Goal: Task Accomplishment & Management: Manage account settings

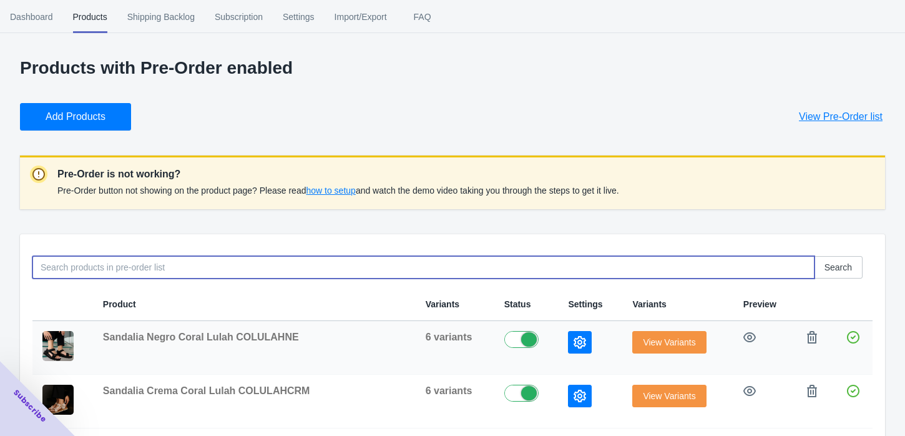
scroll to position [146, 0]
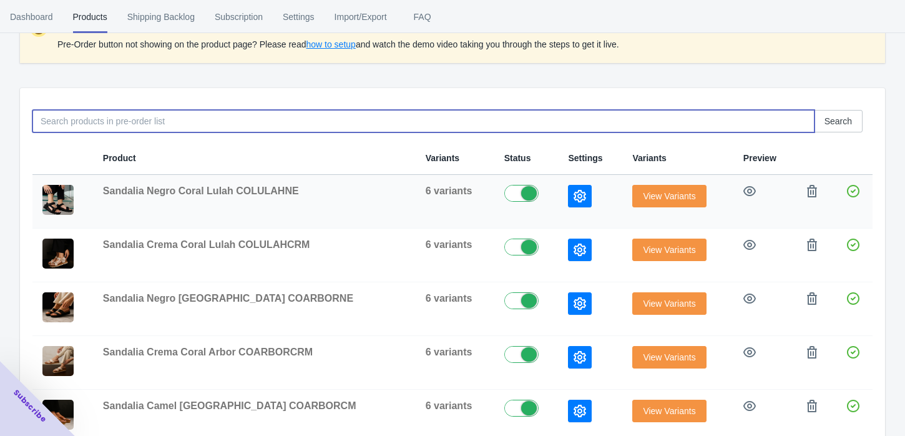
click at [651, 196] on span "View Variants" at bounding box center [669, 196] width 52 height 10
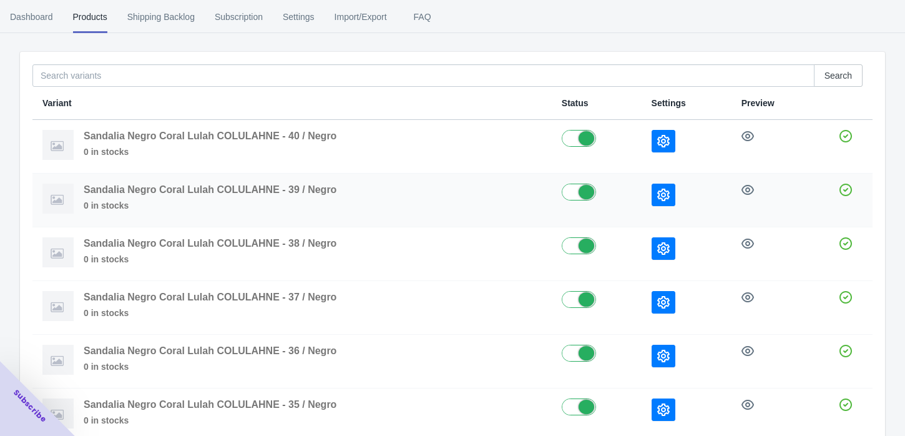
scroll to position [139, 0]
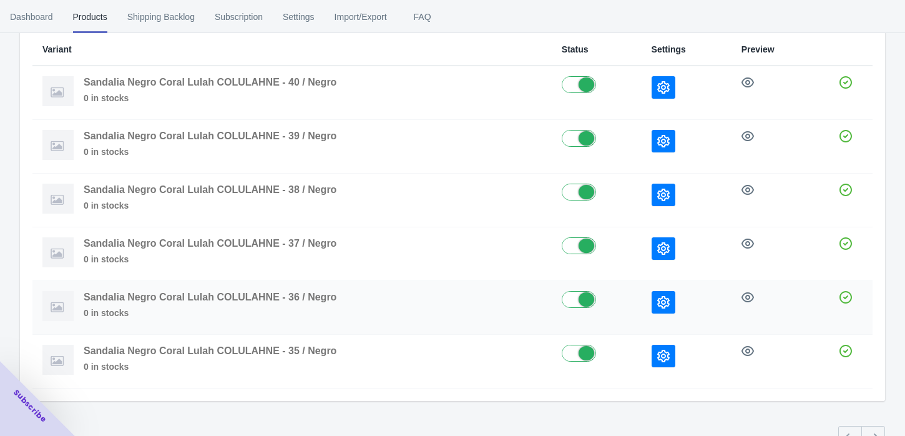
click at [663, 302] on icon "button" at bounding box center [664, 302] width 12 height 12
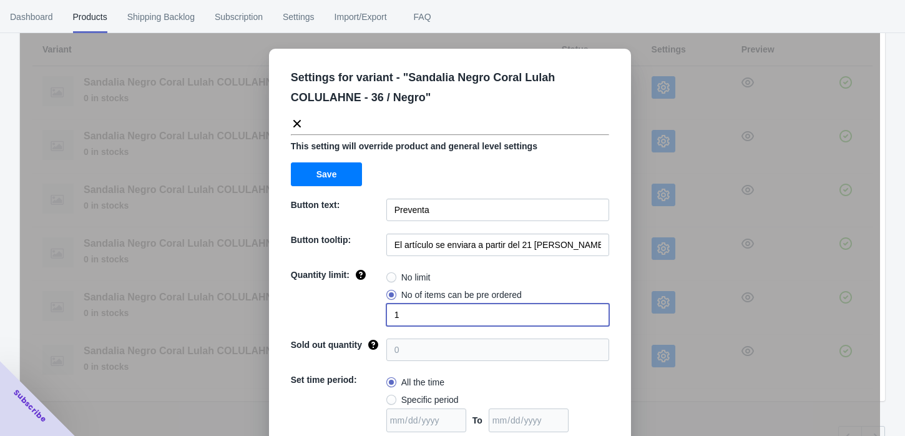
drag, startPoint x: 395, startPoint y: 313, endPoint x: 386, endPoint y: 313, distance: 8.7
click at [387, 313] on input "1" at bounding box center [498, 314] width 223 height 22
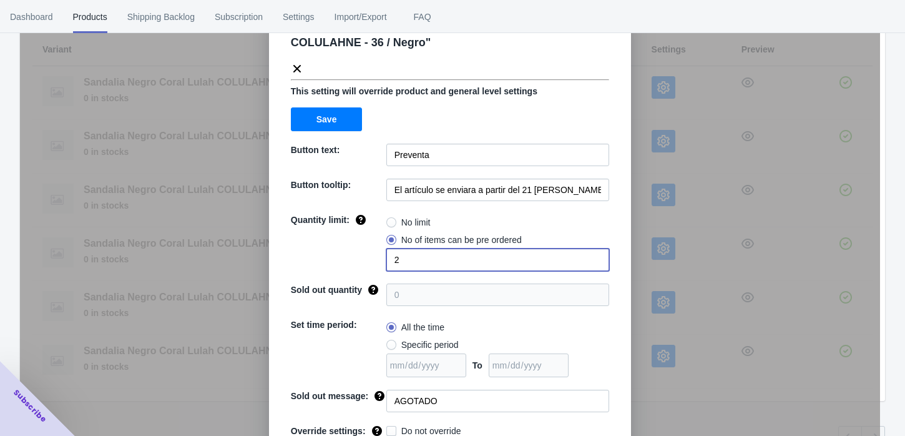
scroll to position [99, 0]
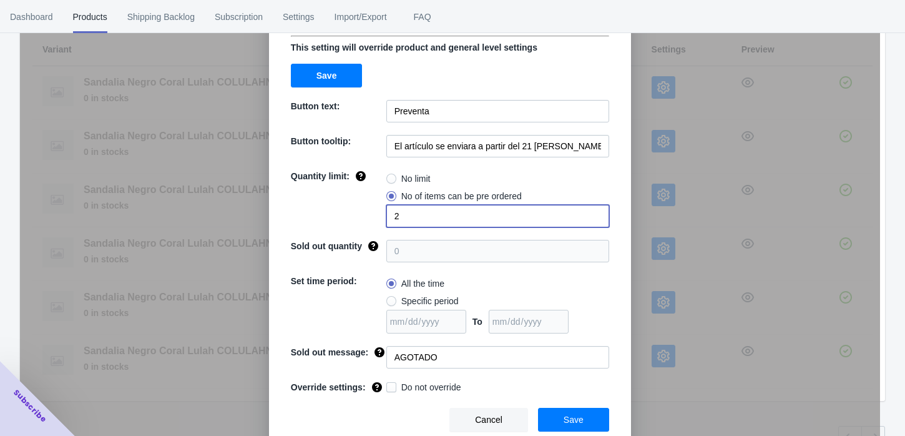
type input "2"
click at [564, 420] on span "Save" at bounding box center [574, 420] width 20 height 10
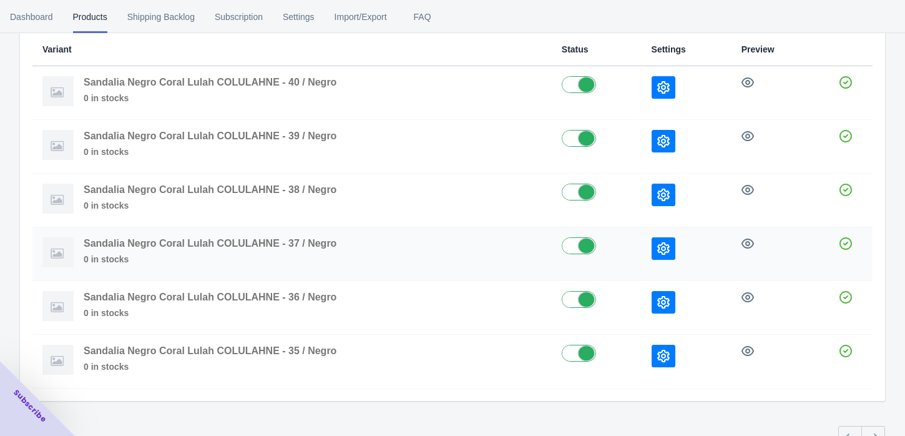
click at [666, 246] on icon "button" at bounding box center [664, 248] width 12 height 12
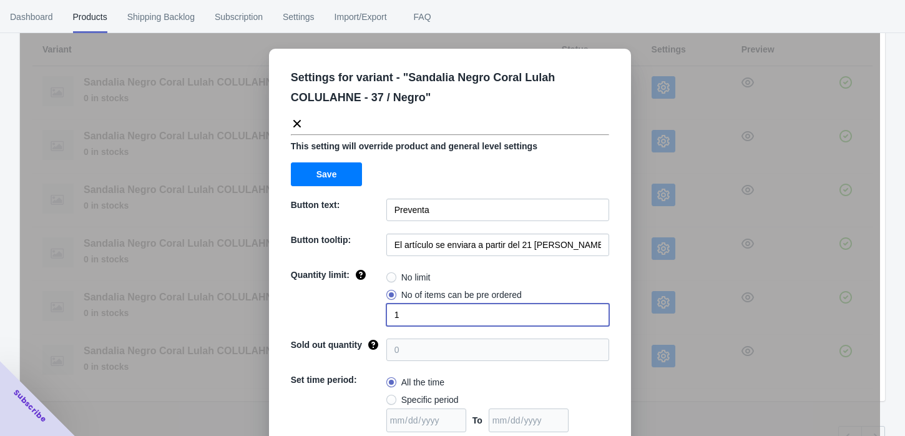
drag, startPoint x: 406, startPoint y: 312, endPoint x: 370, endPoint y: 316, distance: 36.4
click at [370, 316] on div "Quantity limit: No limit No of items can be pre ordered 1" at bounding box center [450, 297] width 318 height 57
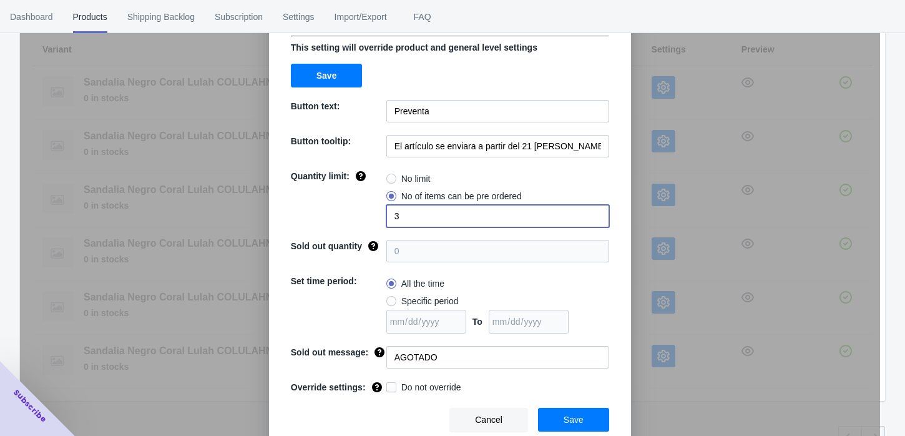
type input "3"
click at [564, 415] on span "Save" at bounding box center [574, 420] width 20 height 10
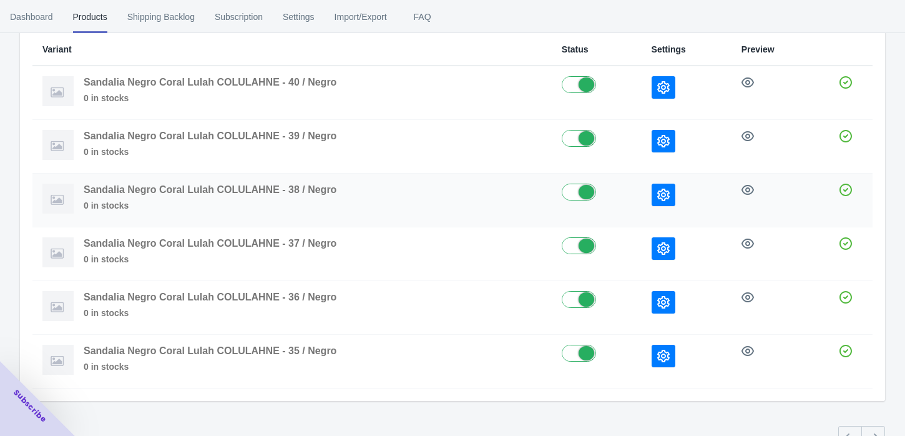
click at [658, 195] on icon "button" at bounding box center [664, 195] width 12 height 12
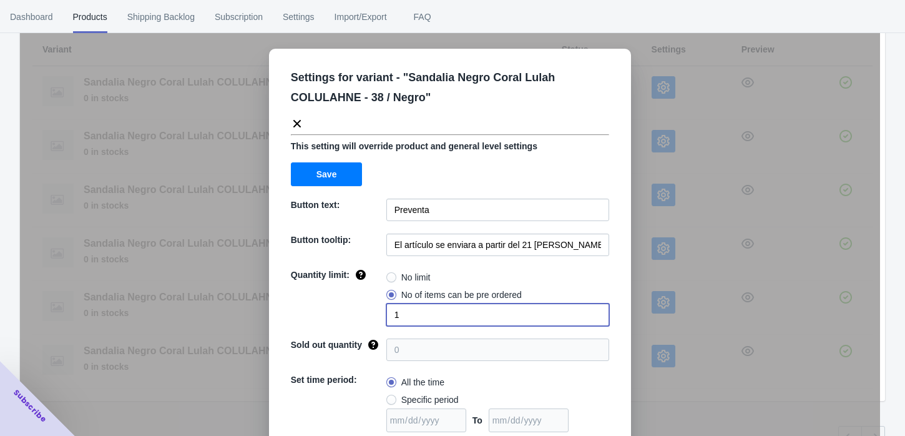
drag, startPoint x: 400, startPoint y: 317, endPoint x: 374, endPoint y: 317, distance: 25.6
click at [374, 317] on div "Quantity limit: No limit No of items can be pre ordered 1" at bounding box center [450, 297] width 318 height 57
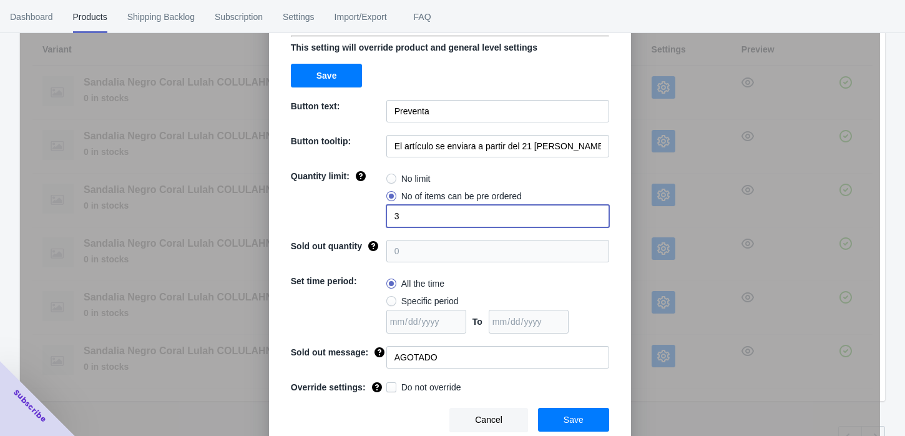
type input "3"
click at [573, 416] on span "Save" at bounding box center [574, 420] width 20 height 10
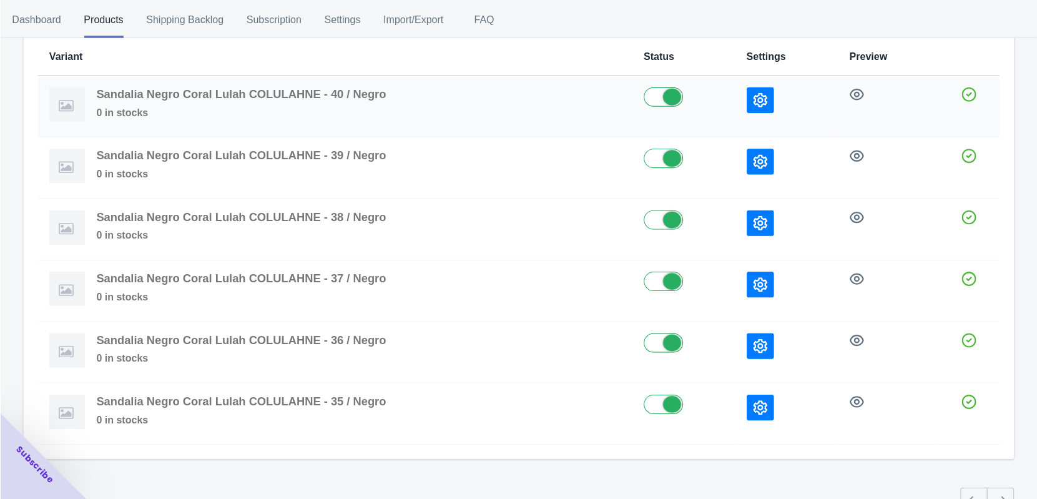
scroll to position [0, 0]
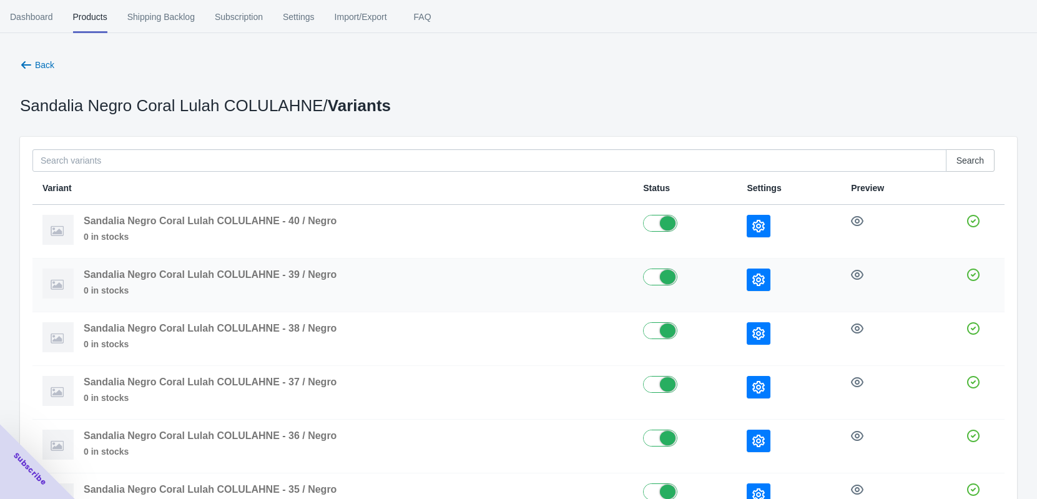
click at [764, 284] on icon "button" at bounding box center [758, 279] width 12 height 12
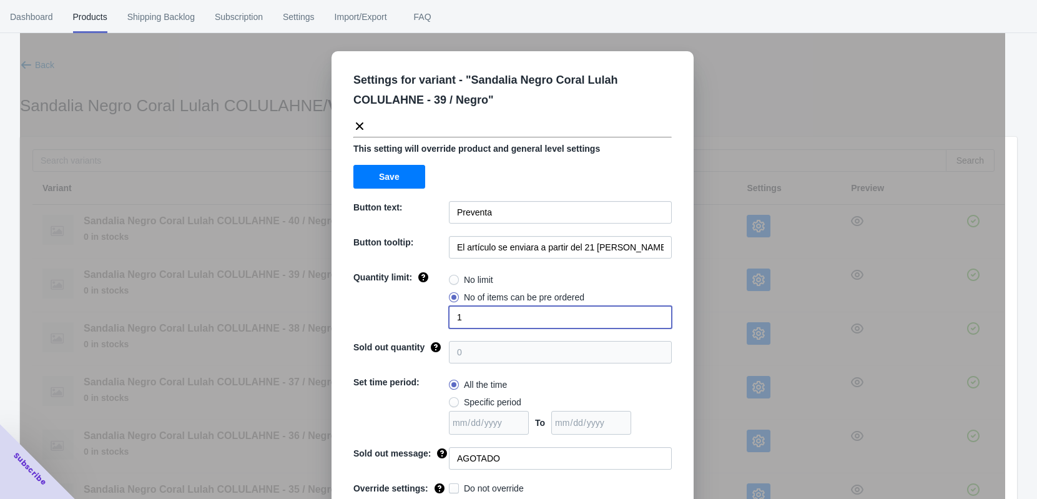
drag, startPoint x: 496, startPoint y: 317, endPoint x: 409, endPoint y: 327, distance: 87.4
click at [409, 327] on div "Quantity limit: No limit No of items can be pre ordered 1" at bounding box center [512, 299] width 318 height 57
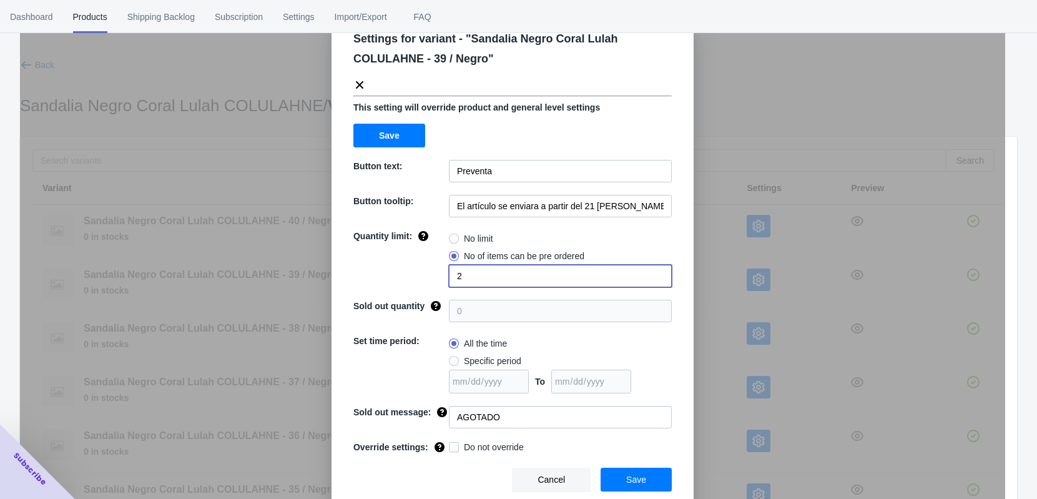
type input "2"
click at [627, 435] on span "Save" at bounding box center [636, 480] width 20 height 10
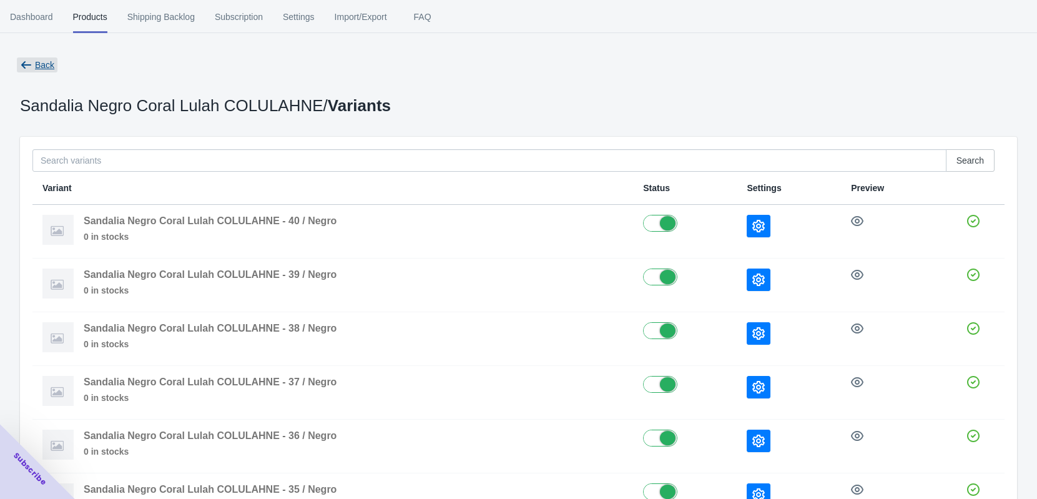
click at [27, 65] on icon "button" at bounding box center [26, 64] width 10 height 7
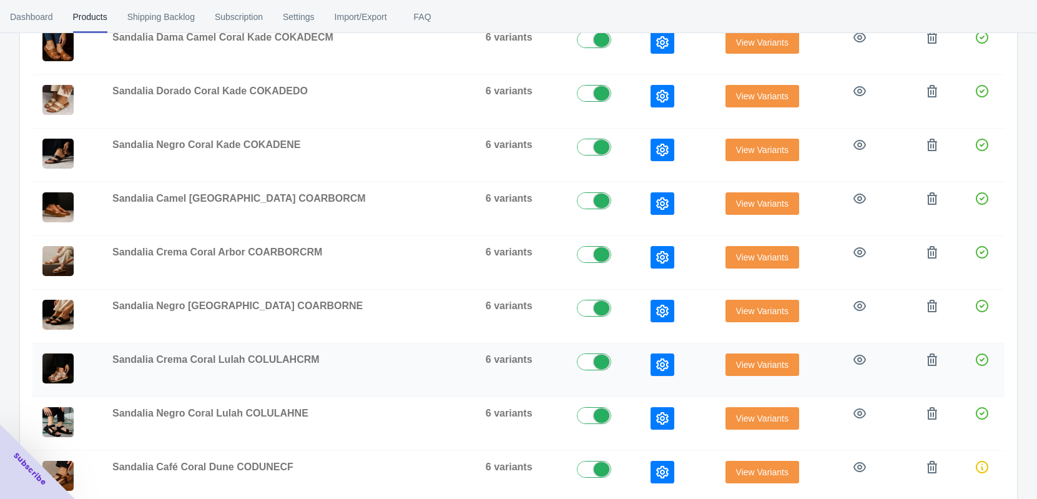
scroll to position [431, 0]
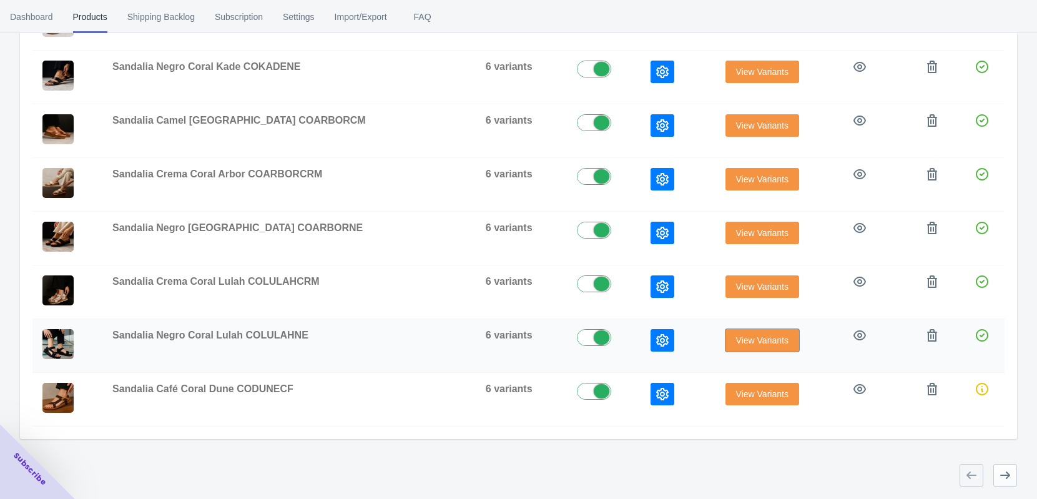
click at [736, 335] on span "View Variants" at bounding box center [762, 340] width 52 height 10
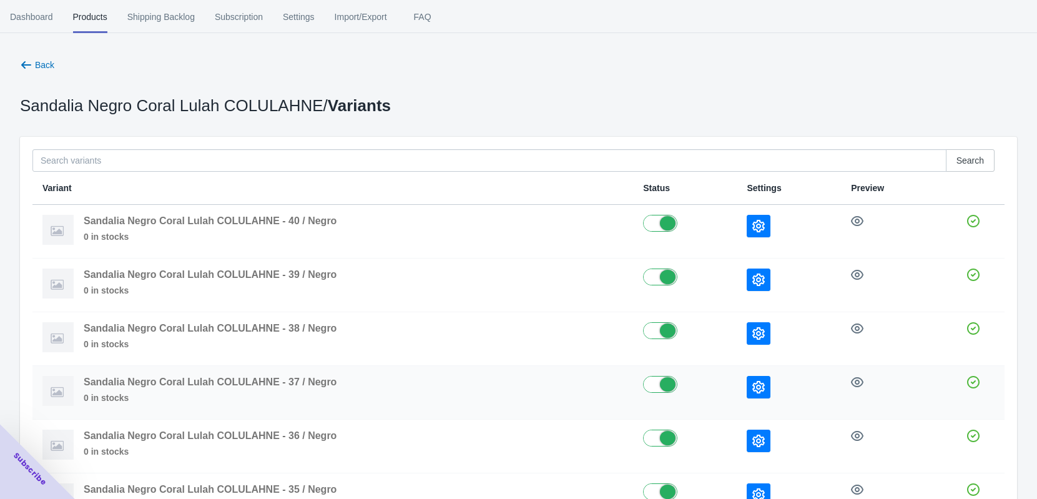
click at [755, 398] on button "button" at bounding box center [759, 387] width 24 height 22
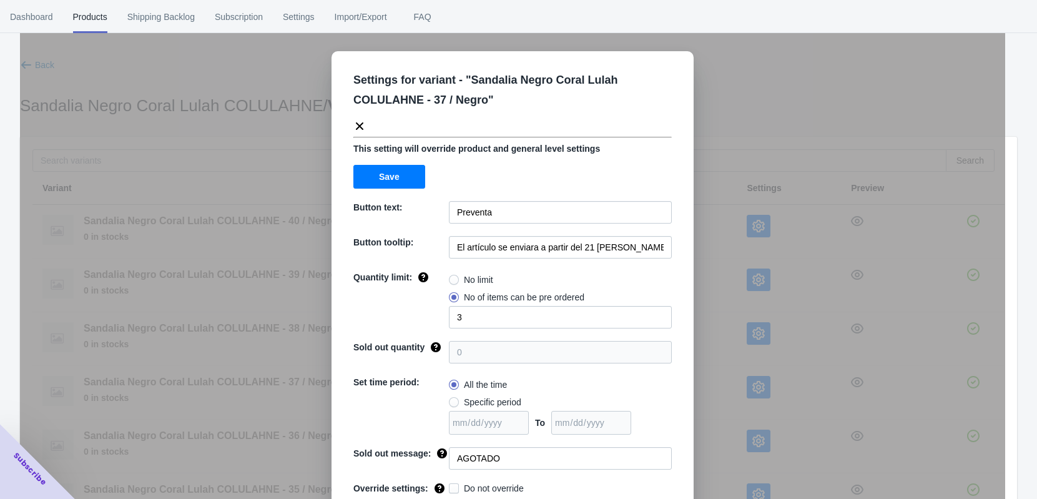
click at [713, 111] on div "Settings for variant - " Sandalia Negro Coral Lulah COLULAHNE - 37 / Negro " Th…" at bounding box center [512, 280] width 985 height 499
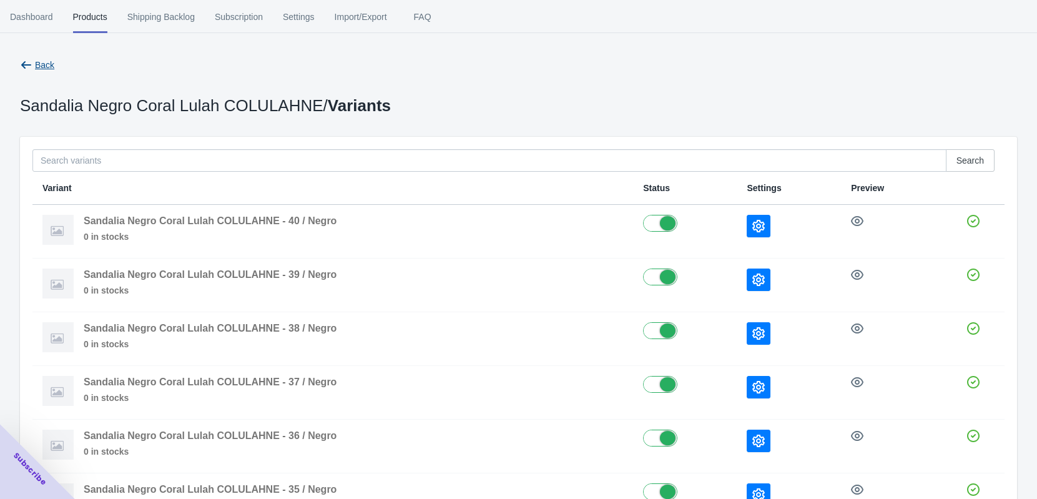
click at [49, 67] on span "Back" at bounding box center [44, 65] width 19 height 10
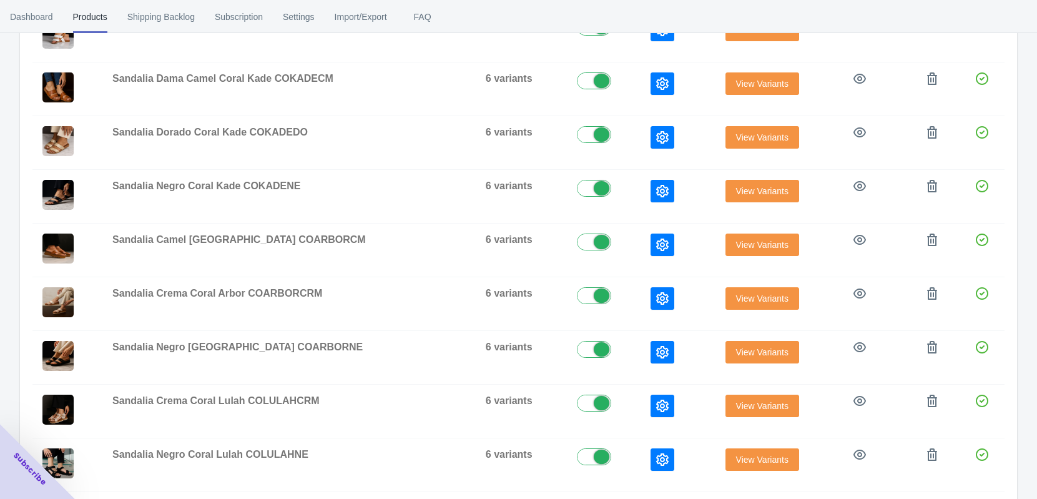
scroll to position [431, 0]
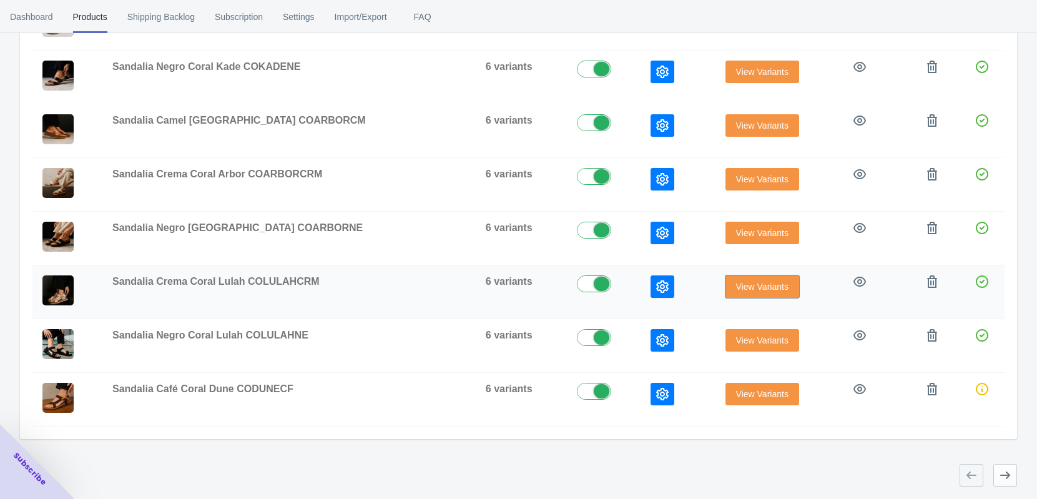
click at [736, 287] on span "View Variants" at bounding box center [762, 287] width 52 height 10
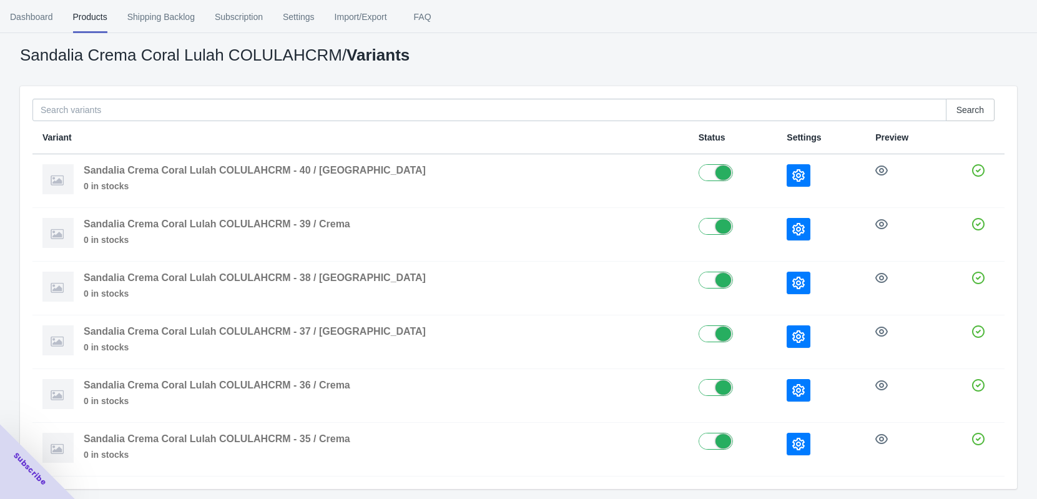
scroll to position [104, 0]
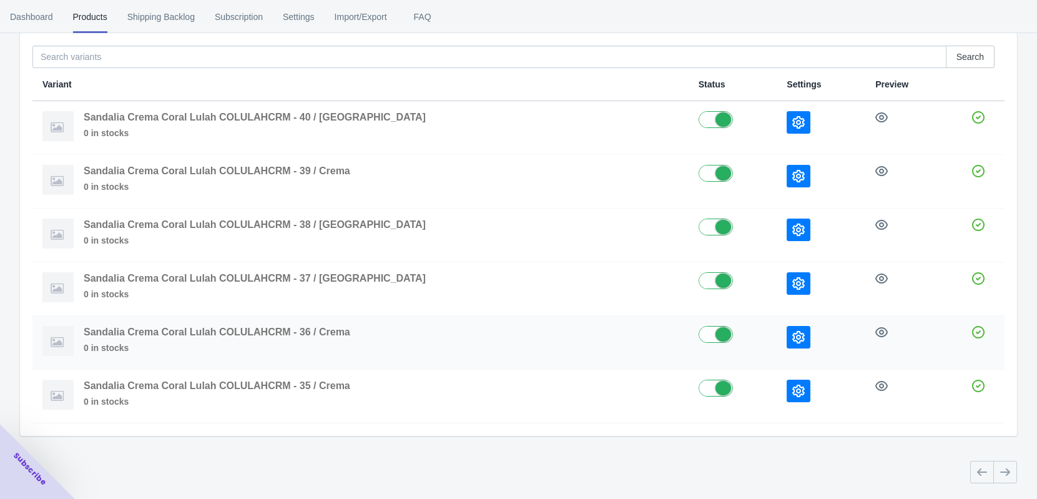
click at [777, 350] on td at bounding box center [821, 343] width 89 height 54
click at [787, 339] on button "button" at bounding box center [799, 337] width 24 height 22
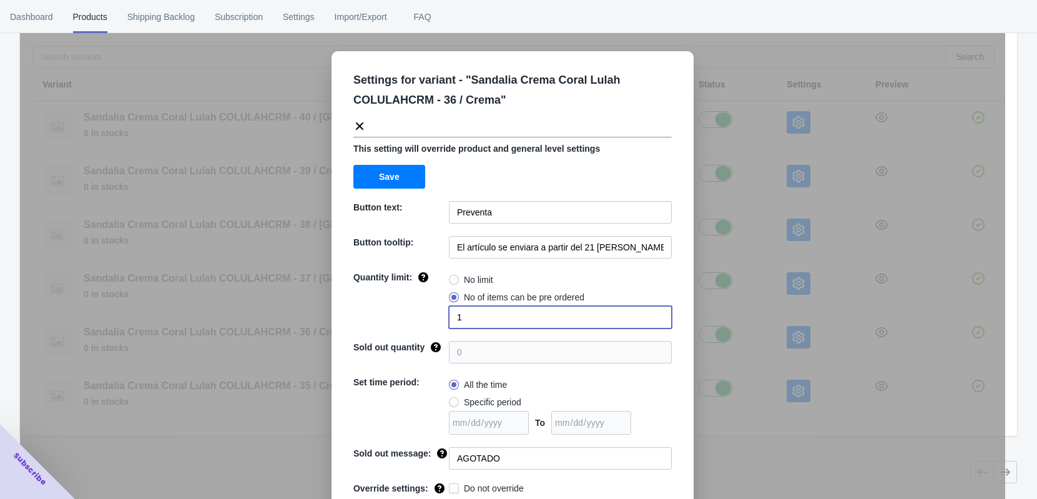
drag, startPoint x: 462, startPoint y: 315, endPoint x: 425, endPoint y: 317, distance: 36.9
click at [429, 316] on div "Quantity limit: No limit No of items can be pre ordered 1" at bounding box center [512, 299] width 318 height 57
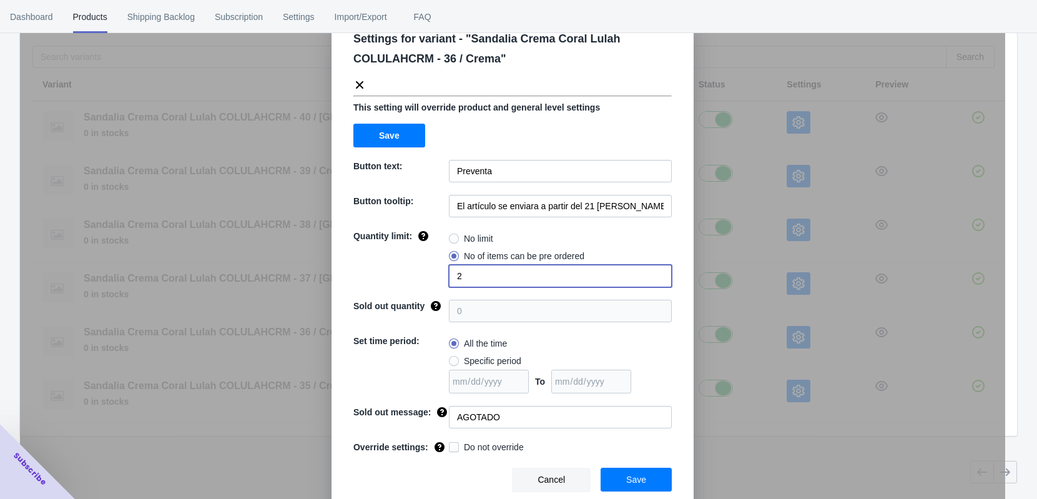
type input "2"
click at [628, 435] on button "Save" at bounding box center [636, 480] width 71 height 24
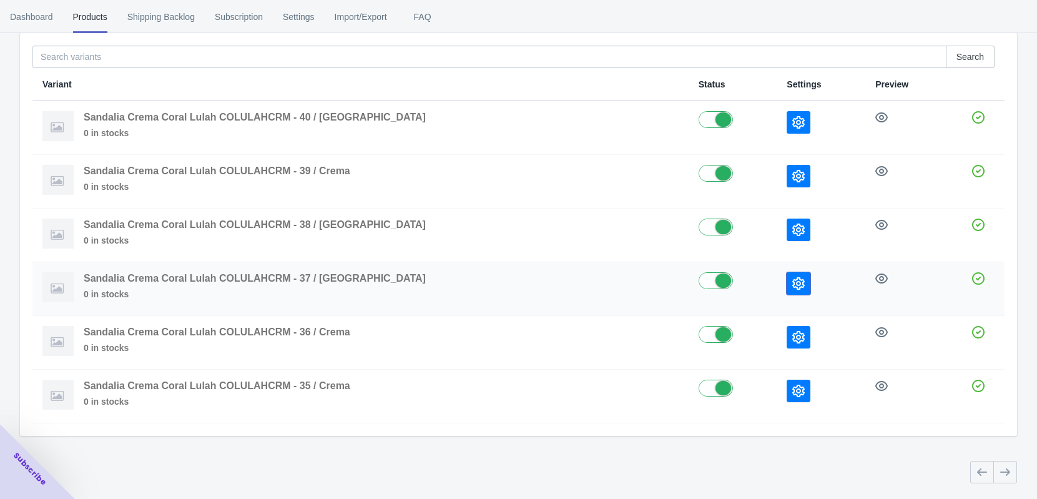
click at [792, 287] on icon "button" at bounding box center [798, 283] width 12 height 12
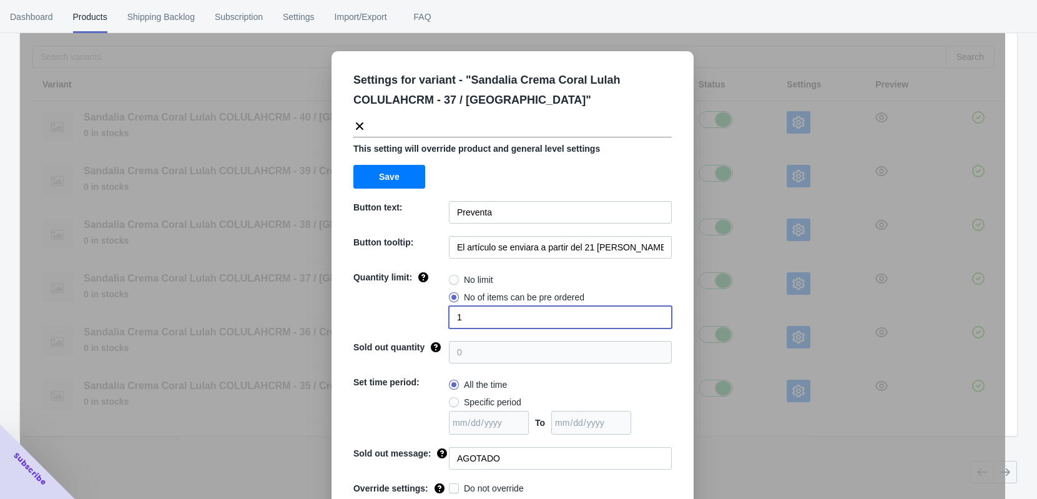
drag, startPoint x: 495, startPoint y: 318, endPoint x: 436, endPoint y: 323, distance: 58.3
click at [436, 323] on div "Quantity limit: No limit No of items can be pre ordered 1" at bounding box center [512, 299] width 318 height 57
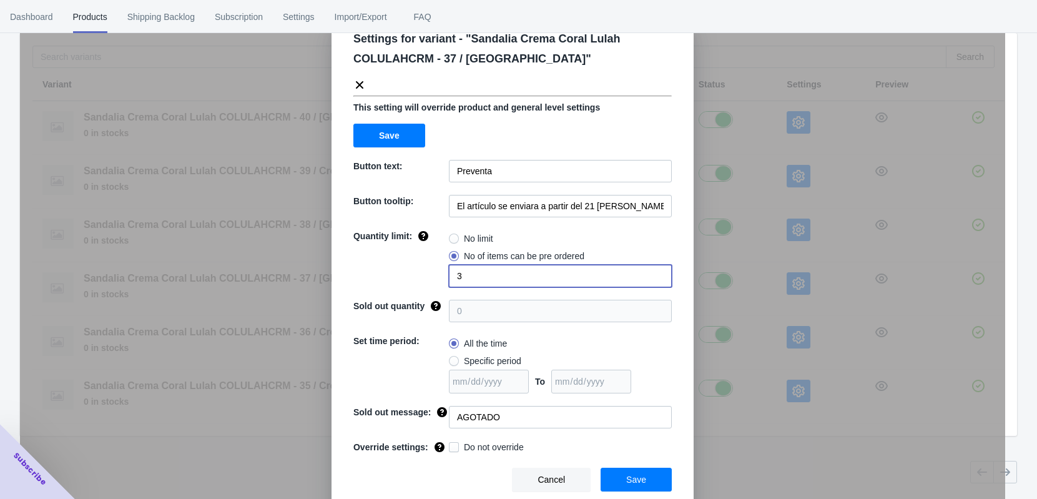
type input "3"
drag, startPoint x: 629, startPoint y: 473, endPoint x: 636, endPoint y: 460, distance: 14.8
click at [629, 435] on span "Save" at bounding box center [636, 480] width 20 height 10
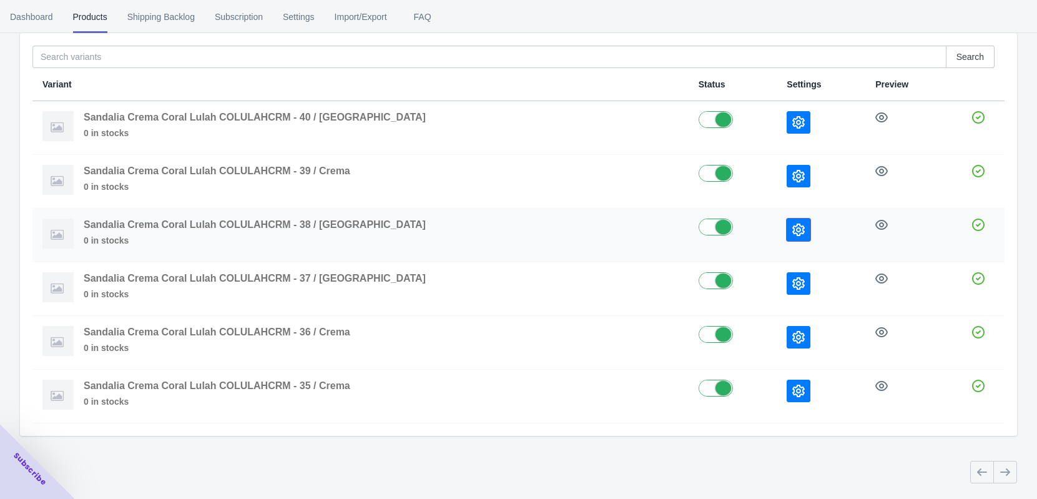
click at [792, 224] on icon "button" at bounding box center [798, 230] width 12 height 12
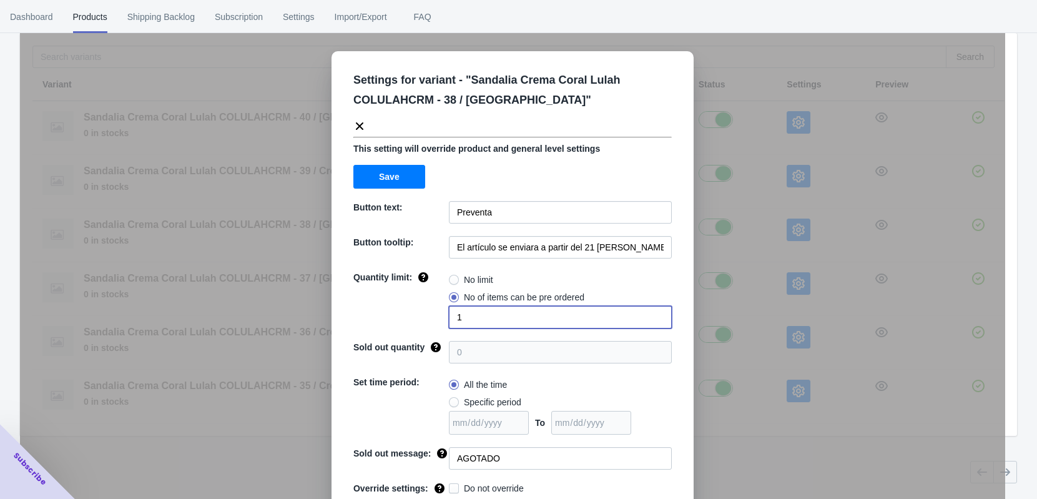
drag, startPoint x: 486, startPoint y: 316, endPoint x: 407, endPoint y: 317, distance: 78.7
click at [407, 317] on div "Quantity limit: No limit No of items can be pre ordered 1" at bounding box center [512, 299] width 318 height 57
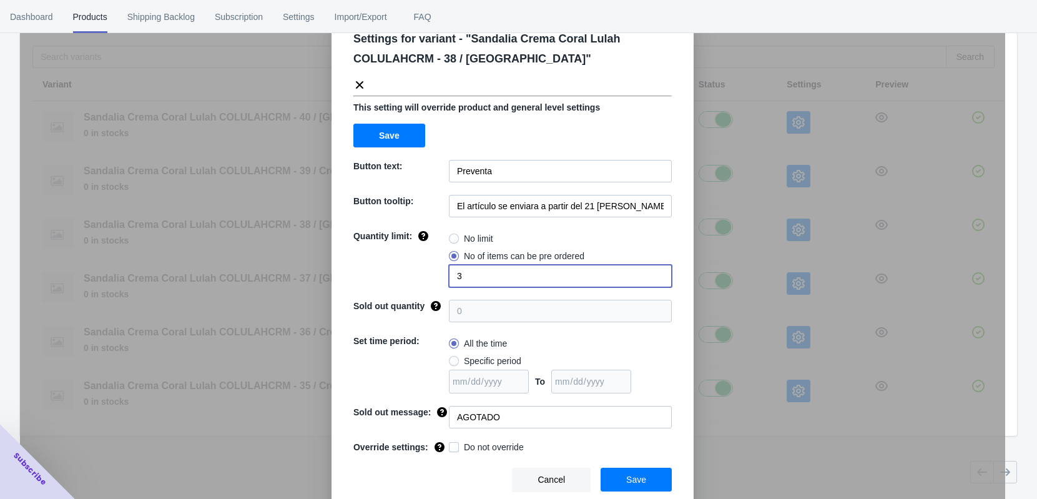
type input "3"
drag, startPoint x: 641, startPoint y: 482, endPoint x: 641, endPoint y: 465, distance: 16.9
click at [641, 435] on button "Save" at bounding box center [636, 480] width 71 height 24
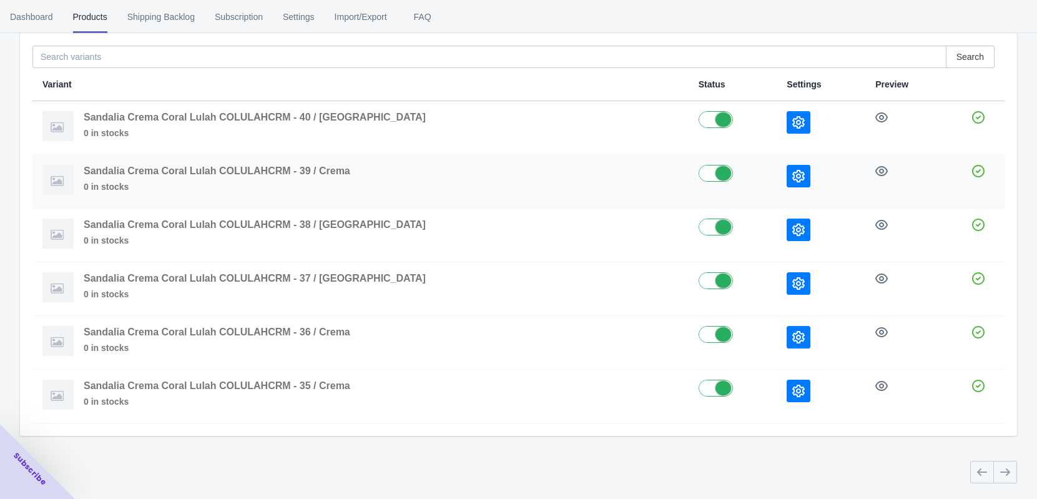
click at [787, 169] on button "button" at bounding box center [799, 176] width 24 height 22
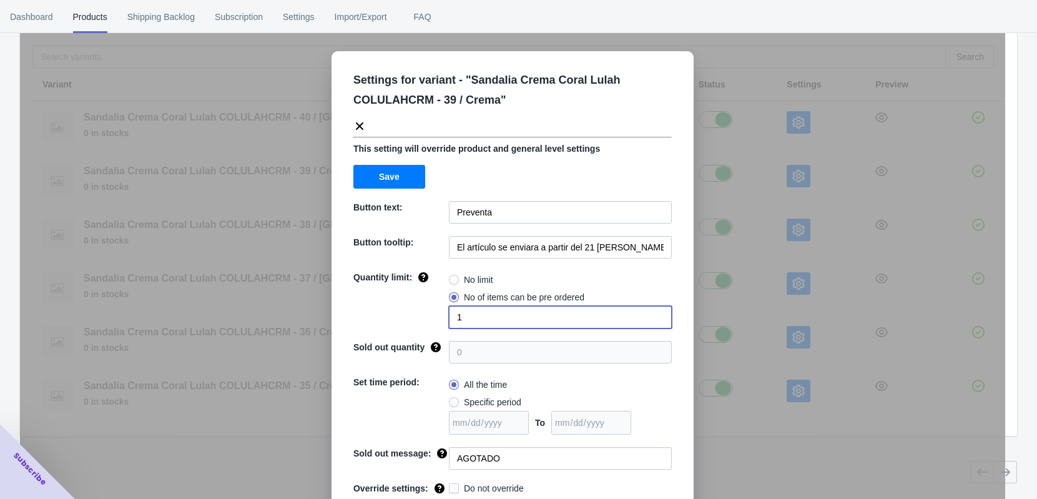
drag, startPoint x: 461, startPoint y: 318, endPoint x: 442, endPoint y: 321, distance: 19.6
click at [449, 320] on input "1" at bounding box center [560, 317] width 223 height 22
drag, startPoint x: 478, startPoint y: 323, endPoint x: 443, endPoint y: 323, distance: 34.3
click at [449, 323] on input "3" at bounding box center [560, 317] width 223 height 22
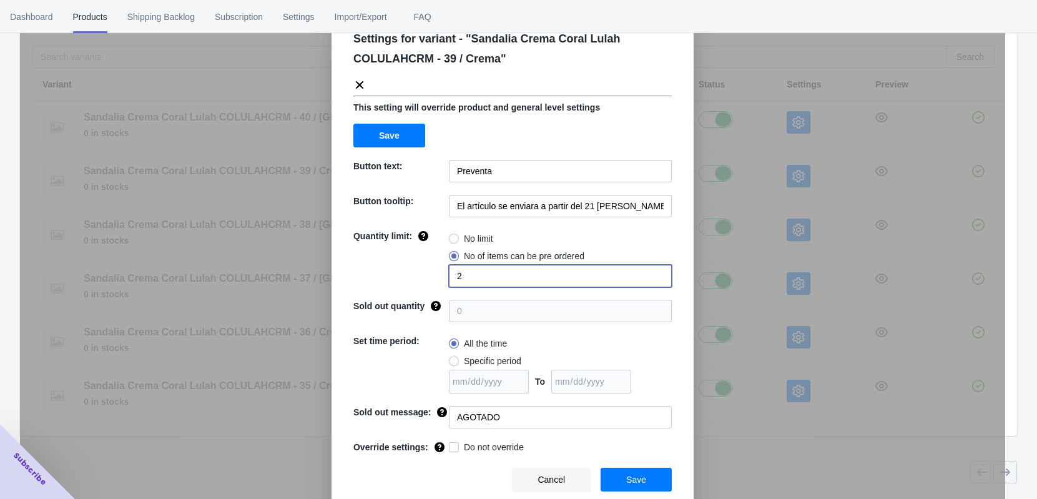
type input "2"
click at [623, 435] on button "Save" at bounding box center [636, 480] width 71 height 24
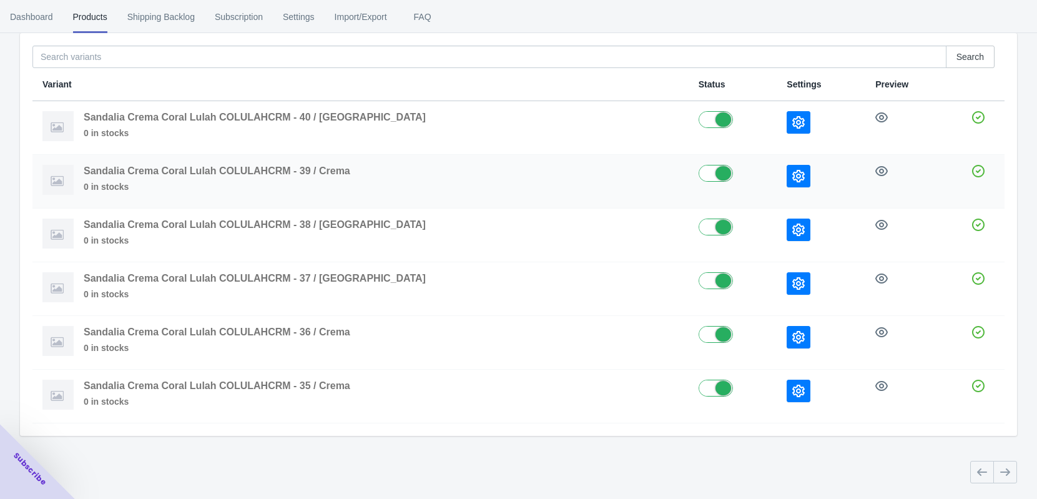
click at [787, 181] on button "button" at bounding box center [799, 176] width 24 height 22
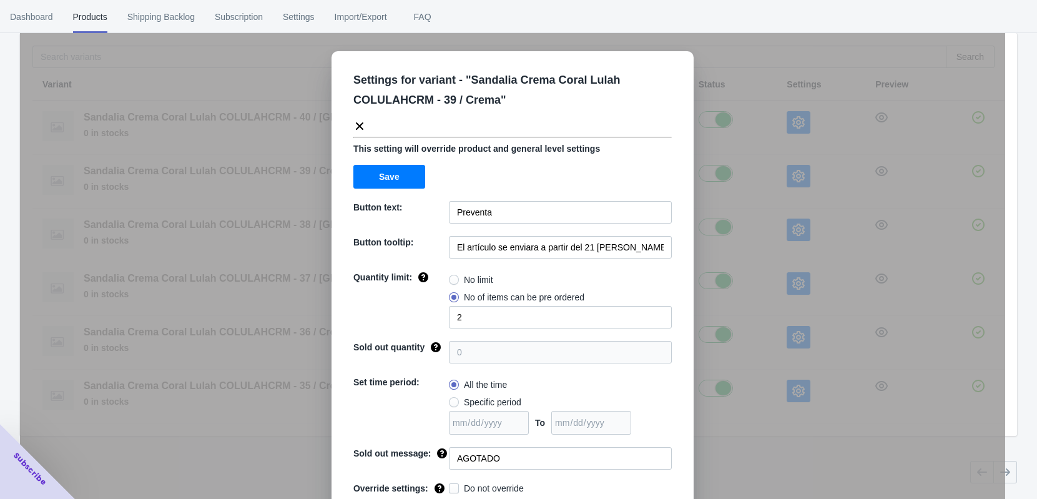
click at [667, 376] on div "Settings for variant - " Sandalia Crema Coral Lulah COLULAHCRM - 39 / Crema " T…" at bounding box center [513, 301] width 362 height 500
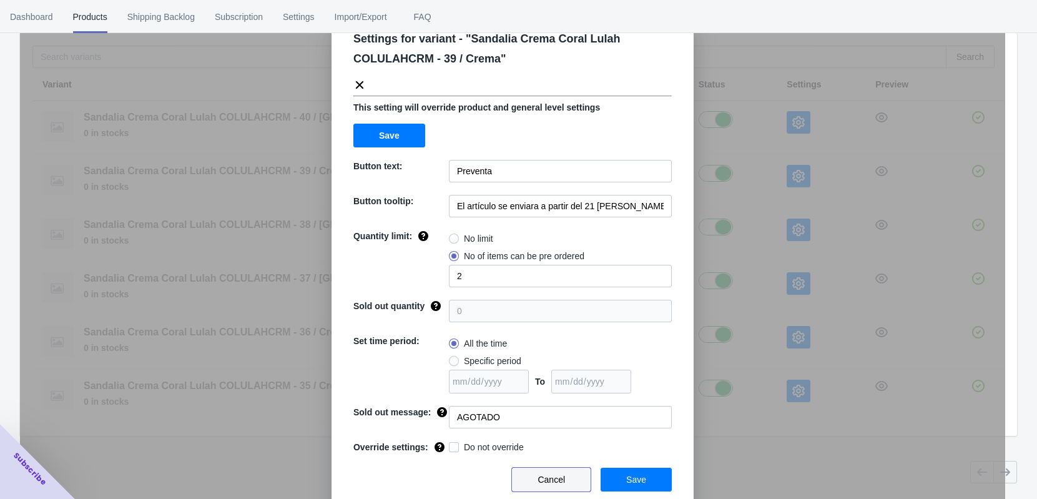
click at [563, 435] on button "Cancel" at bounding box center [551, 480] width 79 height 24
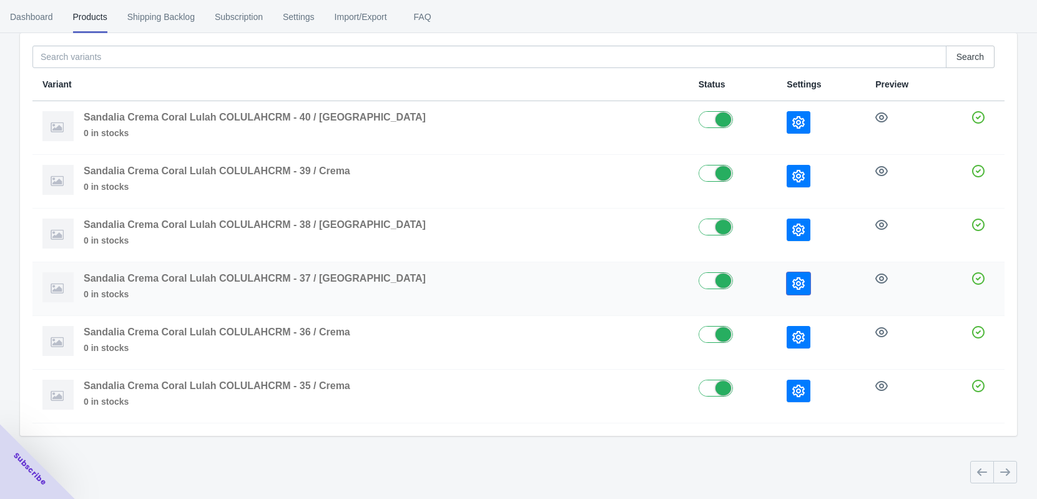
click at [792, 279] on icon "button" at bounding box center [798, 283] width 12 height 12
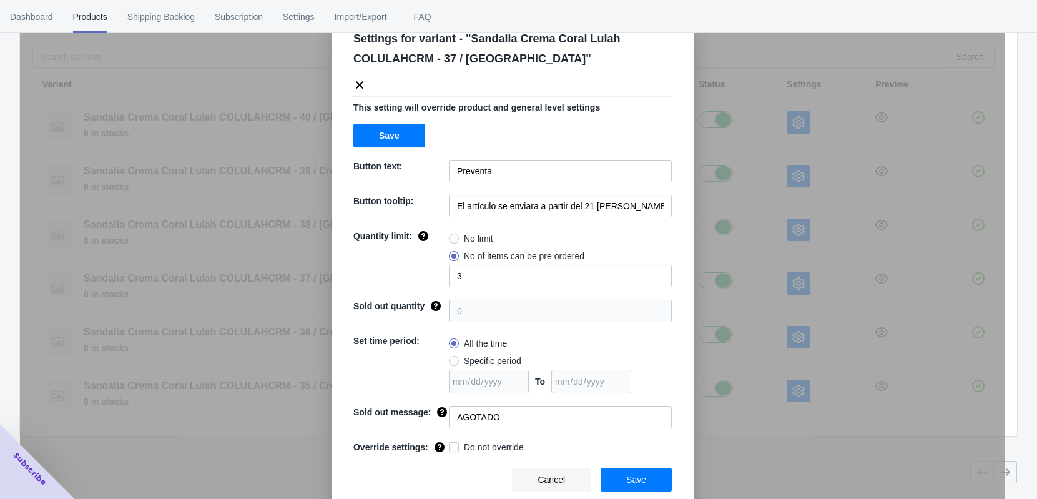
click at [550, 435] on span "Cancel" at bounding box center [551, 480] width 27 height 10
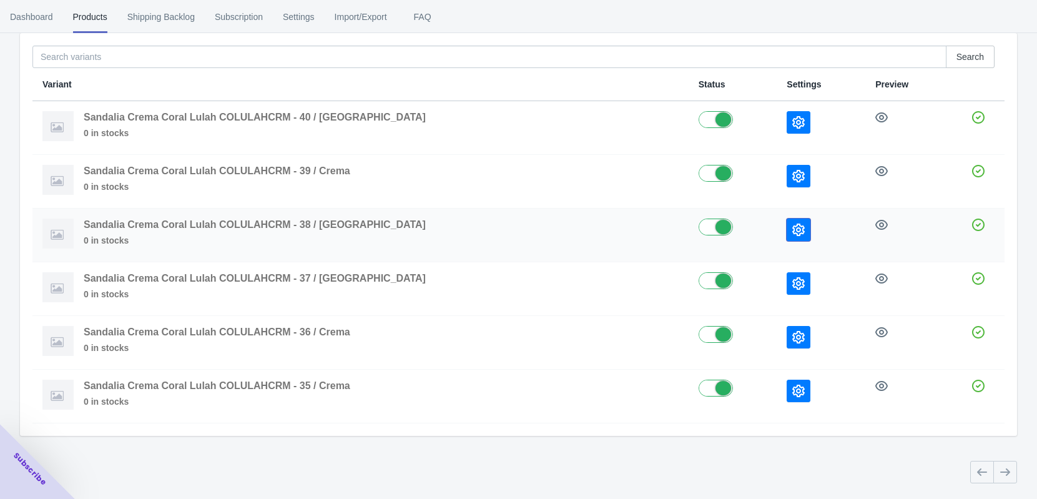
click at [792, 224] on icon "button" at bounding box center [798, 230] width 12 height 12
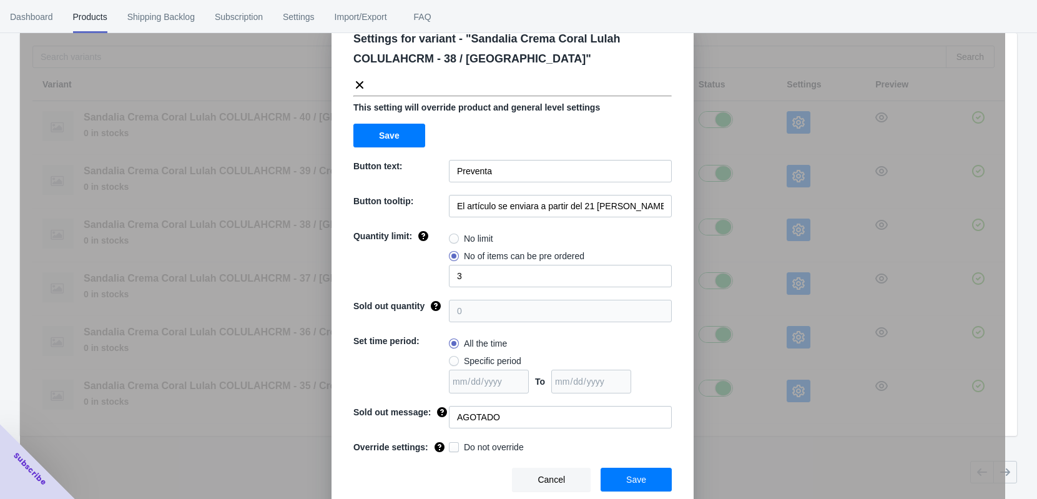
click at [558, 435] on span "Cancel" at bounding box center [551, 480] width 27 height 10
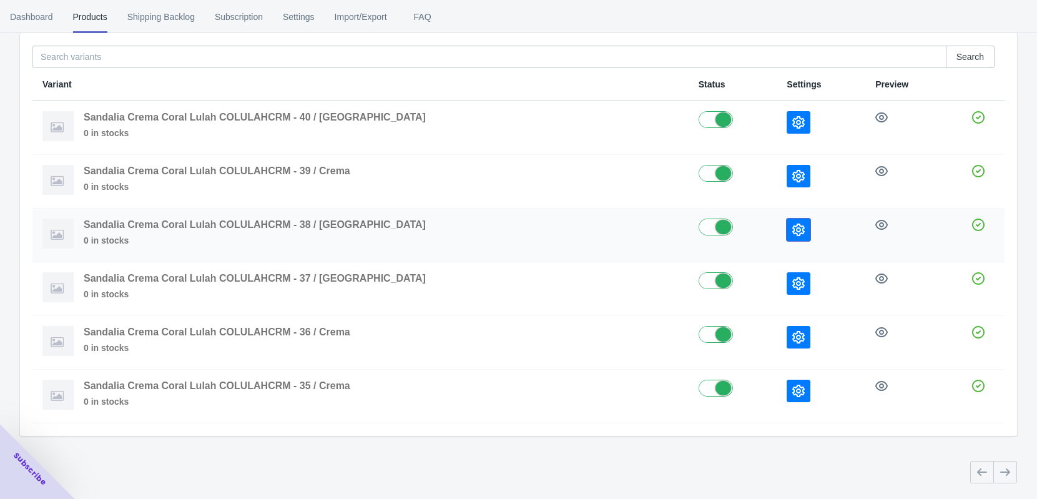
click at [792, 225] on icon "button" at bounding box center [798, 230] width 12 height 12
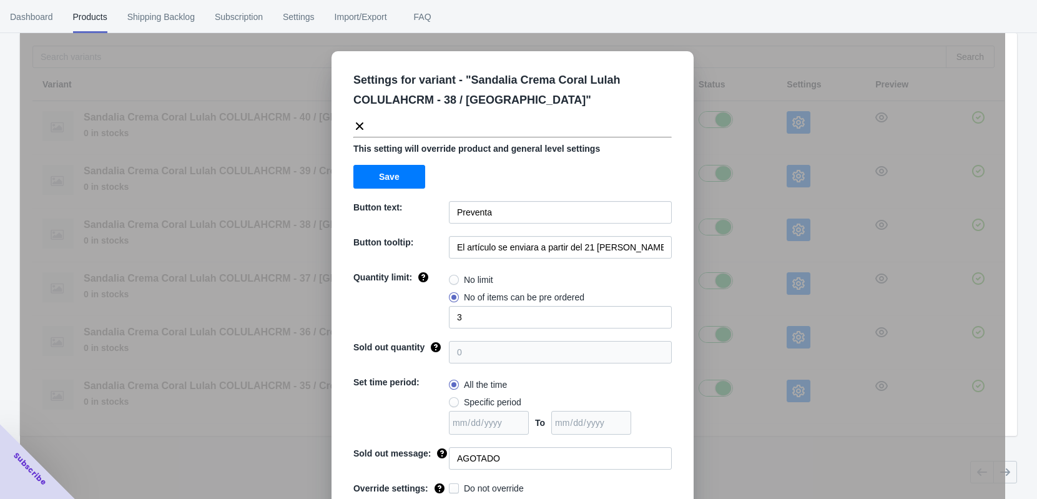
click at [726, 294] on div "Settings for variant - " Sandalia Crema Coral Lulah COLULAHCRM - 38 / Crema " T…" at bounding box center [512, 280] width 985 height 499
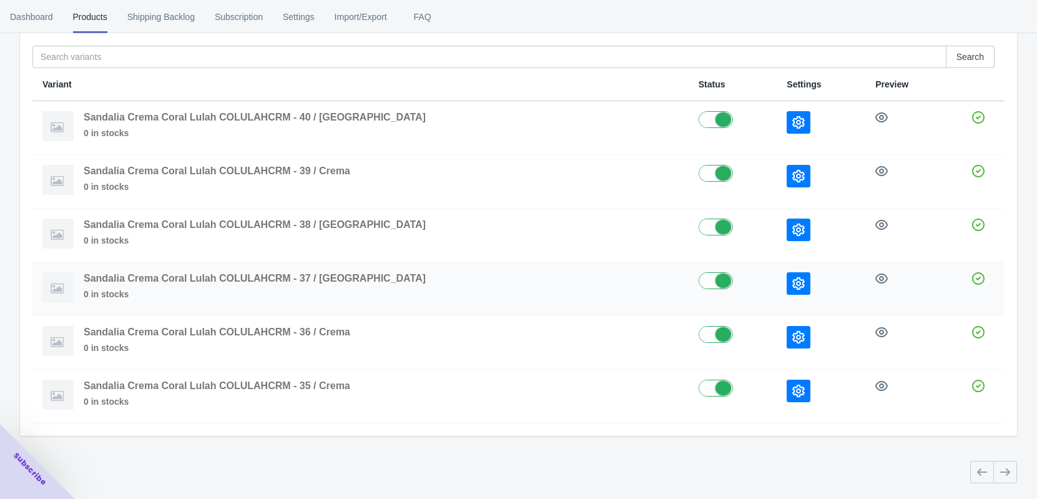
click at [792, 282] on icon "button" at bounding box center [798, 283] width 12 height 12
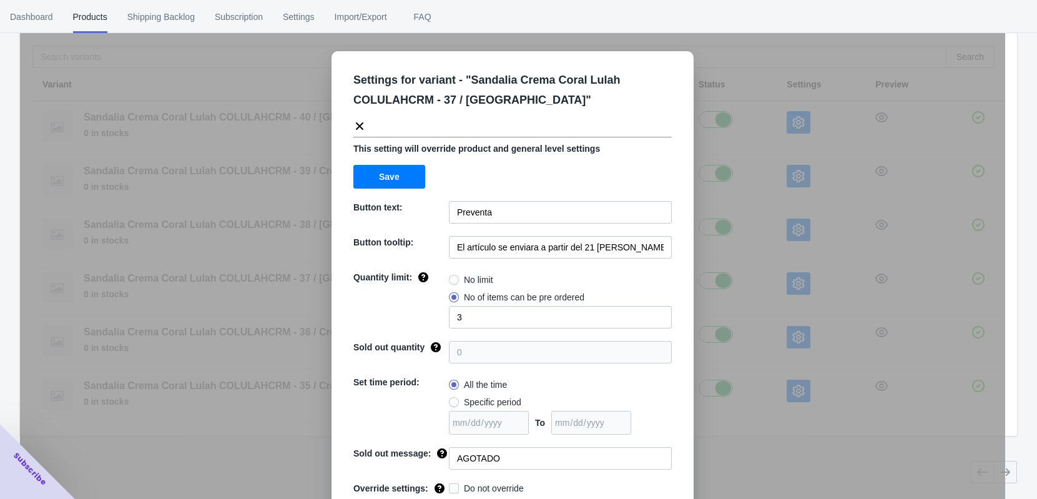
click at [738, 282] on div "Settings for variant - " Sandalia Crema Coral Lulah COLULAHCRM - 37 / Crema " T…" at bounding box center [512, 280] width 985 height 499
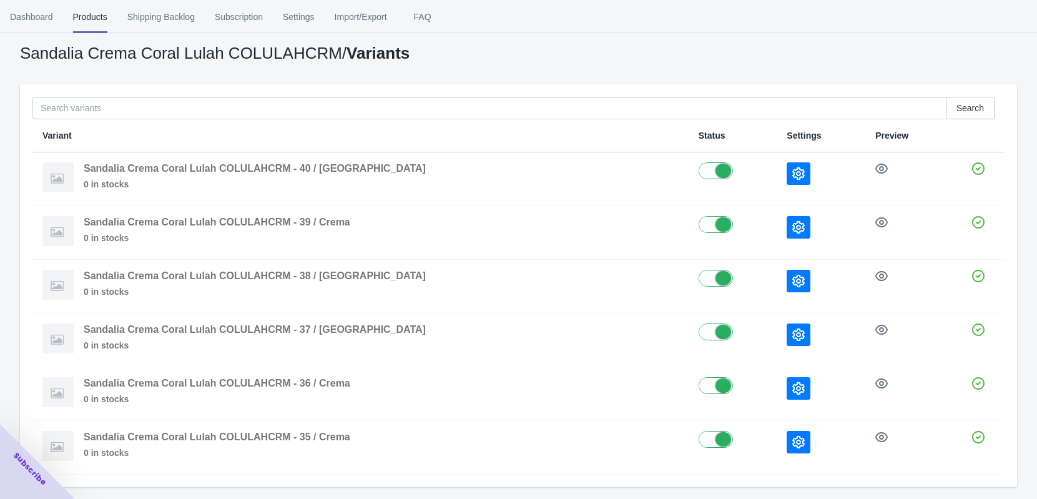
scroll to position [0, 0]
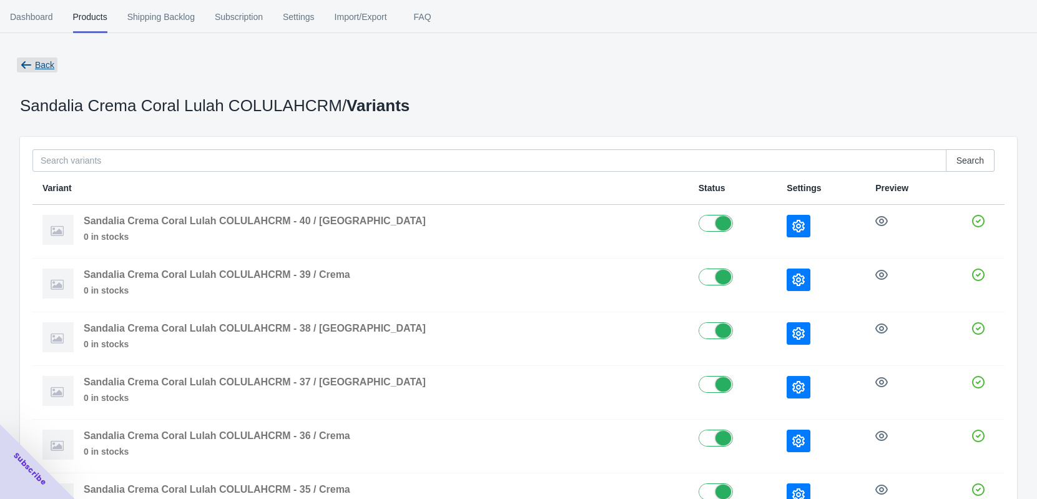
click at [33, 61] on span "Back" at bounding box center [37, 64] width 41 height 15
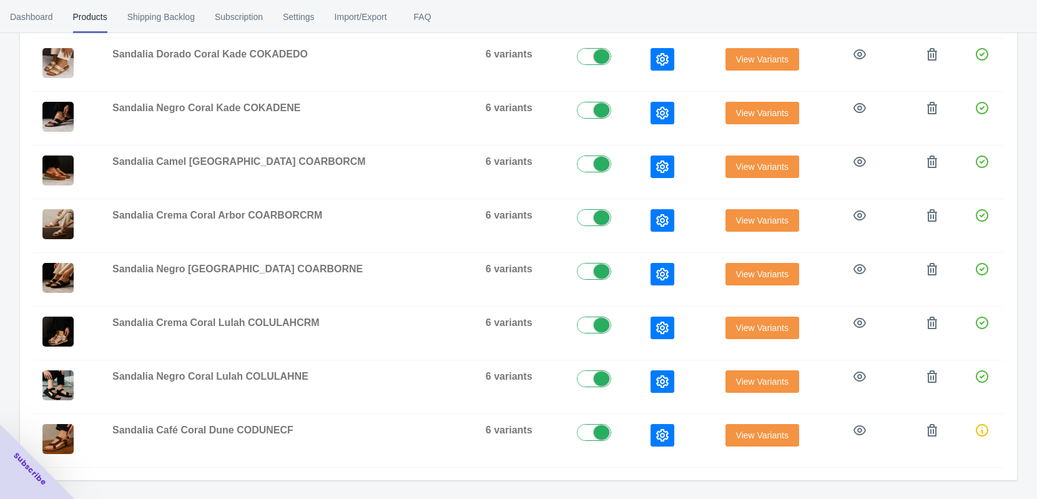
scroll to position [431, 0]
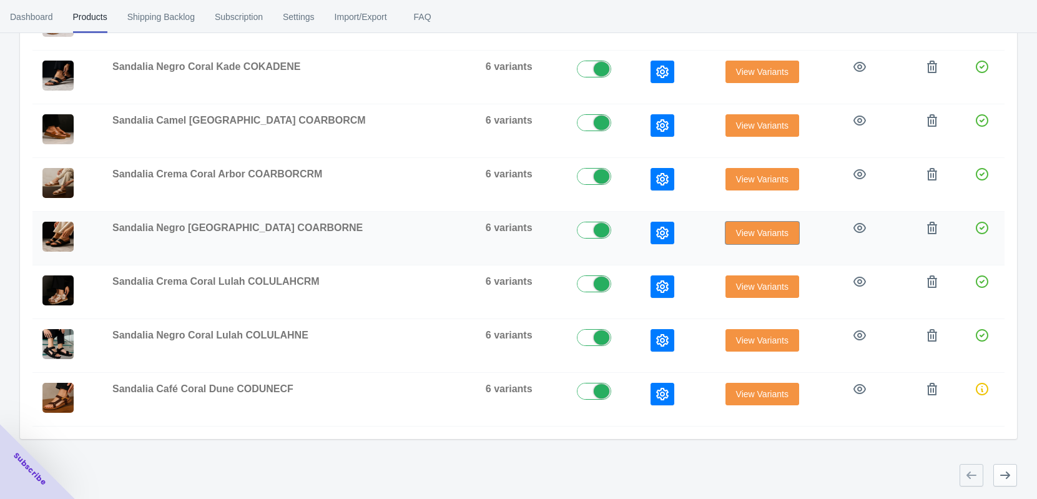
click at [762, 239] on button "View Variants" at bounding box center [763, 233] width 74 height 22
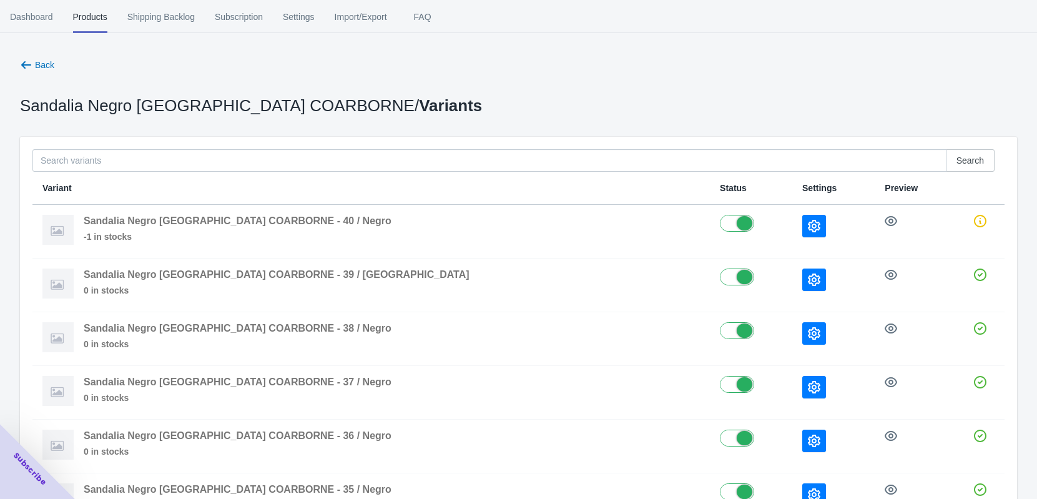
scroll to position [78, 0]
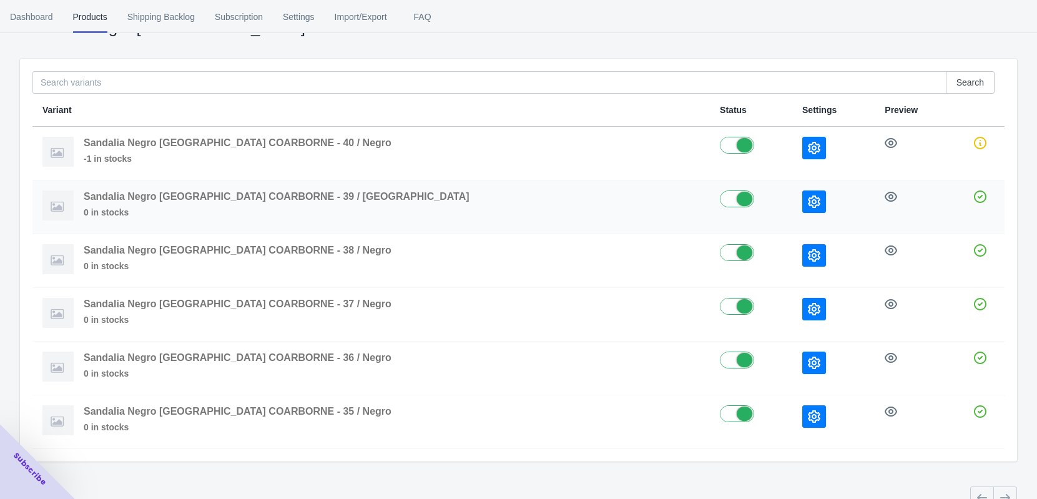
click at [808, 200] on icon "button" at bounding box center [814, 201] width 12 height 12
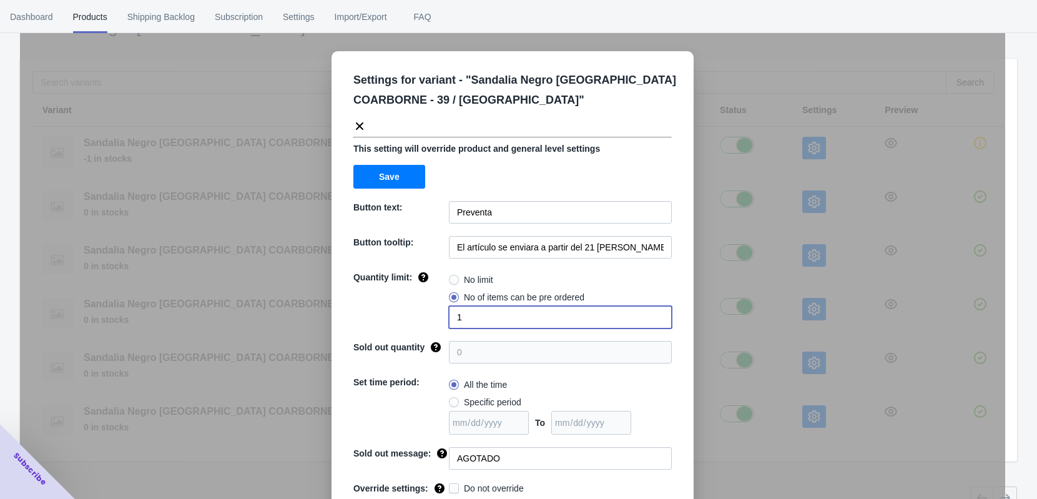
drag, startPoint x: 510, startPoint y: 314, endPoint x: 432, endPoint y: 321, distance: 78.4
click at [432, 321] on div "Quantity limit: No limit No of items can be pre ordered 1" at bounding box center [512, 299] width 318 height 57
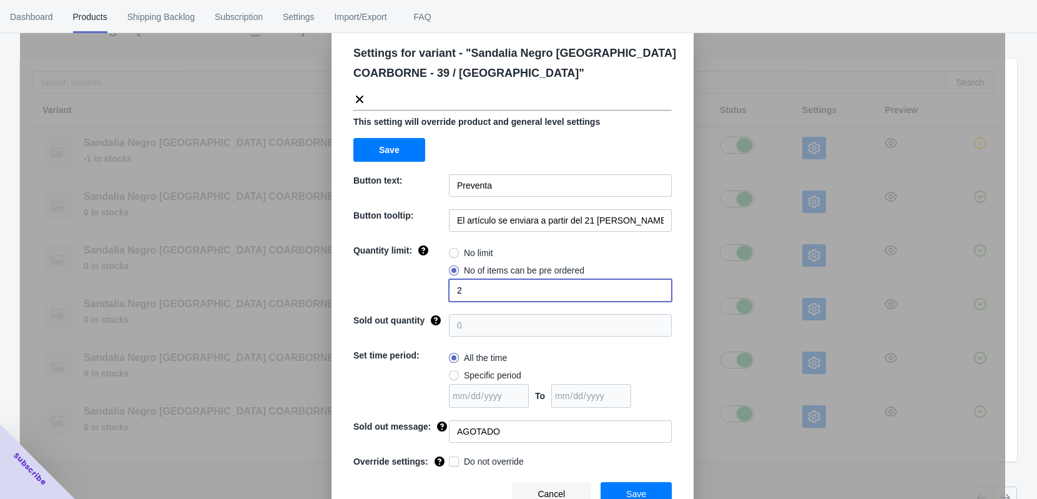
scroll to position [41, 0]
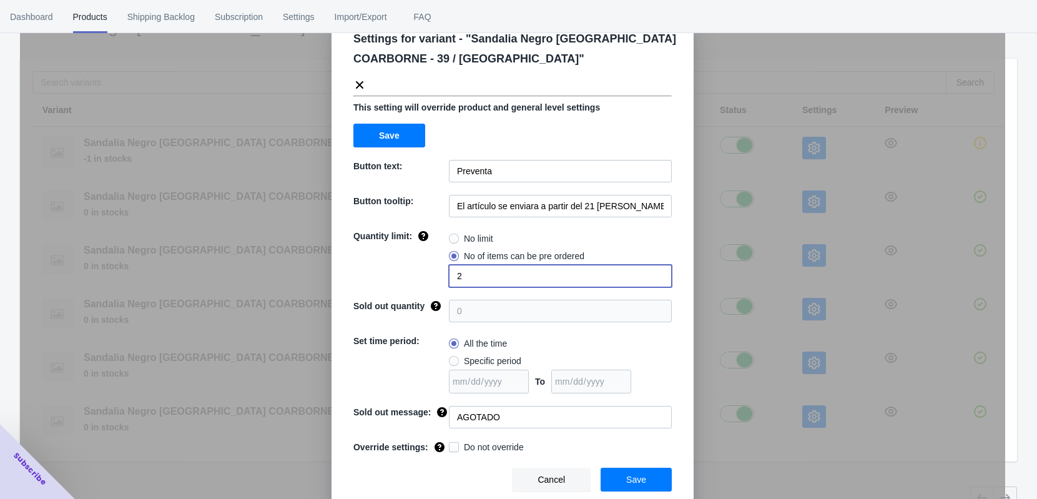
type input "2"
drag, startPoint x: 624, startPoint y: 479, endPoint x: 625, endPoint y: 460, distance: 18.7
click at [626, 435] on span "Save" at bounding box center [636, 480] width 20 height 10
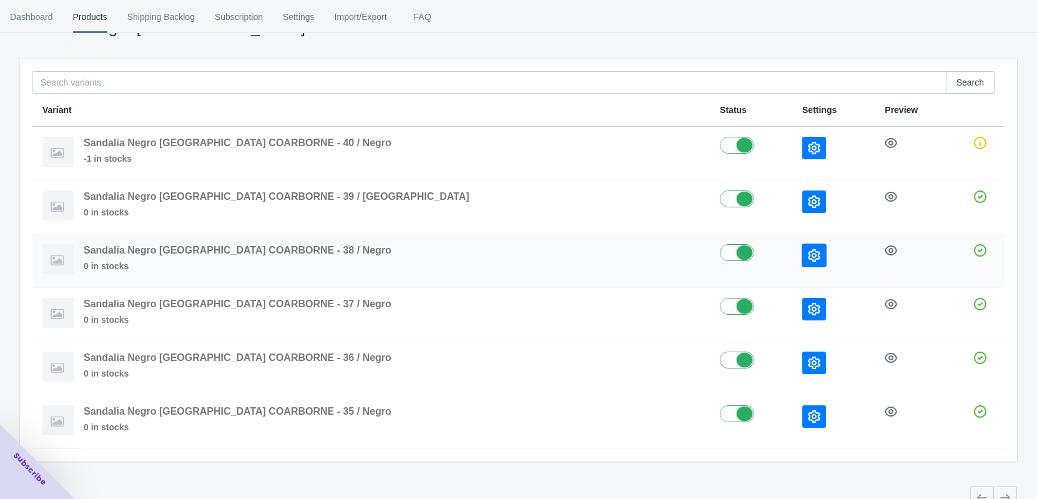
click at [808, 261] on icon "button" at bounding box center [814, 255] width 12 height 12
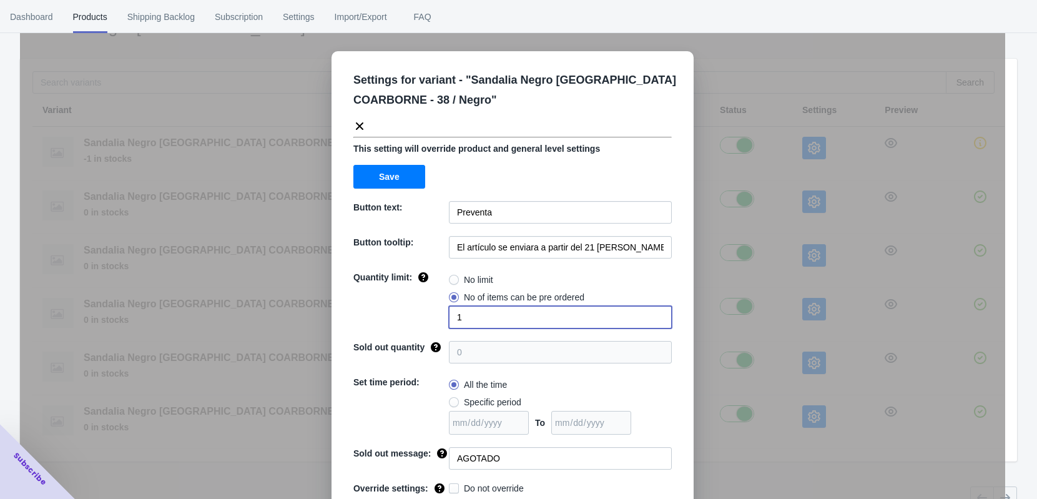
drag, startPoint x: 461, startPoint y: 315, endPoint x: 420, endPoint y: 319, distance: 42.1
click at [420, 319] on div "Quantity limit: No limit No of items can be pre ordered 1" at bounding box center [512, 299] width 318 height 57
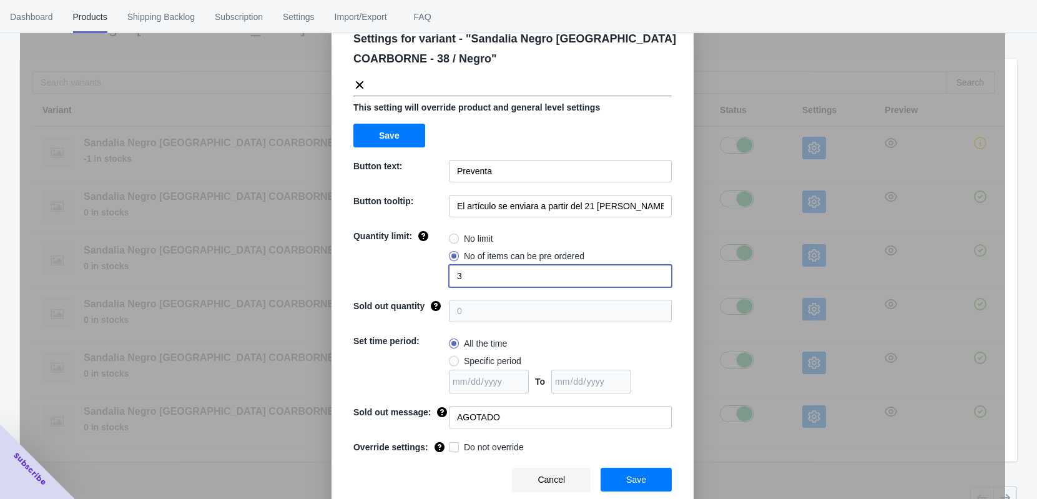
type input "3"
click at [638, 435] on button "Save" at bounding box center [636, 480] width 71 height 24
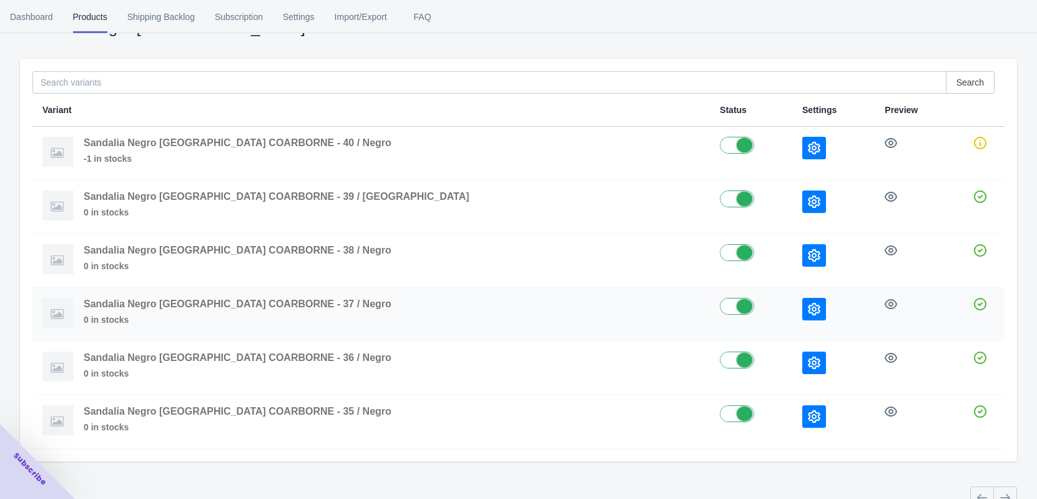
click at [808, 307] on icon "button" at bounding box center [814, 309] width 12 height 12
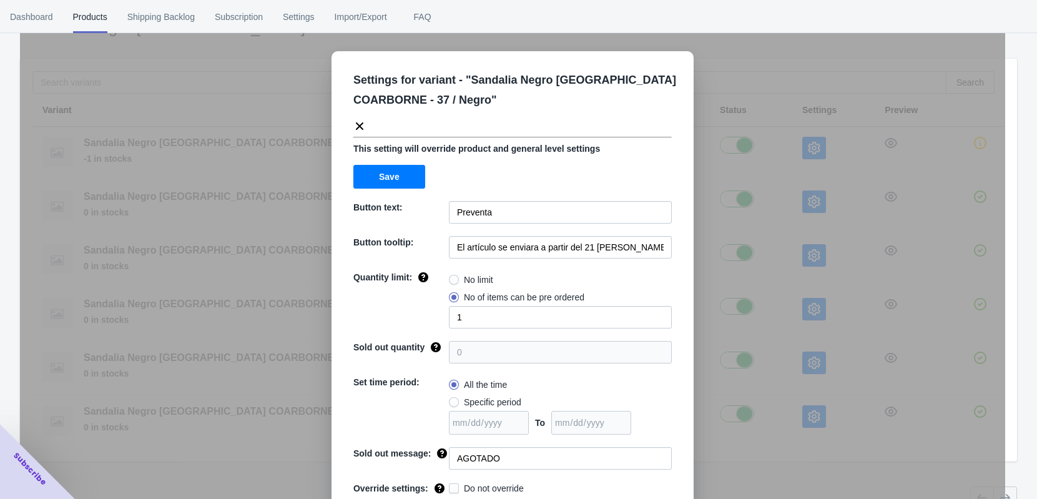
drag, startPoint x: 496, startPoint y: 333, endPoint x: 474, endPoint y: 330, distance: 22.6
click at [485, 332] on div "Settings for variant - " Sandalia Negro Coral Arbor COARBORNE - 37 / Negro " Th…" at bounding box center [513, 301] width 362 height 500
drag, startPoint x: 463, startPoint y: 324, endPoint x: 446, endPoint y: 324, distance: 16.9
click at [449, 324] on input "1" at bounding box center [560, 317] width 223 height 22
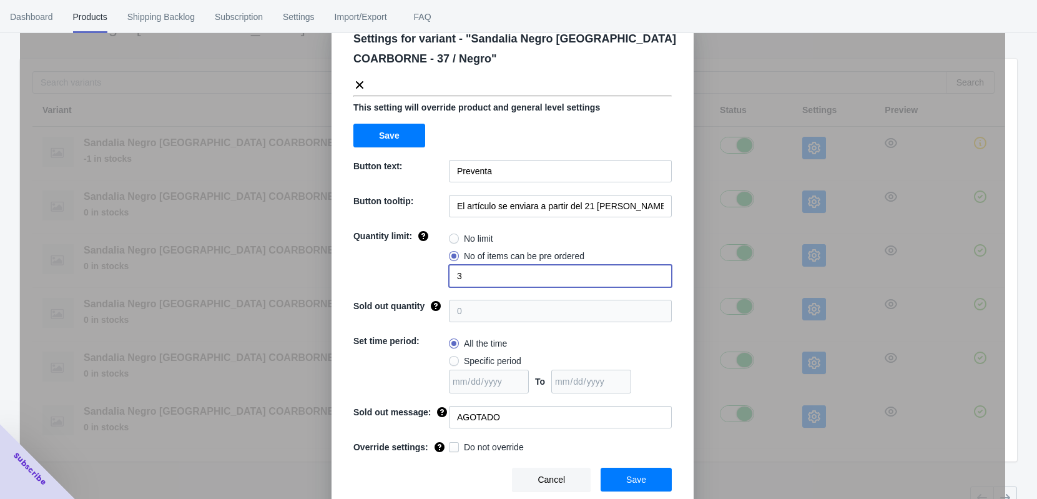
type input "3"
drag, startPoint x: 646, startPoint y: 476, endPoint x: 656, endPoint y: 463, distance: 17.0
click at [646, 435] on button "Save" at bounding box center [636, 480] width 71 height 24
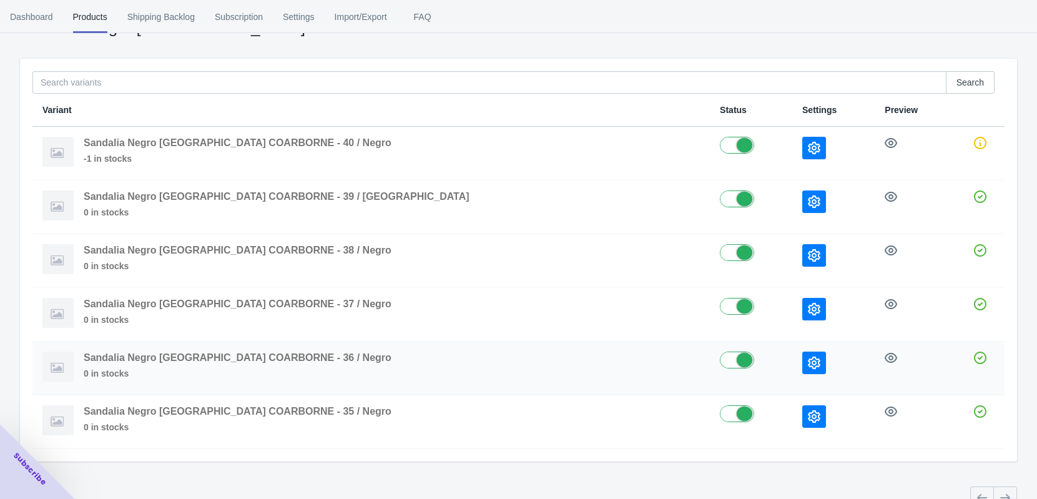
click at [808, 366] on icon "button" at bounding box center [814, 363] width 12 height 12
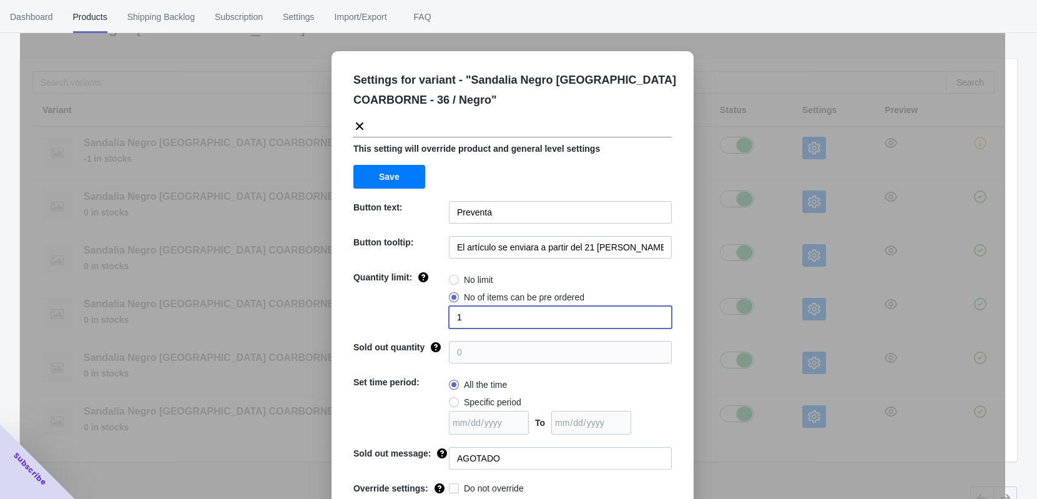
drag, startPoint x: 461, startPoint y: 313, endPoint x: 410, endPoint y: 319, distance: 51.5
click at [410, 319] on div "Quantity limit: No limit No of items can be pre ordered 1" at bounding box center [512, 299] width 318 height 57
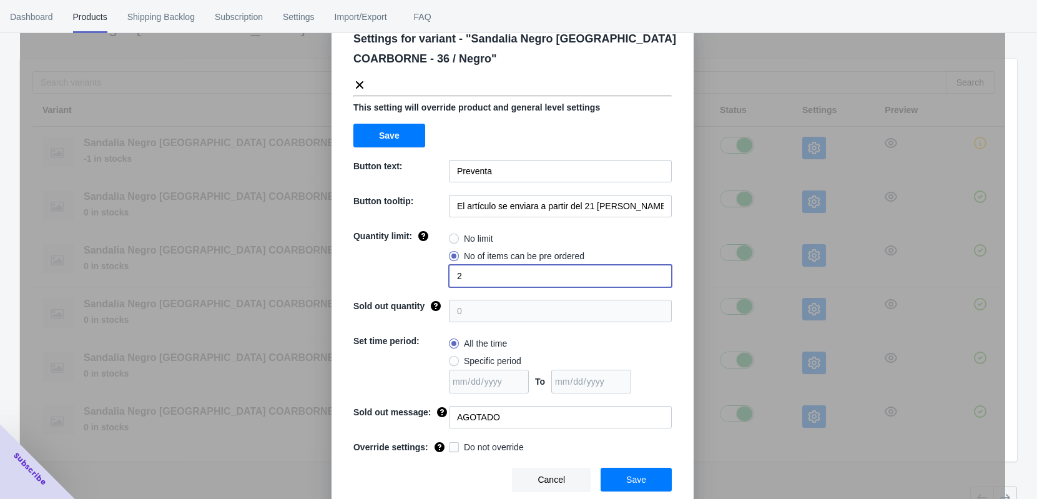
type input "2"
click at [643, 435] on button "Save" at bounding box center [636, 480] width 71 height 24
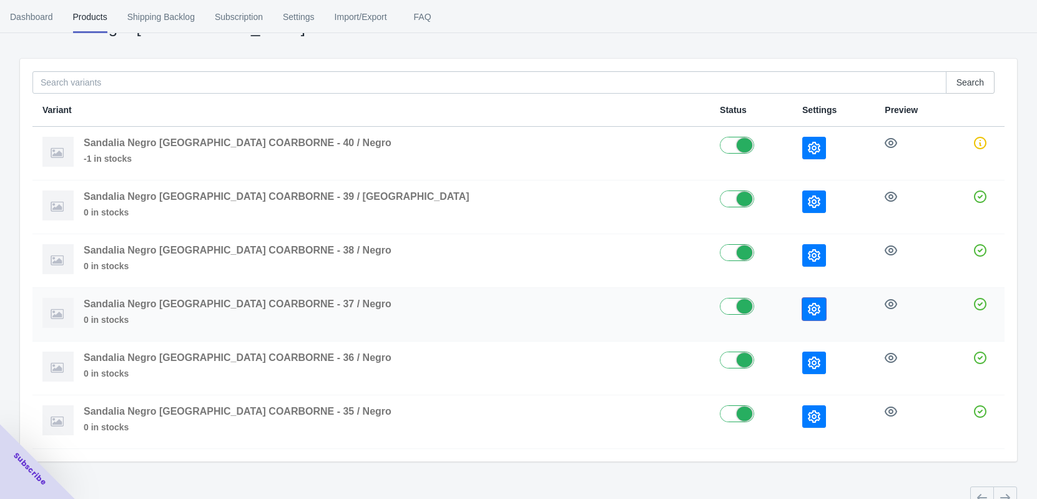
click at [808, 307] on icon "button" at bounding box center [814, 309] width 12 height 12
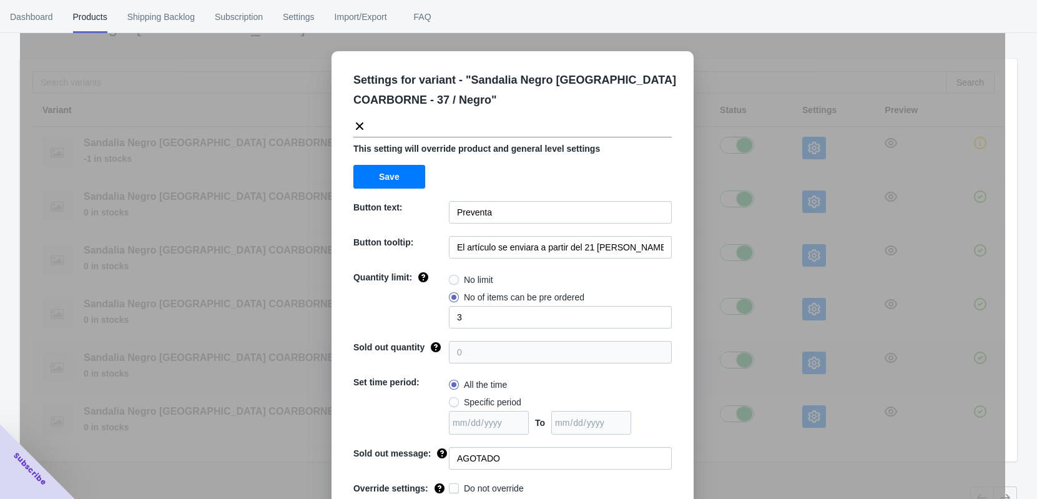
click at [702, 368] on div "Settings for variant - " Sandalia Negro Coral Arbor COARBORNE - 37 / Negro " Th…" at bounding box center [512, 280] width 985 height 499
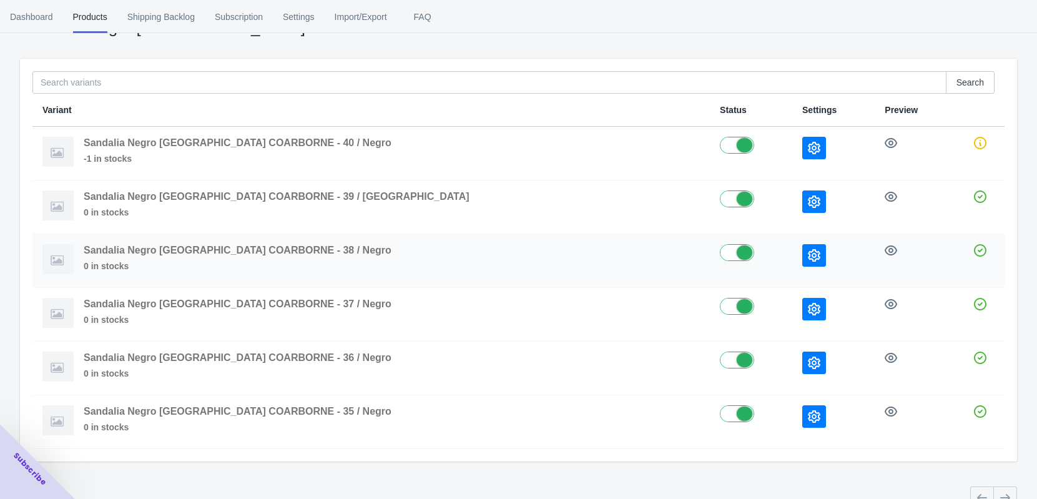
click at [808, 255] on icon "button" at bounding box center [814, 255] width 12 height 12
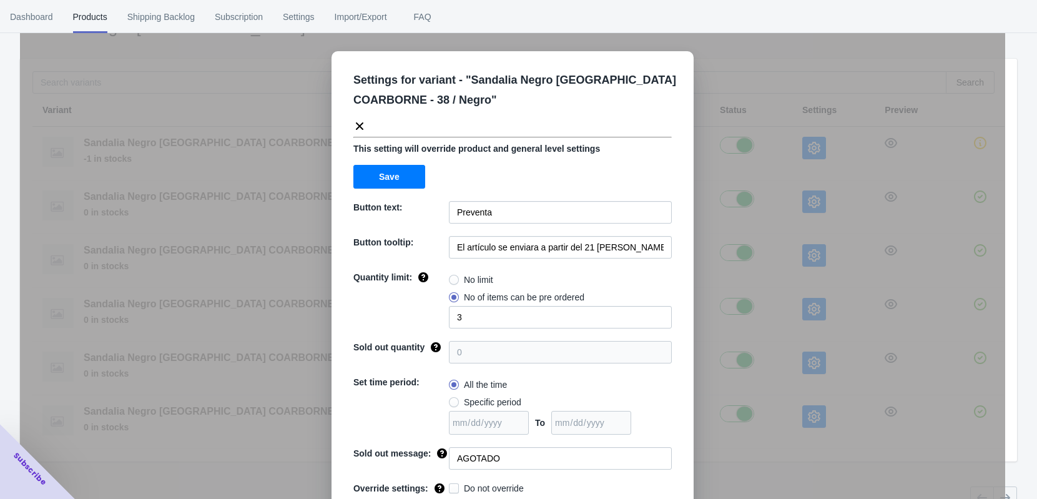
click at [698, 325] on div "Settings for variant - " Sandalia Negro Coral Arbor COARBORNE - 38 / Negro " Th…" at bounding box center [512, 280] width 985 height 499
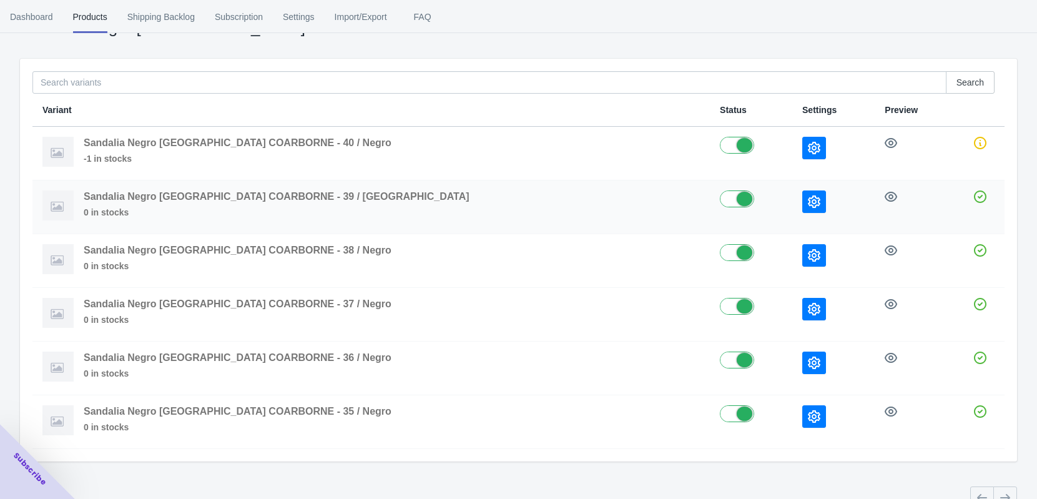
click at [792, 213] on td at bounding box center [833, 207] width 82 height 54
click at [802, 210] on button "button" at bounding box center [814, 201] width 24 height 22
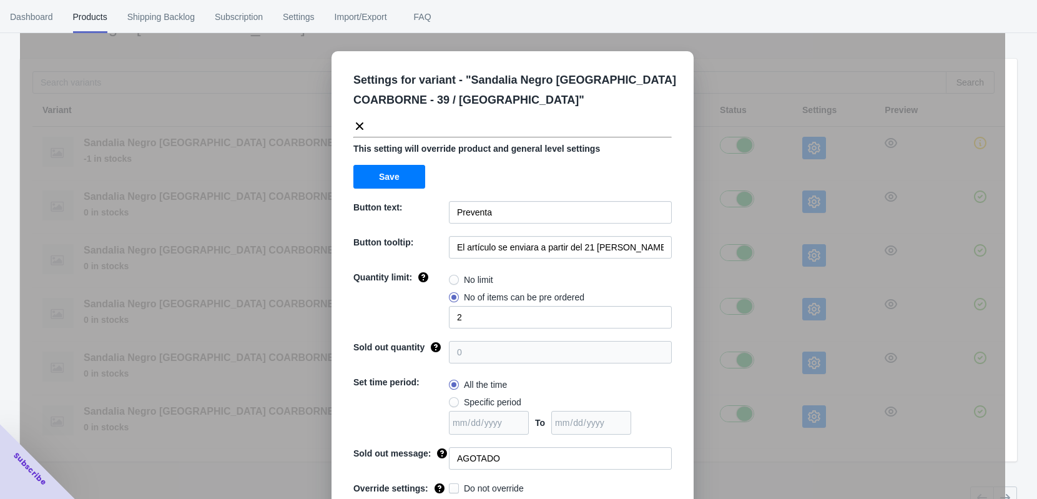
click at [707, 333] on div "Settings for variant - " Sandalia Negro Coral Arbor COARBORNE - 39 / Negro " Th…" at bounding box center [512, 280] width 985 height 499
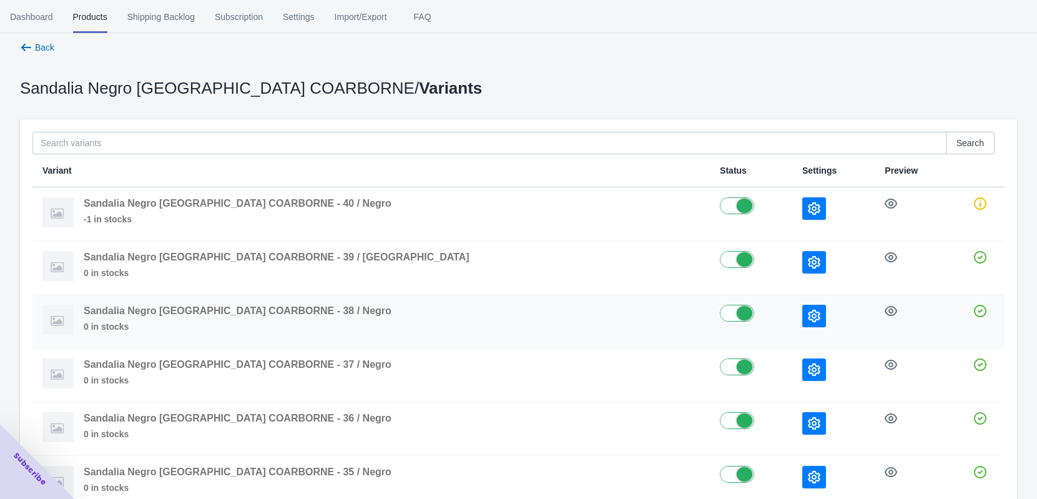
scroll to position [0, 0]
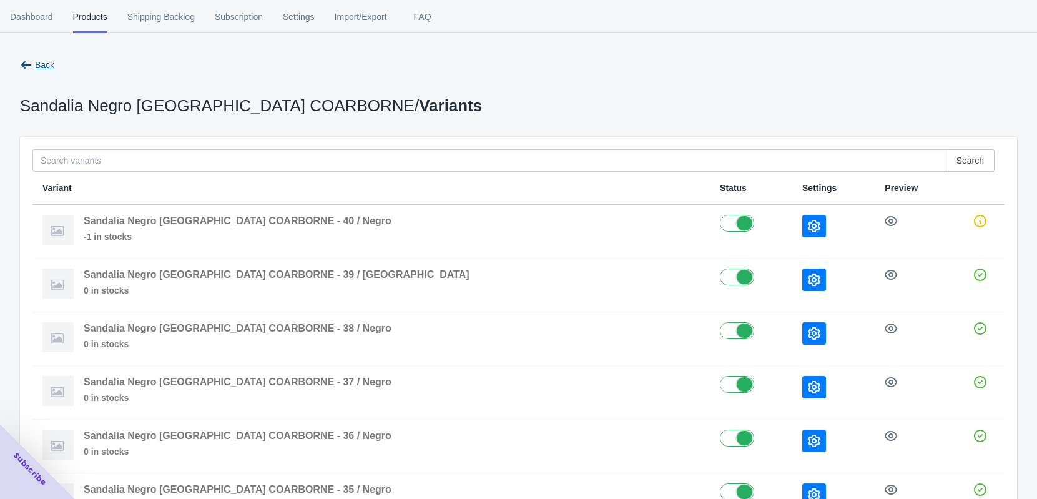
click at [38, 70] on span "Back" at bounding box center [44, 65] width 19 height 10
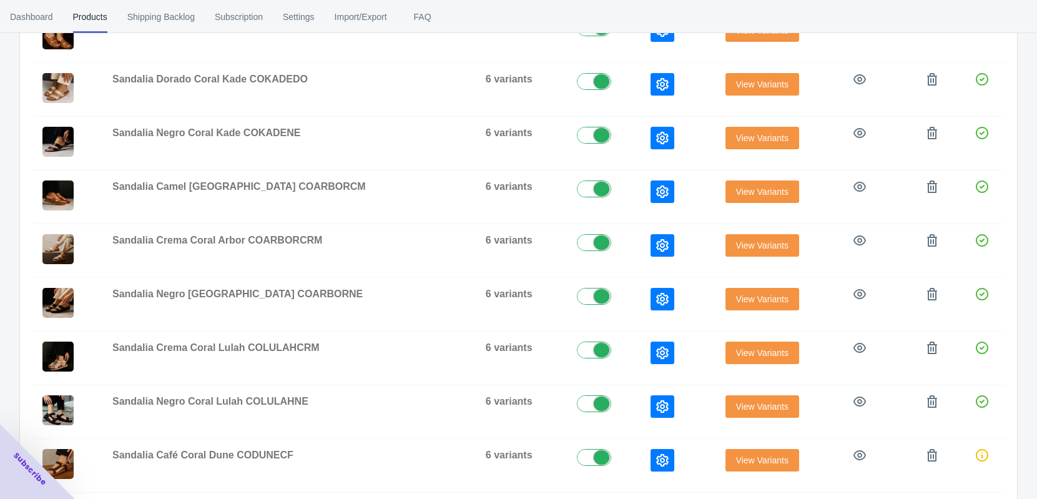
scroll to position [390, 0]
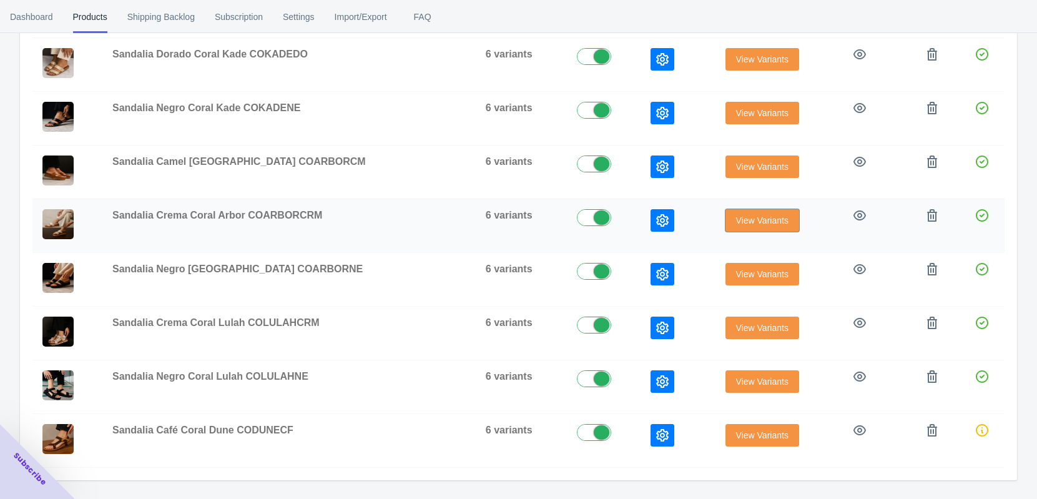
click at [737, 220] on span "View Variants" at bounding box center [762, 220] width 52 height 10
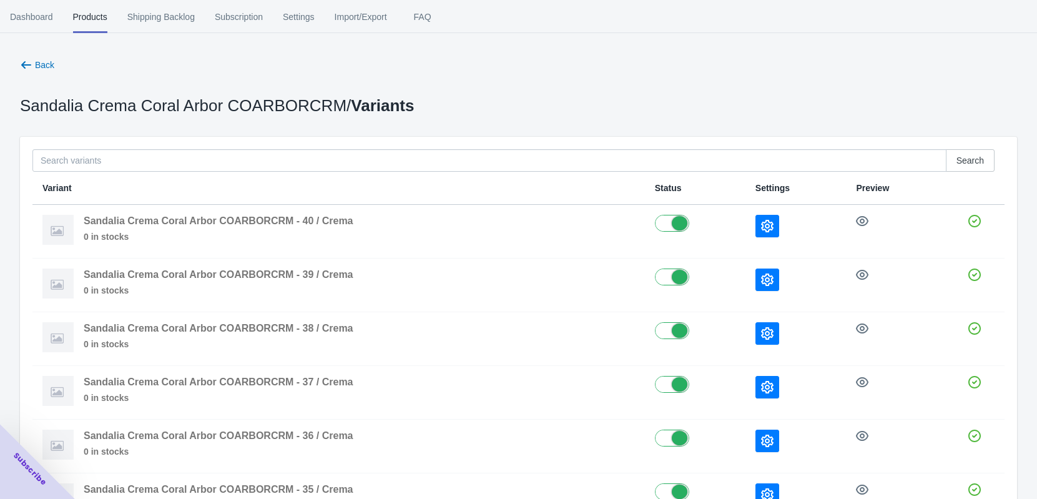
scroll to position [78, 0]
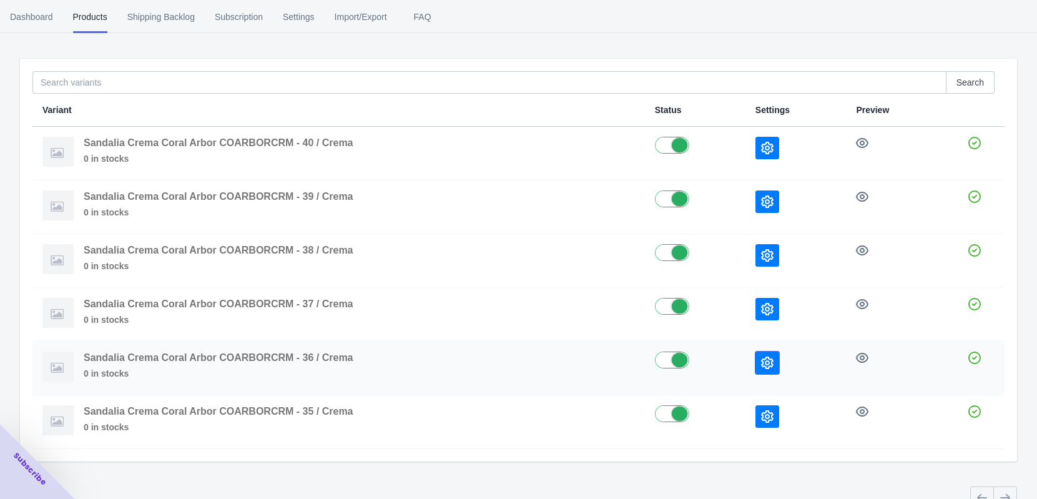
click at [763, 362] on icon "button" at bounding box center [767, 363] width 12 height 12
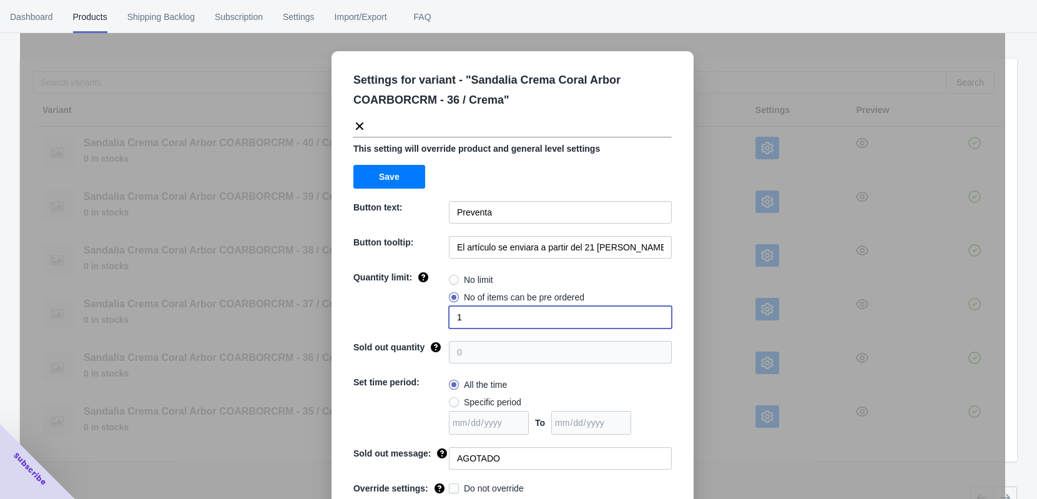
drag, startPoint x: 455, startPoint y: 321, endPoint x: 441, endPoint y: 320, distance: 13.8
click at [441, 320] on div "Quantity limit: No limit No of items can be pre ordered 1" at bounding box center [512, 299] width 318 height 57
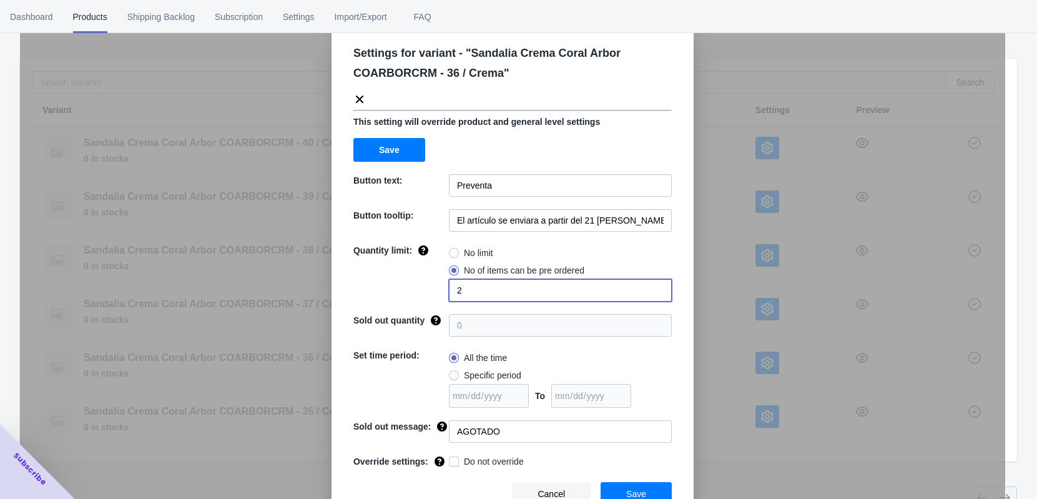
scroll to position [41, 0]
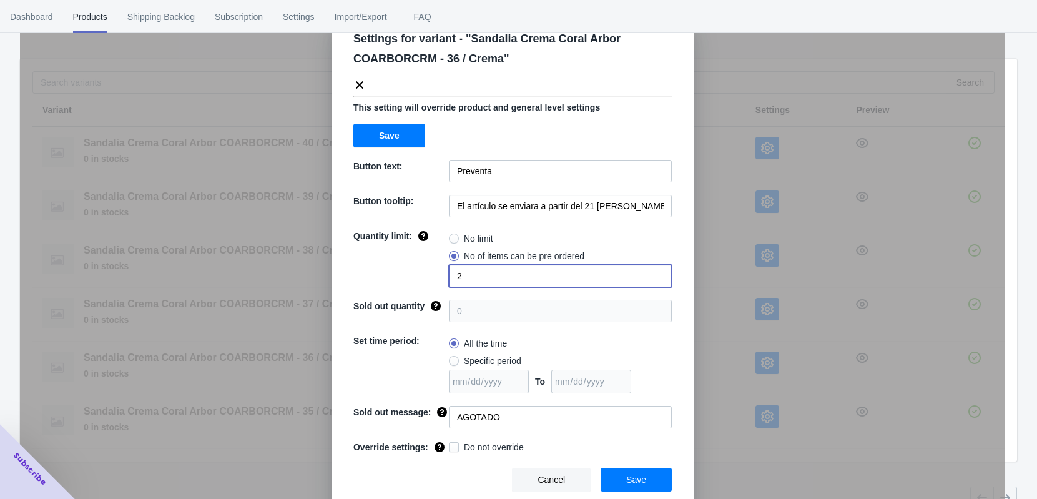
type input "2"
click at [633, 435] on span "Save" at bounding box center [636, 480] width 20 height 10
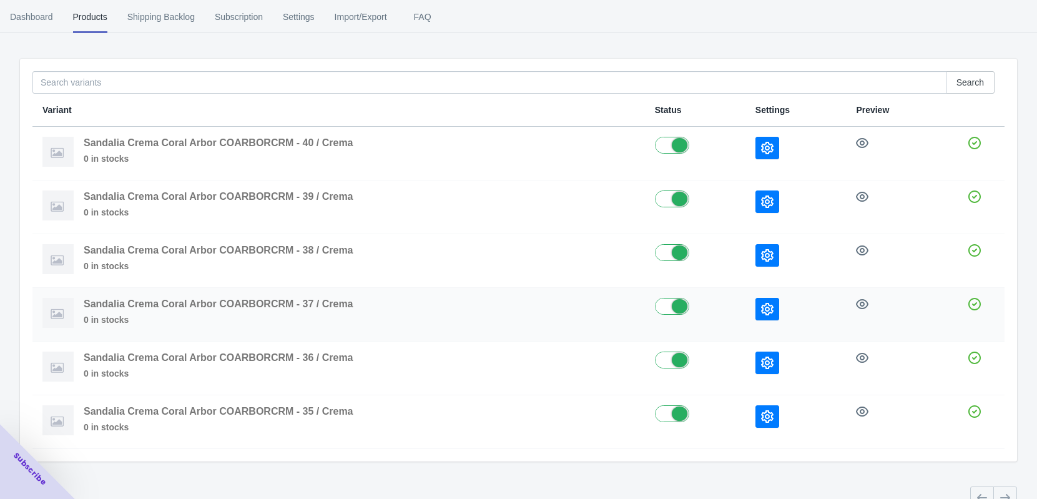
click at [761, 307] on icon "button" at bounding box center [767, 309] width 12 height 12
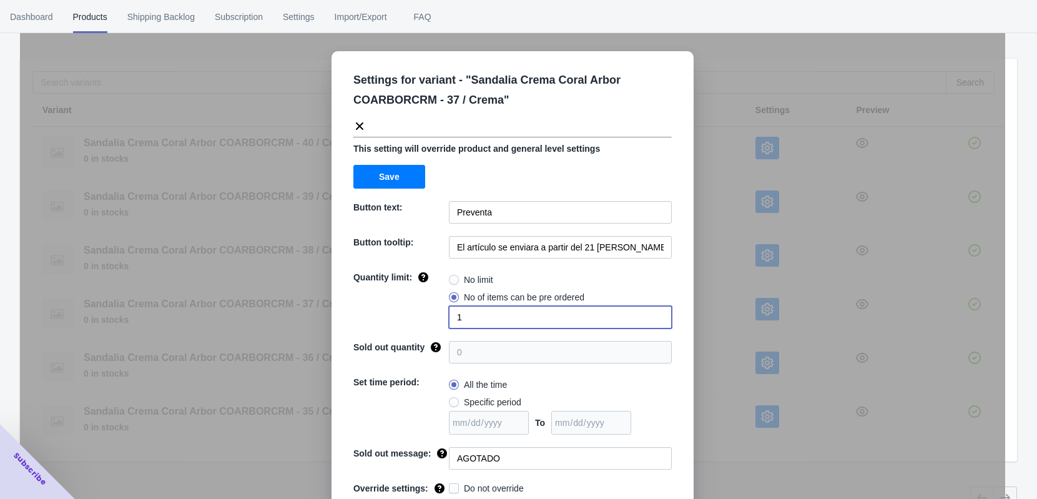
drag, startPoint x: 493, startPoint y: 317, endPoint x: 451, endPoint y: 318, distance: 41.2
click at [451, 318] on input "1" at bounding box center [560, 317] width 223 height 22
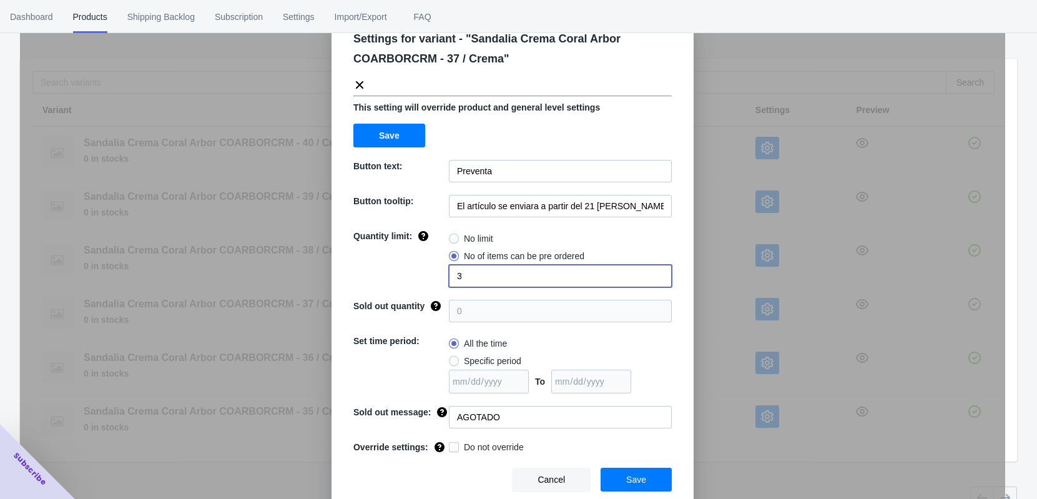
type input "3"
click at [629, 435] on span "Save" at bounding box center [636, 480] width 20 height 10
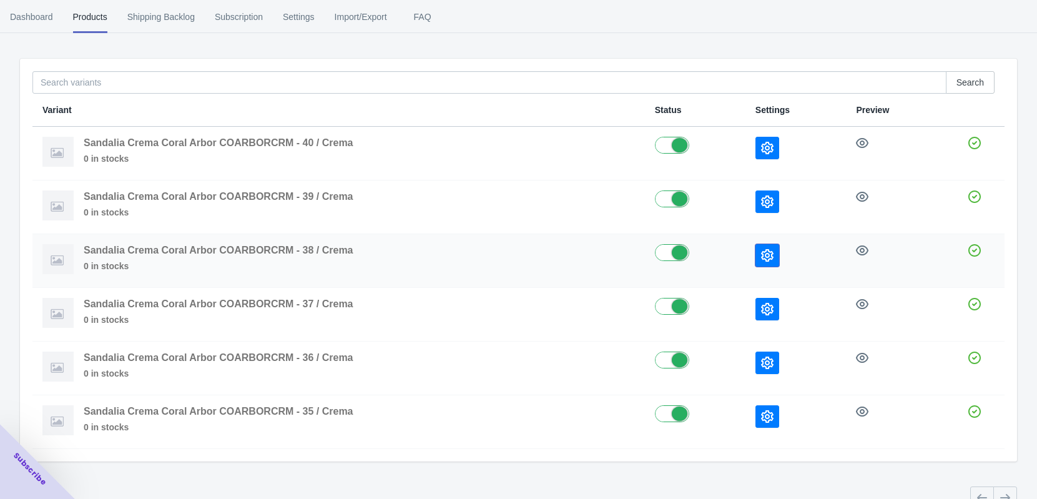
click at [766, 261] on icon "button" at bounding box center [767, 255] width 12 height 12
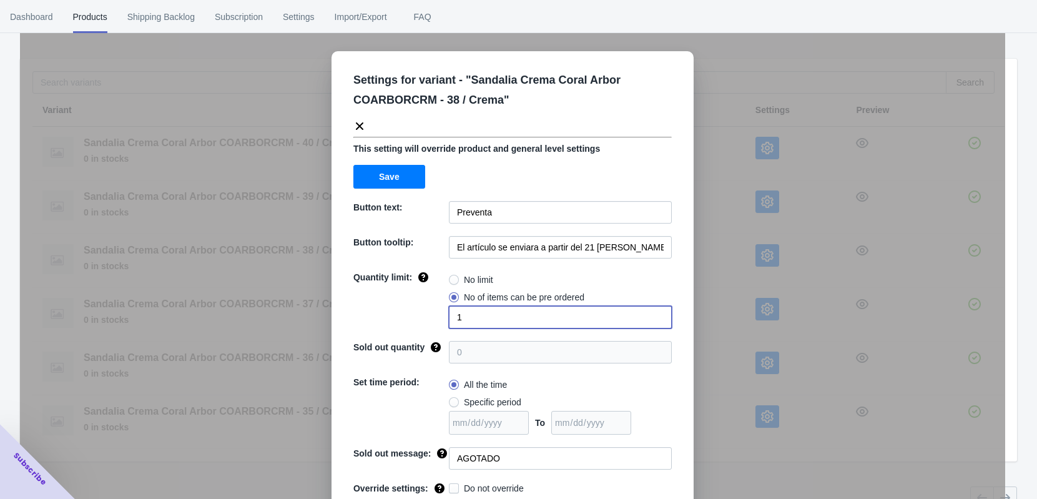
drag, startPoint x: 482, startPoint y: 313, endPoint x: 425, endPoint y: 316, distance: 57.5
click at [425, 316] on div "Quantity limit: No limit No of items can be pre ordered 1" at bounding box center [512, 299] width 318 height 57
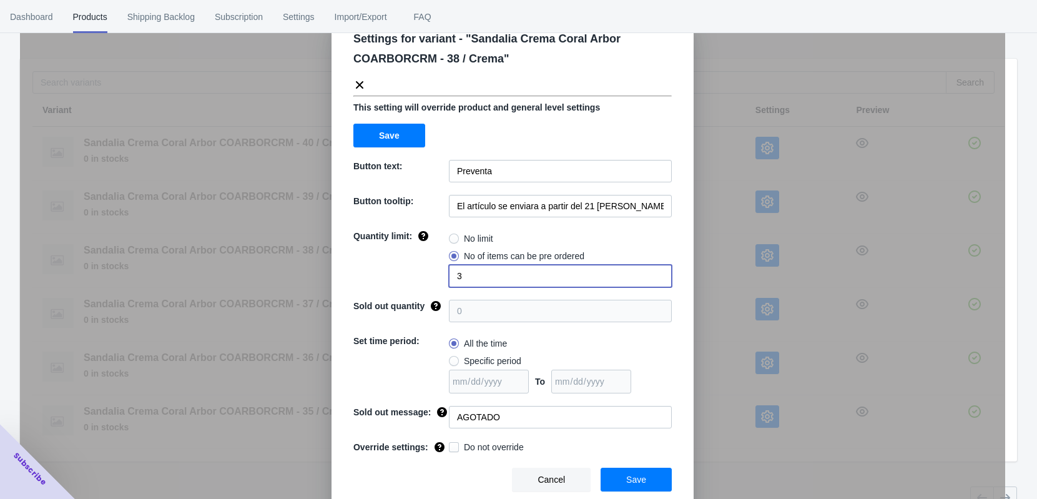
type input "3"
drag, startPoint x: 629, startPoint y: 473, endPoint x: 628, endPoint y: 466, distance: 7.0
click at [629, 435] on span "Save" at bounding box center [636, 480] width 20 height 10
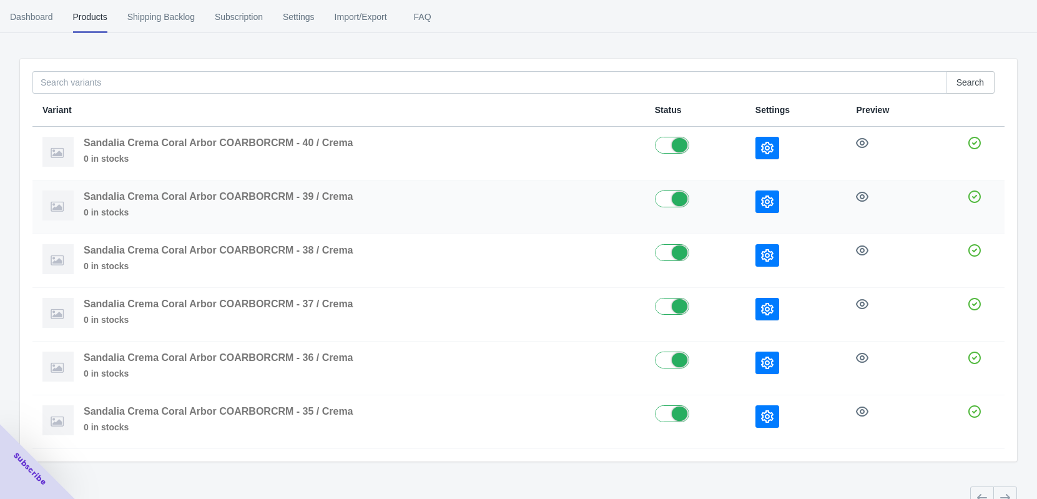
click at [762, 202] on icon "button" at bounding box center [767, 201] width 12 height 12
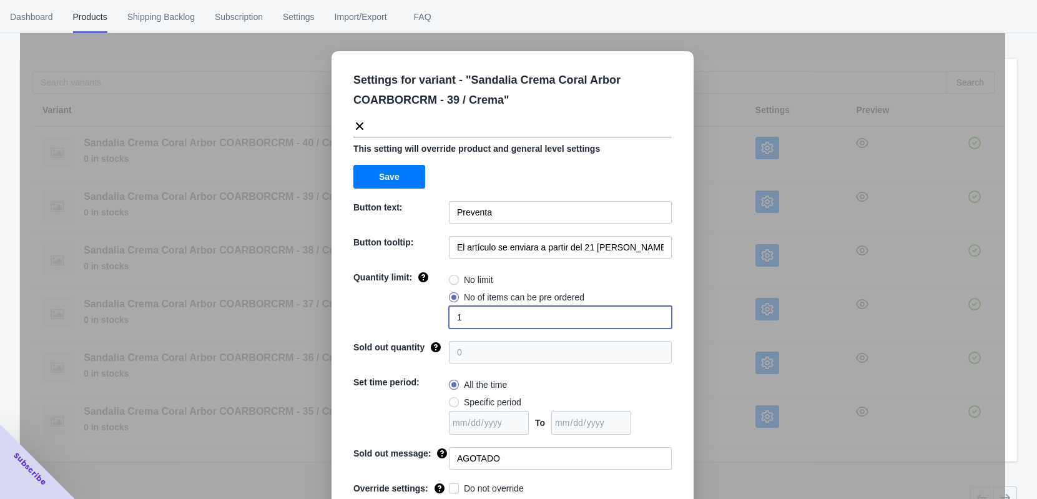
click at [433, 321] on div "Quantity limit: No limit No of items can be pre ordered 1" at bounding box center [512, 299] width 318 height 57
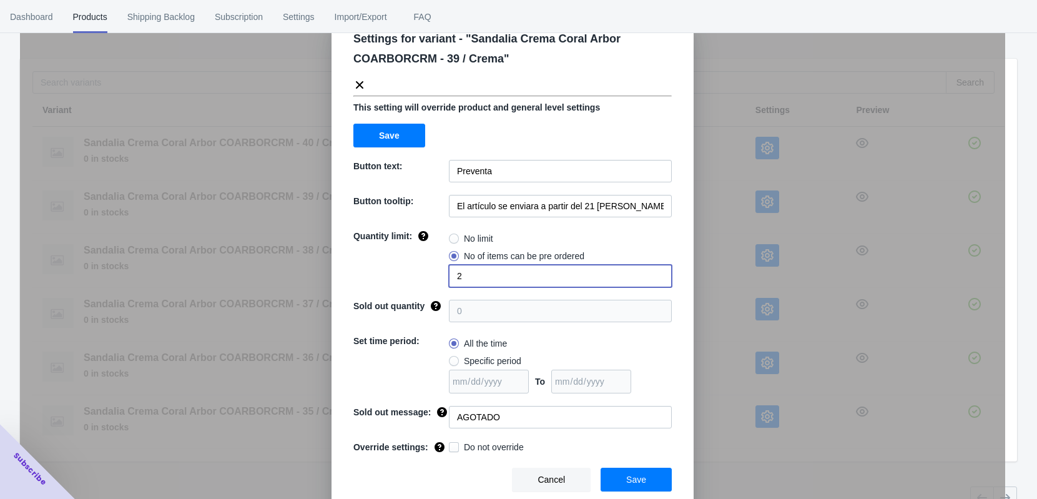
type input "2"
drag, startPoint x: 627, startPoint y: 483, endPoint x: 629, endPoint y: 473, distance: 10.3
click at [627, 435] on span "Save" at bounding box center [636, 480] width 20 height 10
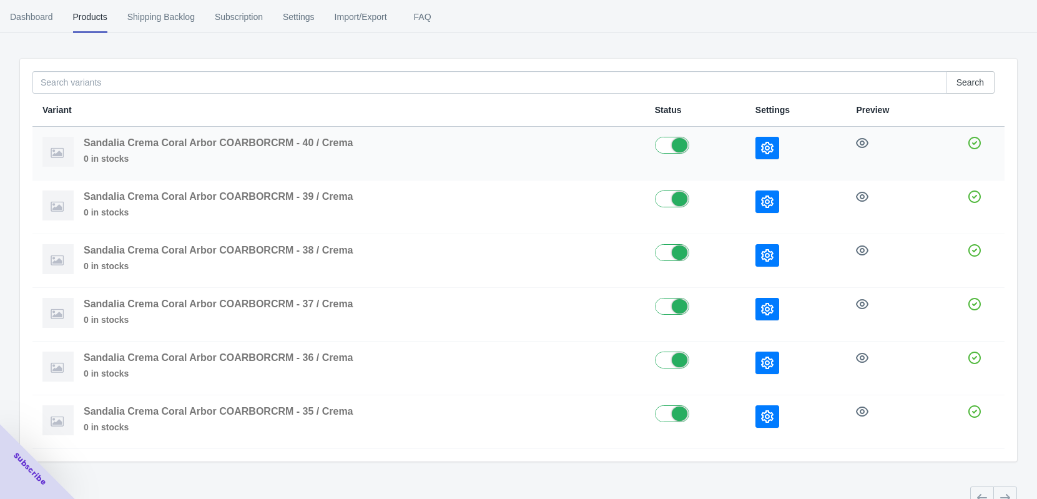
click at [772, 147] on icon "button" at bounding box center [767, 148] width 12 height 12
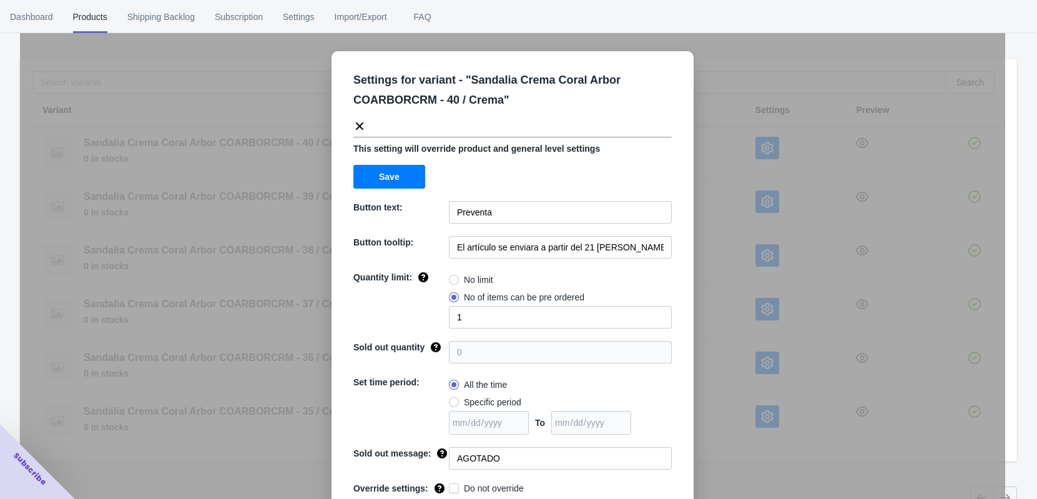
click at [717, 224] on div "Settings for variant - " Sandalia Crema Coral Arbor COARBORCRM - 40 / Crema " T…" at bounding box center [512, 280] width 985 height 499
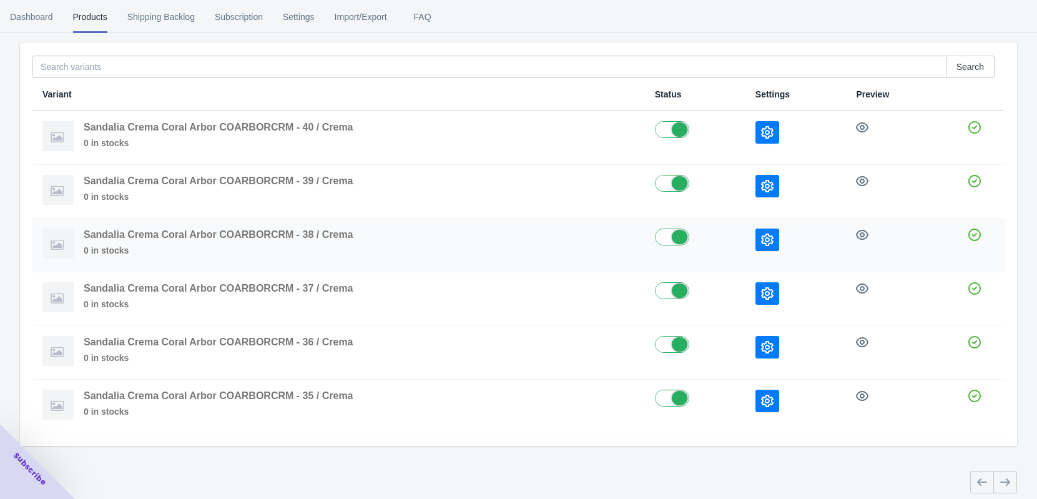
scroll to position [0, 0]
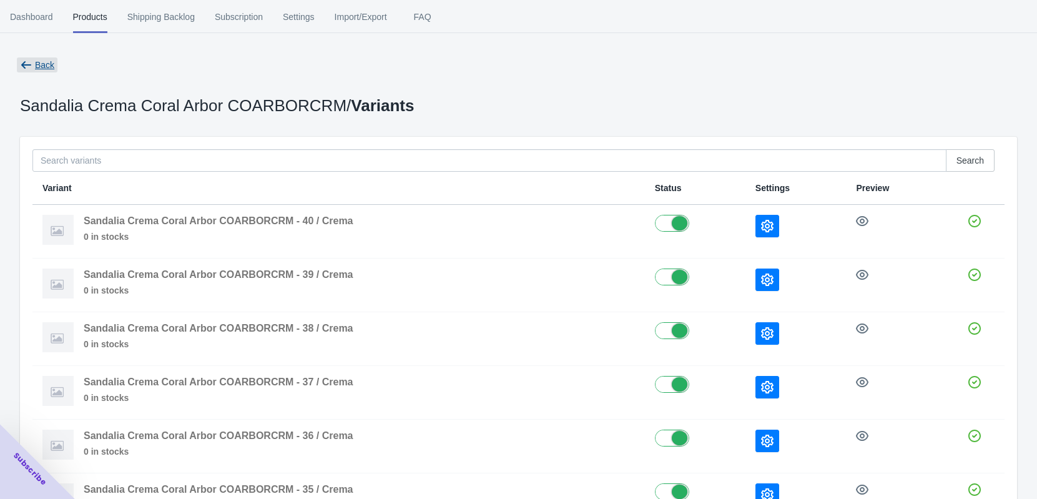
click at [41, 63] on span "Back" at bounding box center [44, 65] width 19 height 10
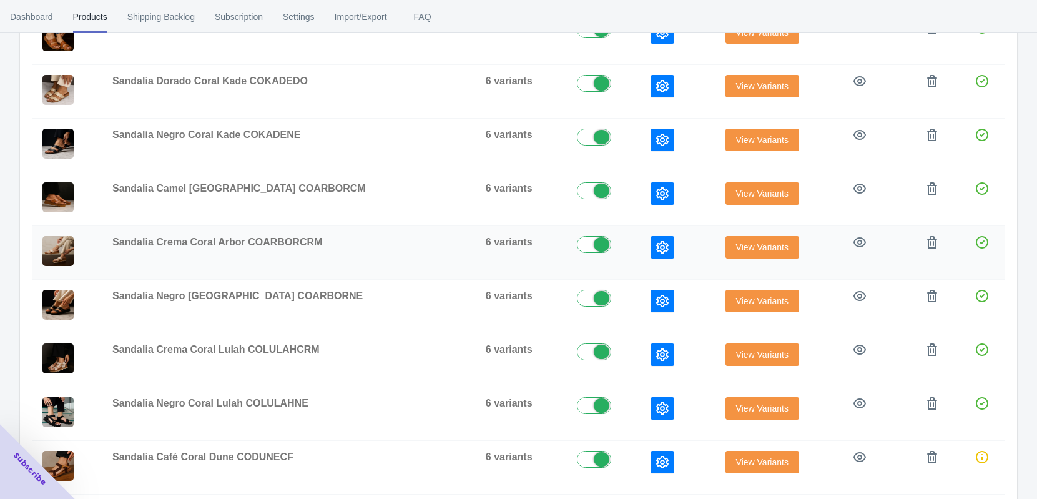
scroll to position [390, 0]
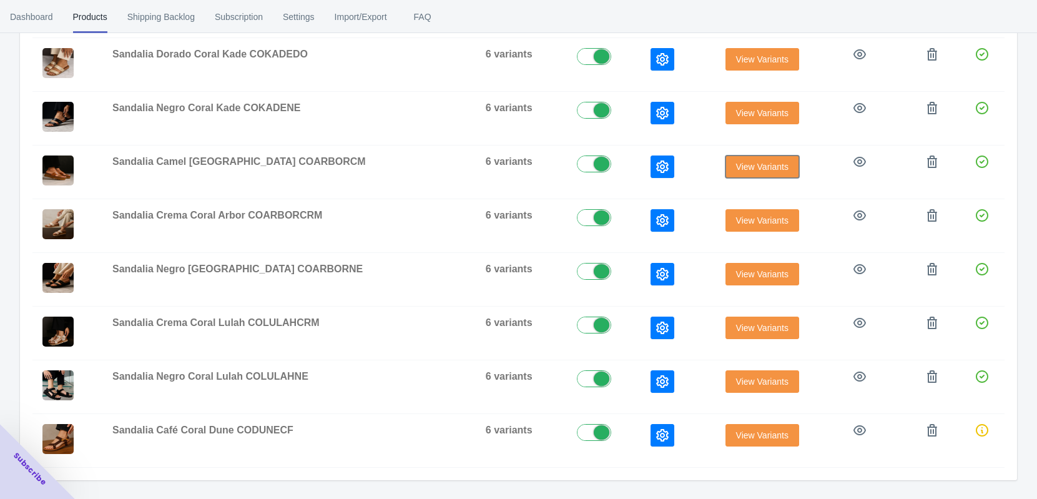
click at [736, 168] on span "View Variants" at bounding box center [762, 167] width 52 height 10
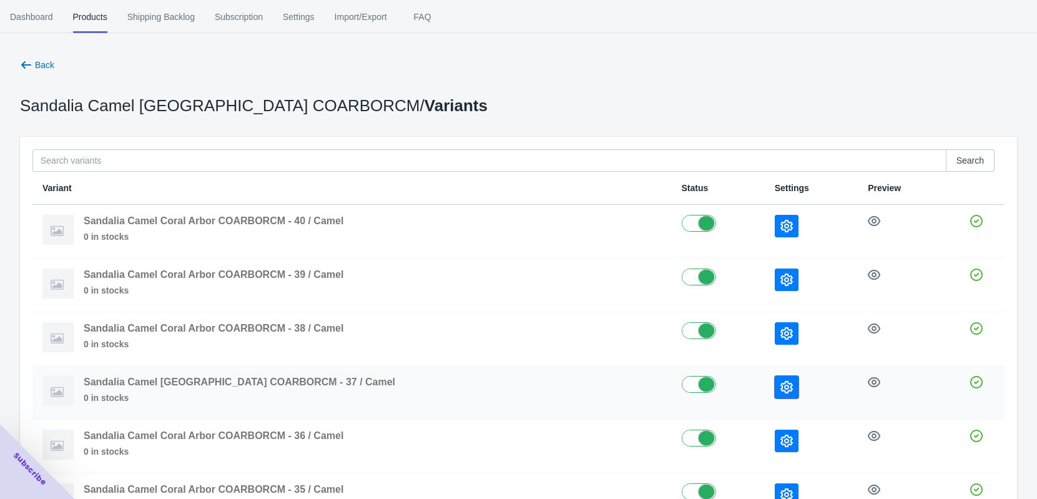
click at [781, 388] on icon "button" at bounding box center [787, 387] width 12 height 12
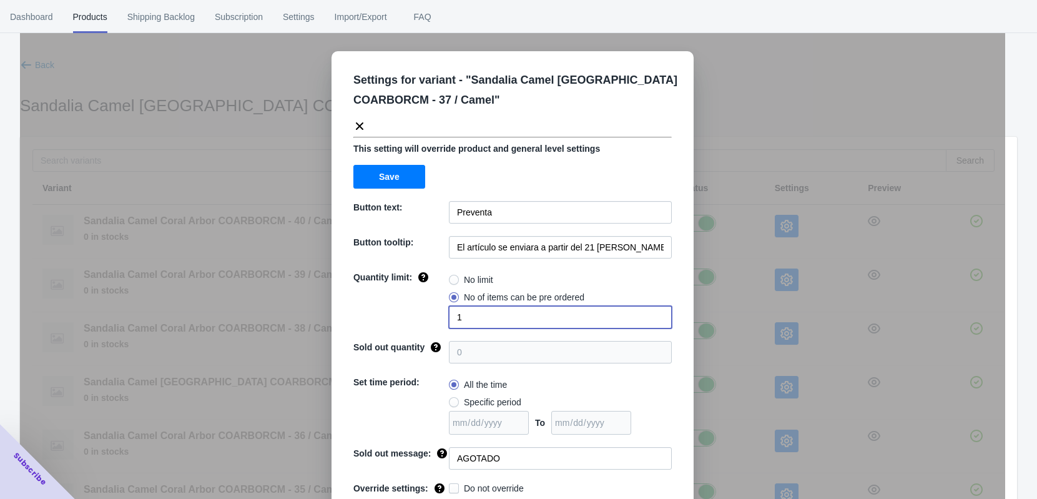
drag, startPoint x: 466, startPoint y: 327, endPoint x: 439, endPoint y: 323, distance: 27.1
click at [439, 323] on div "Quantity limit: No limit No of items can be pre ordered 1" at bounding box center [512, 299] width 318 height 57
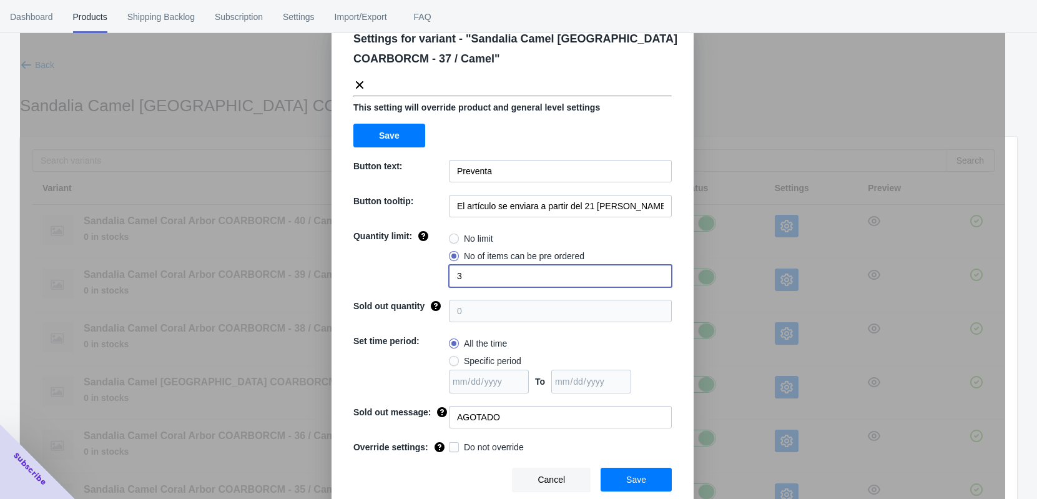
type input "3"
click at [621, 435] on button "Save" at bounding box center [636, 480] width 71 height 24
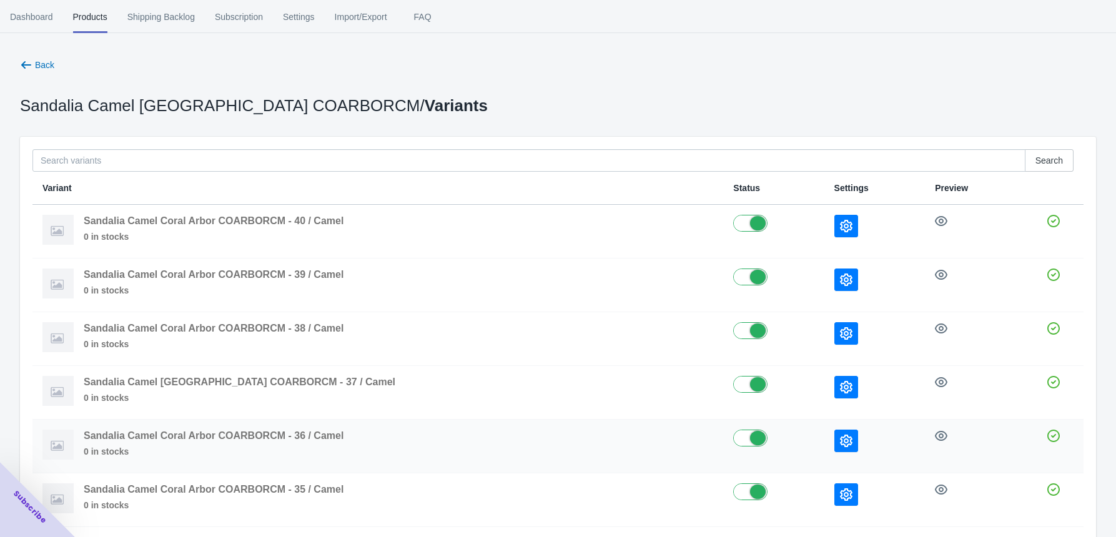
click at [834, 432] on button "button" at bounding box center [846, 441] width 24 height 22
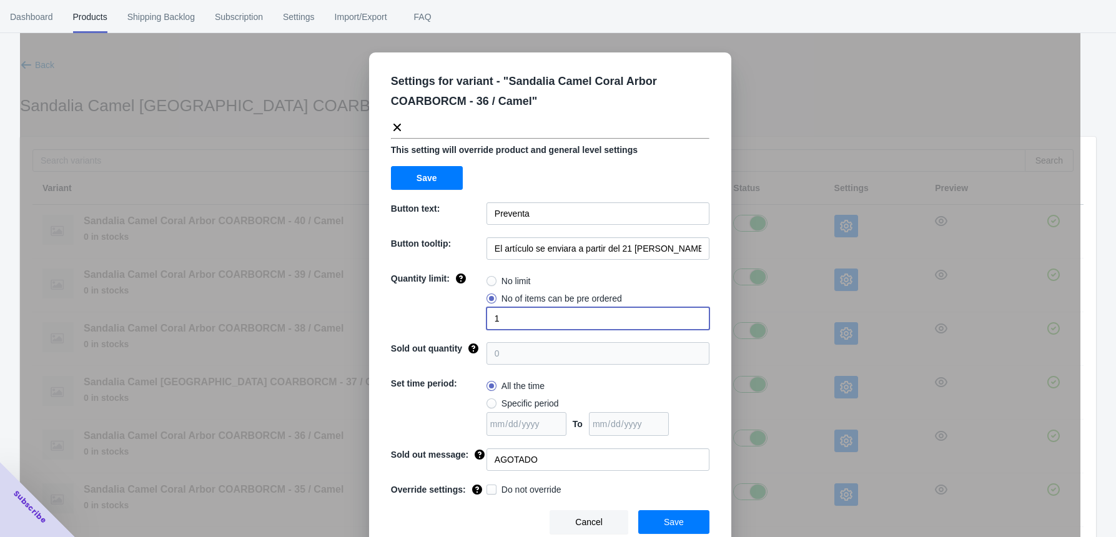
drag, startPoint x: 504, startPoint y: 324, endPoint x: 476, endPoint y: 324, distance: 27.5
click at [477, 324] on div "Quantity limit: No limit No of items can be pre ordered 1" at bounding box center [550, 300] width 318 height 57
type input "2"
drag, startPoint x: 656, startPoint y: 527, endPoint x: 707, endPoint y: 470, distance: 77.0
click at [656, 435] on button "Save" at bounding box center [673, 522] width 71 height 24
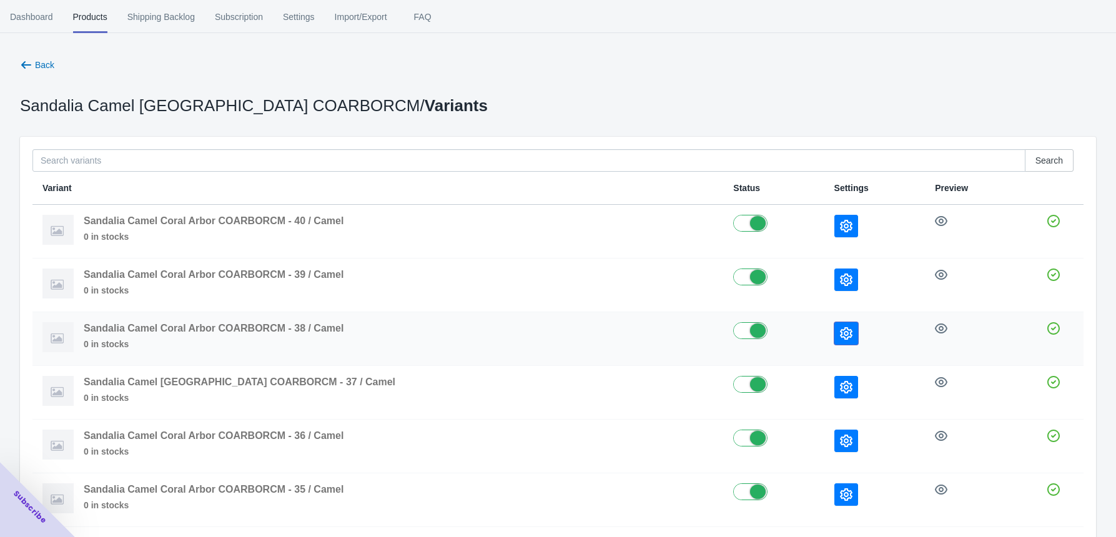
click at [840, 331] on icon "button" at bounding box center [846, 333] width 12 height 12
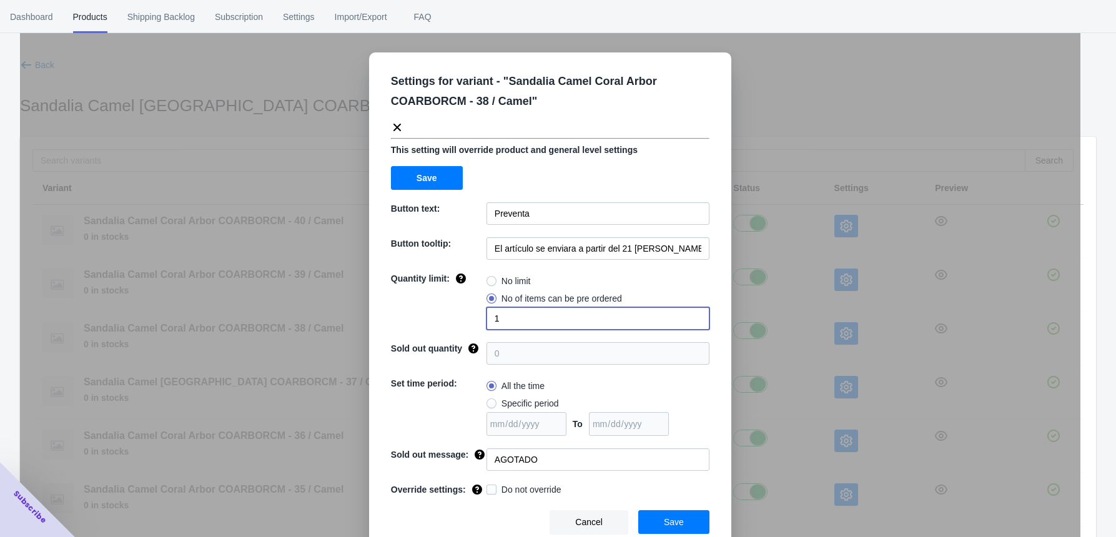
drag, startPoint x: 510, startPoint y: 327, endPoint x: 483, endPoint y: 327, distance: 27.5
click at [486, 327] on input "1" at bounding box center [597, 318] width 223 height 22
type input "3"
click at [665, 435] on button "Save" at bounding box center [673, 522] width 71 height 24
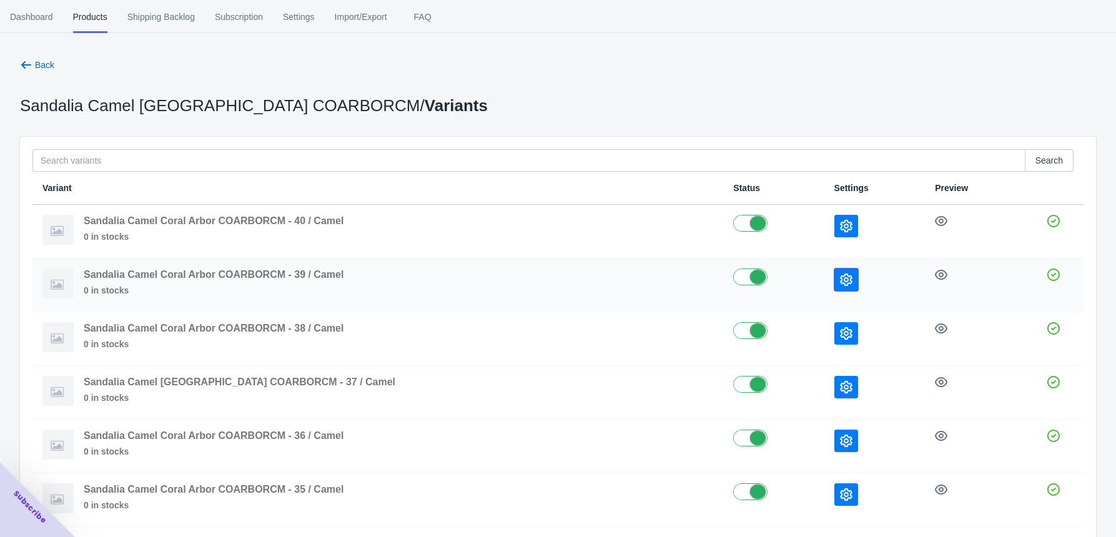
click at [834, 283] on button "button" at bounding box center [846, 280] width 24 height 22
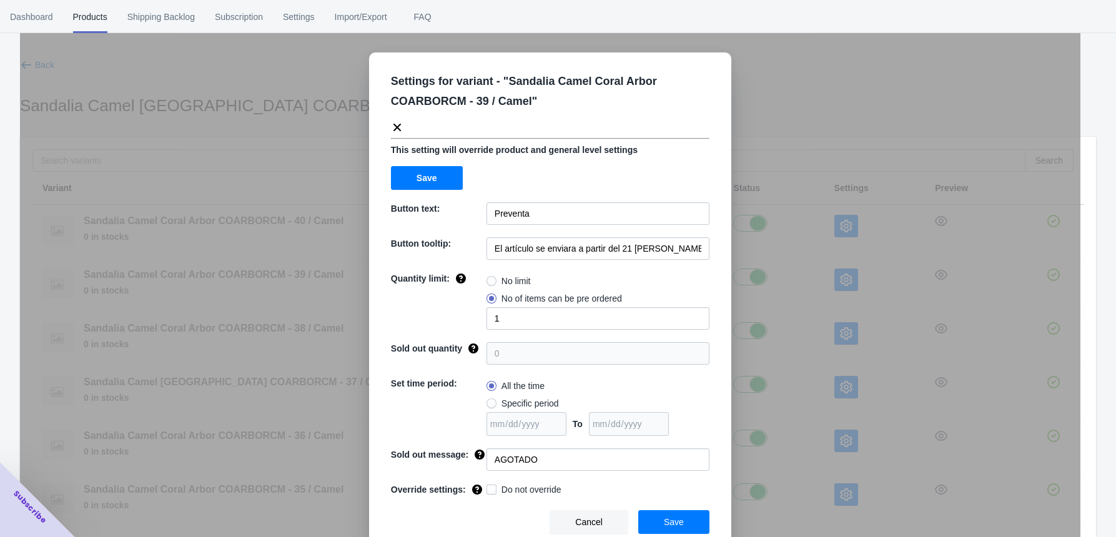
click at [517, 308] on div "No limit No of items can be pre ordered 1" at bounding box center [597, 300] width 223 height 57
drag, startPoint x: 505, startPoint y: 320, endPoint x: 456, endPoint y: 320, distance: 48.7
click at [456, 320] on div "Quantity limit: No limit No of items can be pre ordered 1" at bounding box center [550, 300] width 318 height 57
type input "2"
click at [664, 435] on span "Save" at bounding box center [674, 522] width 20 height 10
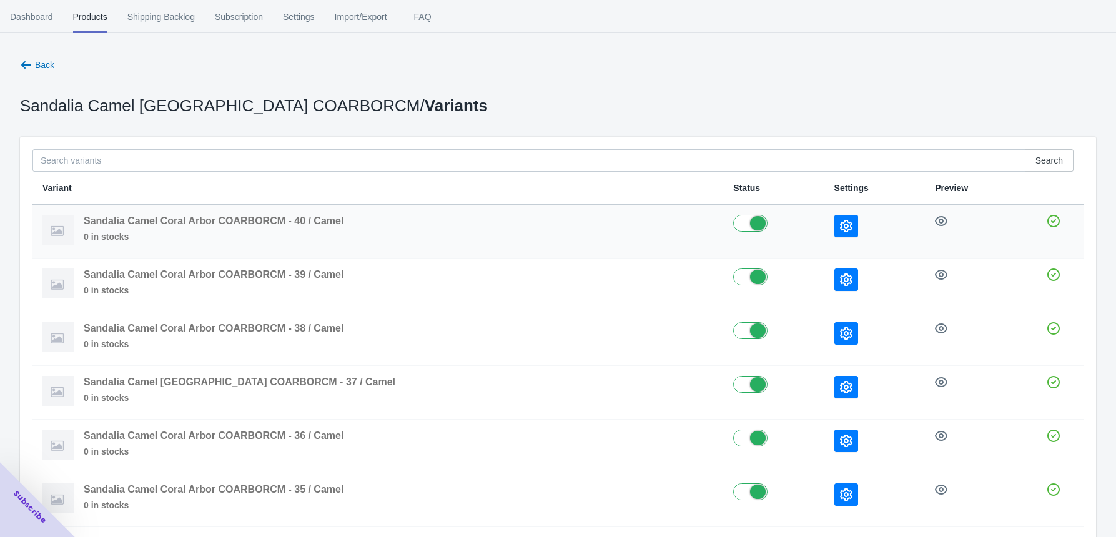
scroll to position [66, 0]
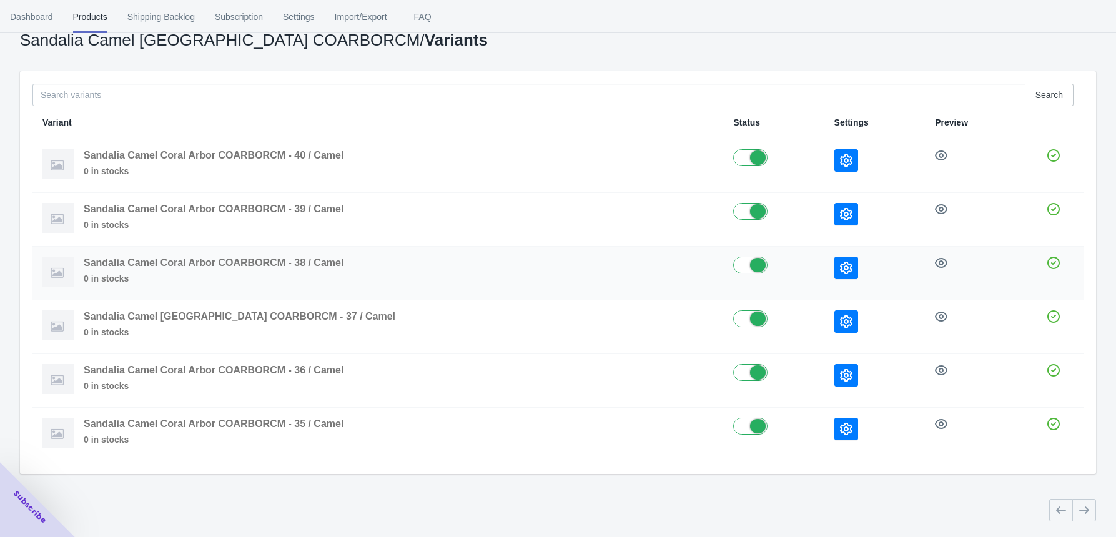
click at [840, 265] on icon "button" at bounding box center [846, 268] width 12 height 12
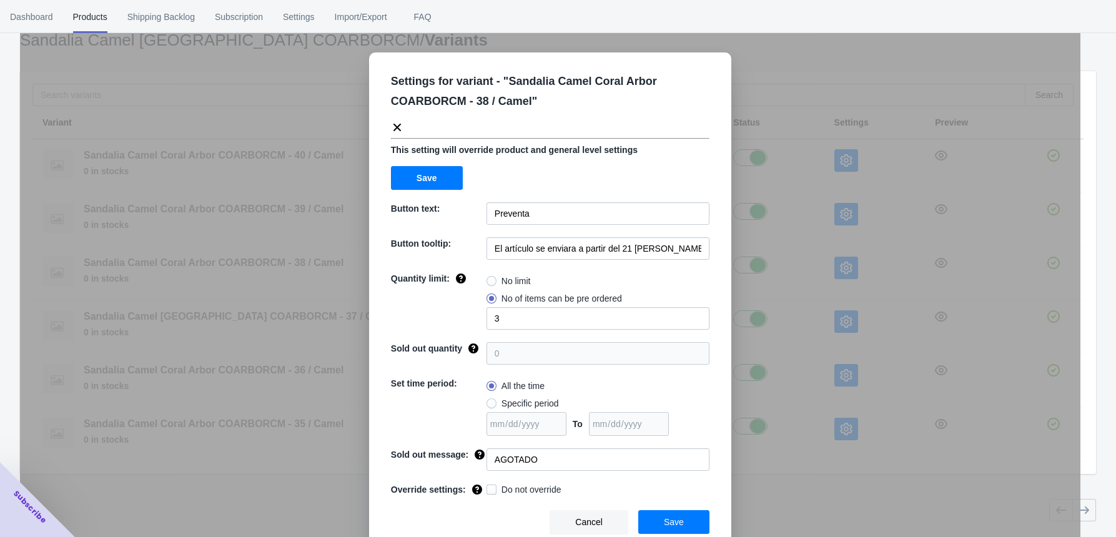
click at [762, 54] on div "Settings for variant - " Sandalia Camel Coral Arbor COARBORCM - 38 / Camel " Th…" at bounding box center [550, 299] width 1060 height 537
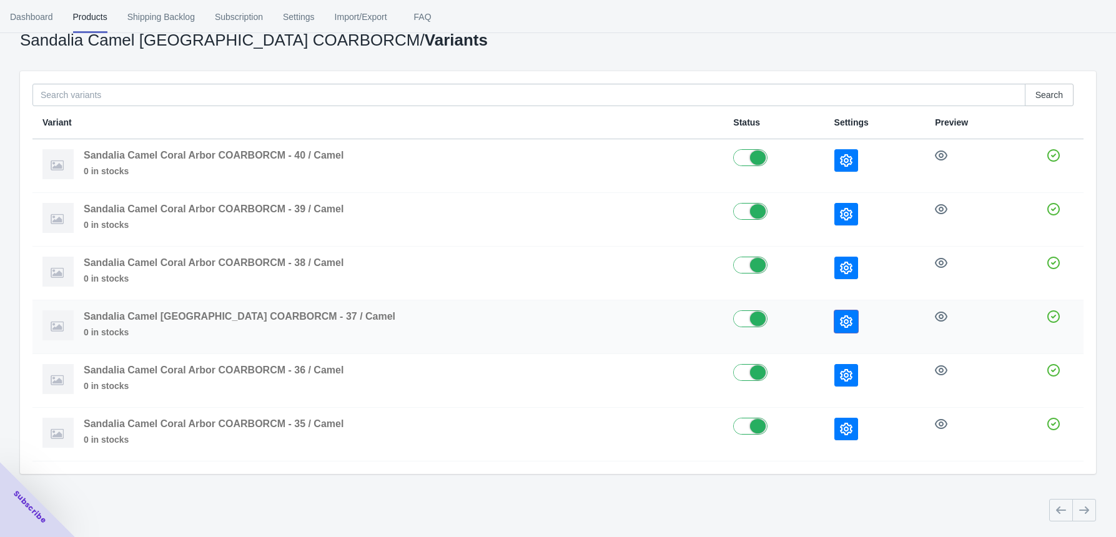
click at [840, 320] on icon "button" at bounding box center [846, 321] width 12 height 12
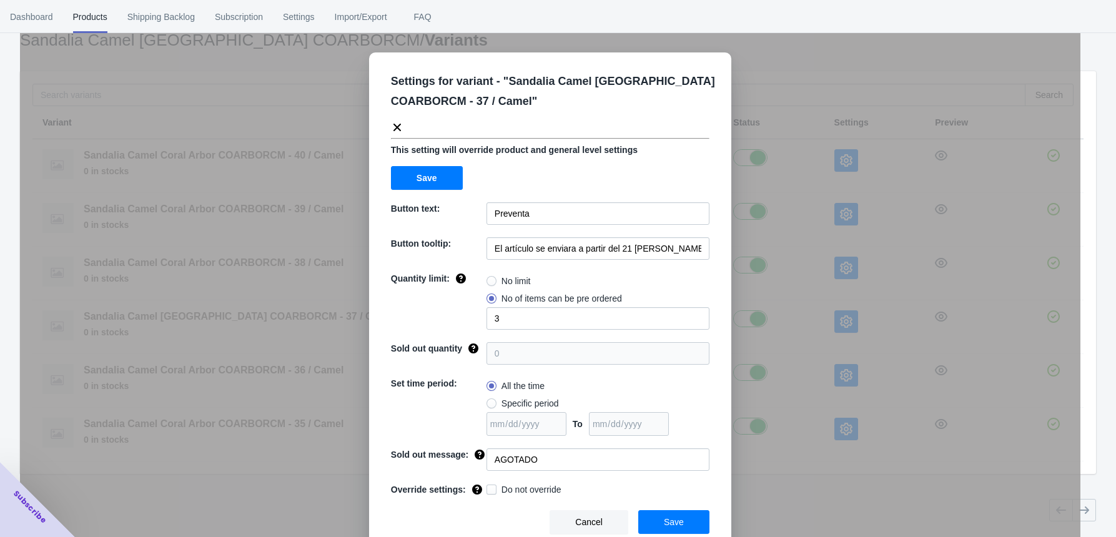
click at [757, 378] on div "Settings for variant - " Sandalia Camel Coral Arbor COARBORCM - 37 / Camel " Th…" at bounding box center [550, 299] width 1060 height 537
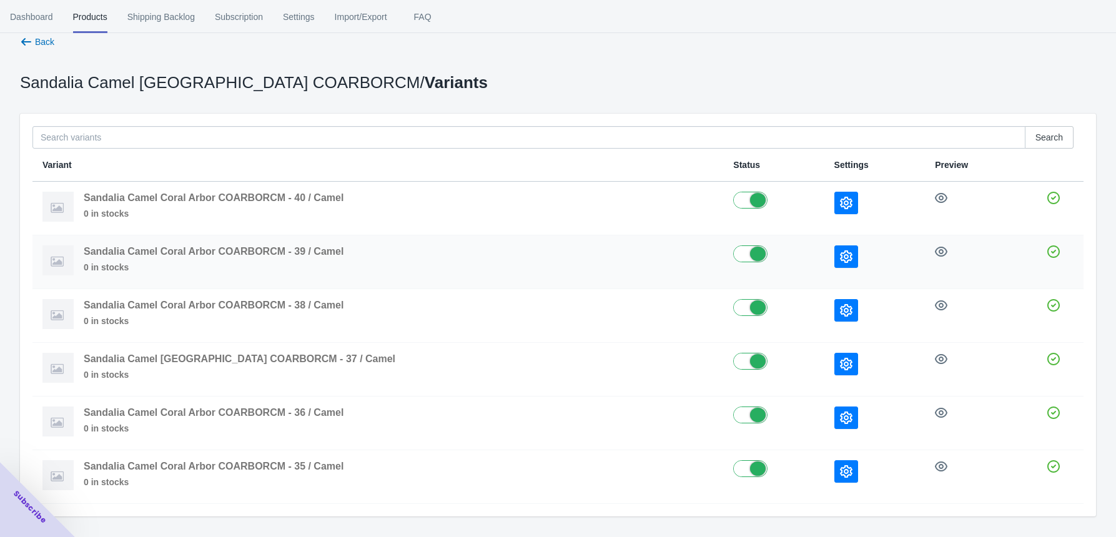
scroll to position [0, 0]
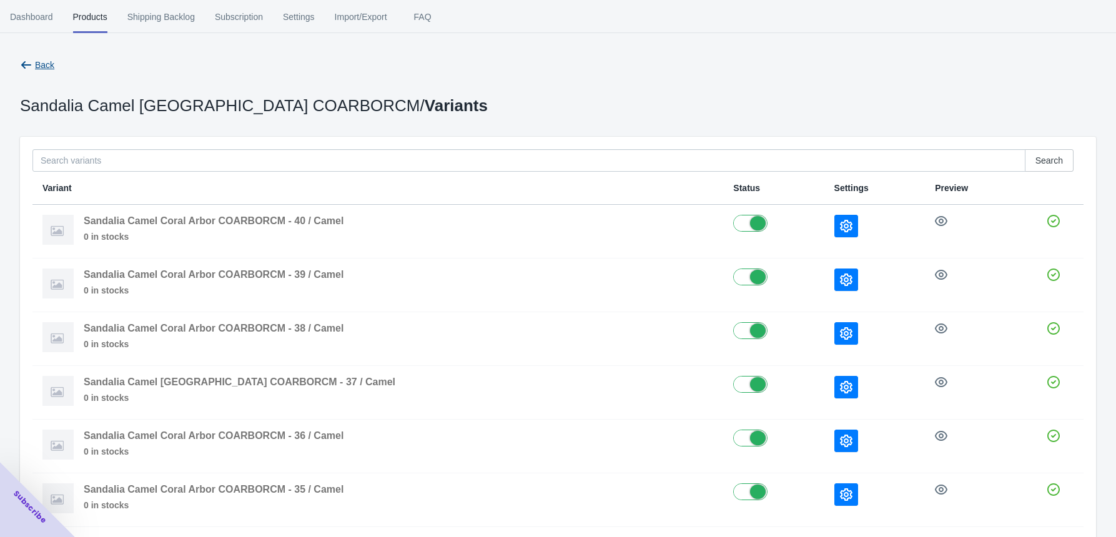
click at [35, 62] on span "Back" at bounding box center [44, 65] width 19 height 10
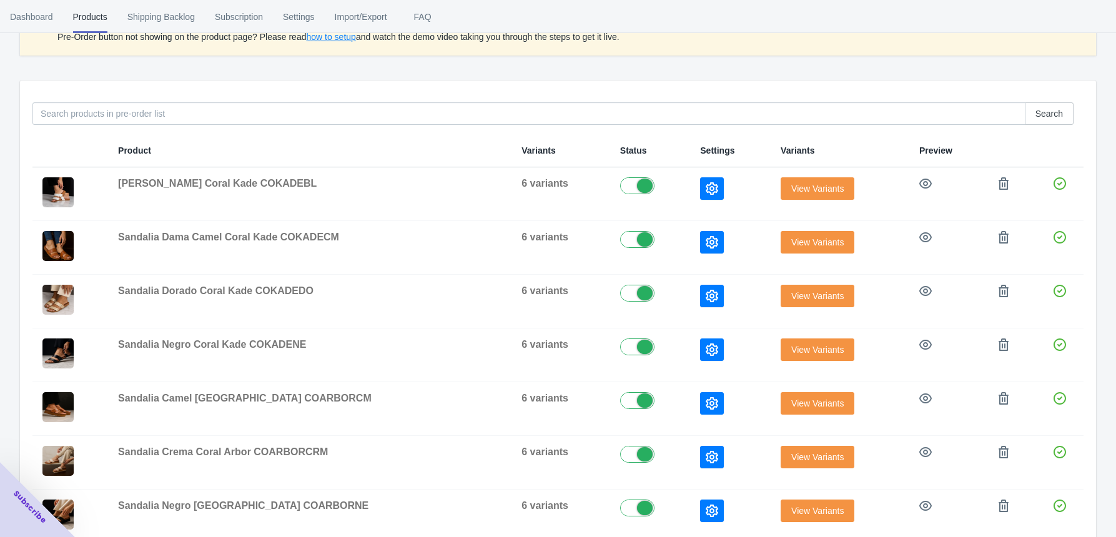
scroll to position [166, 0]
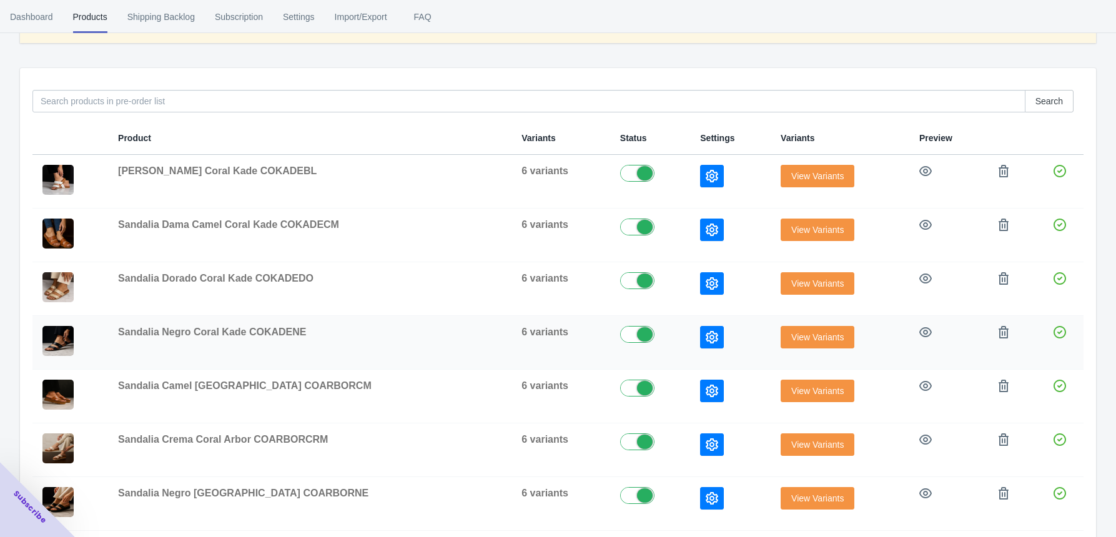
click at [791, 335] on span "View Variants" at bounding box center [817, 337] width 52 height 10
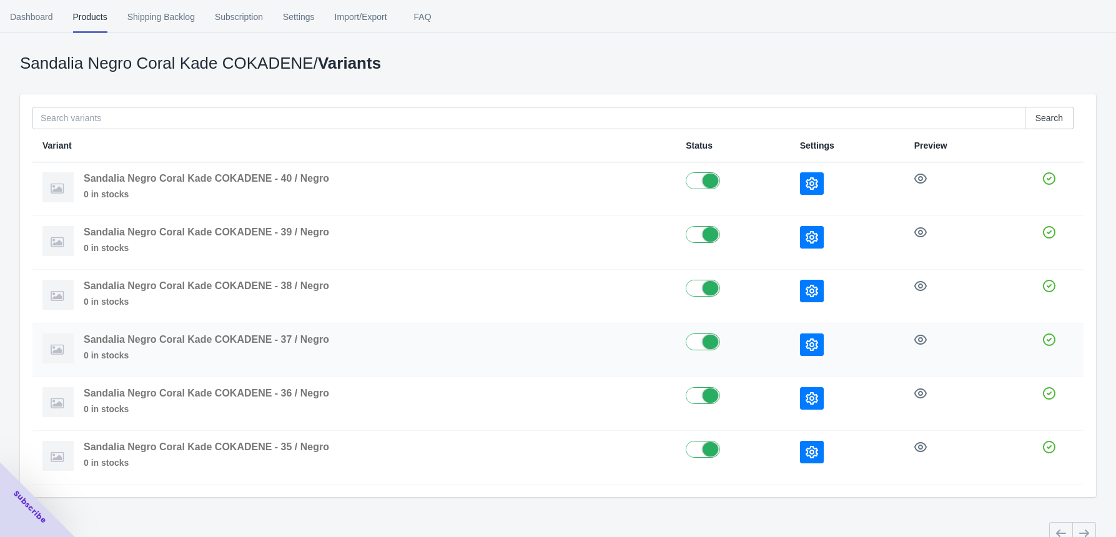
scroll to position [66, 0]
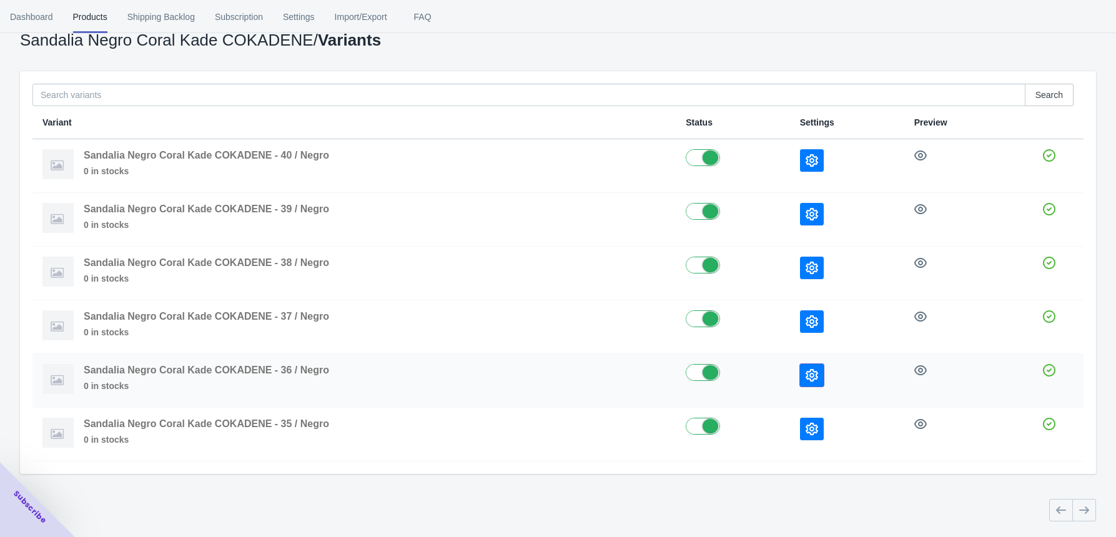
click at [822, 376] on button "button" at bounding box center [812, 375] width 24 height 22
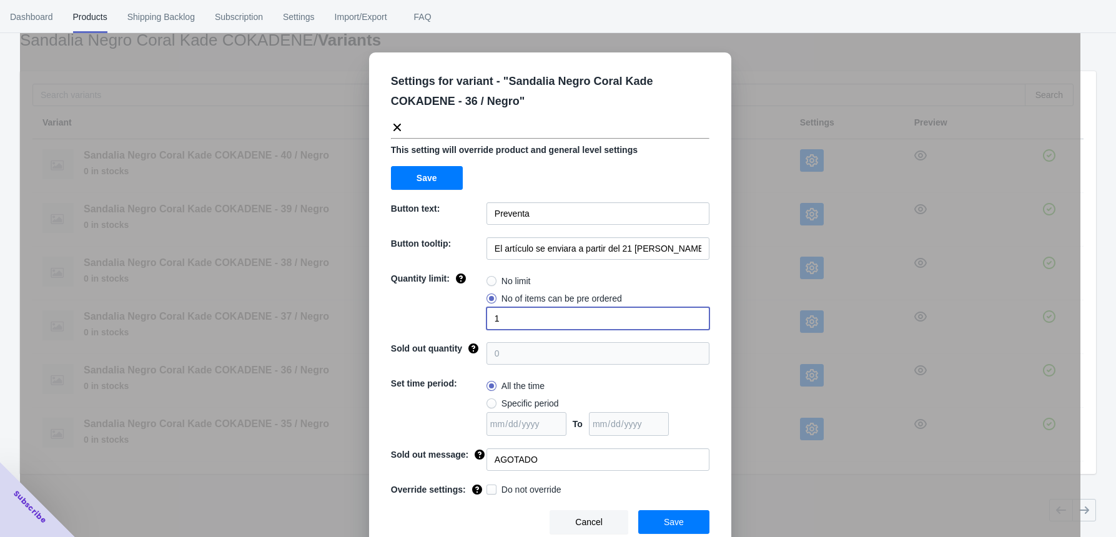
drag, startPoint x: 496, startPoint y: 317, endPoint x: 474, endPoint y: 317, distance: 21.9
click at [474, 317] on div "Quantity limit: No limit No of items can be pre ordered 1" at bounding box center [550, 300] width 318 height 57
type input "2"
click at [668, 435] on button "Save" at bounding box center [673, 522] width 71 height 24
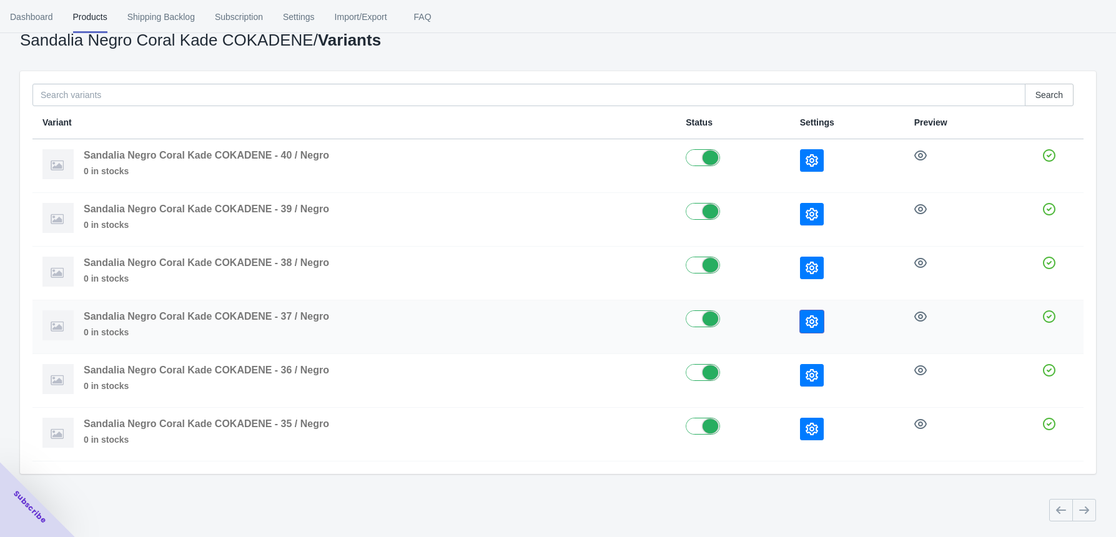
click at [805, 320] on button "button" at bounding box center [812, 321] width 24 height 22
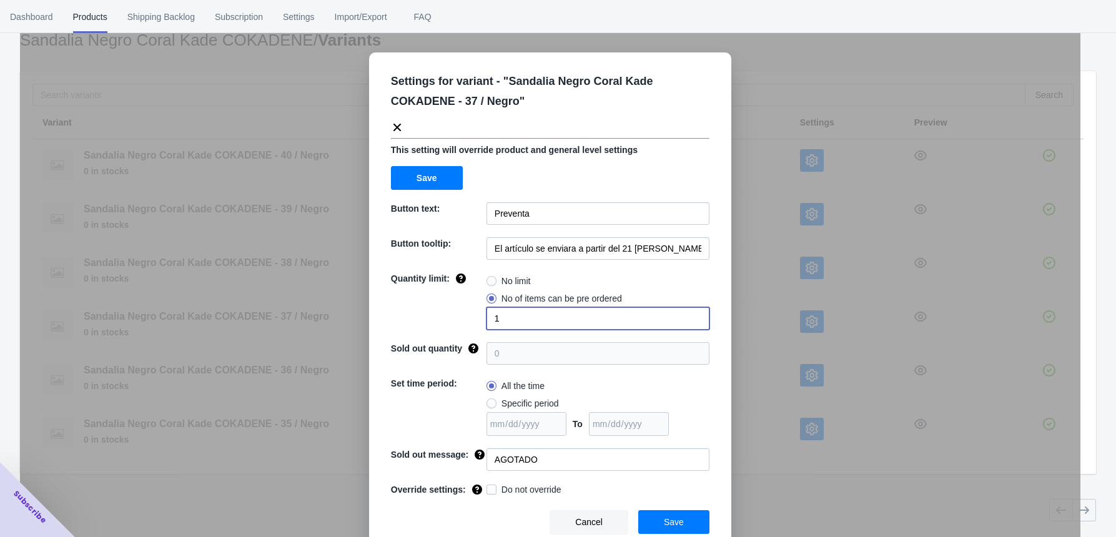
drag, startPoint x: 497, startPoint y: 323, endPoint x: 476, endPoint y: 322, distance: 20.6
click at [476, 322] on div "Quantity limit: No limit No of items can be pre ordered 1" at bounding box center [550, 300] width 318 height 57
type input "3"
click at [680, 435] on button "Save" at bounding box center [673, 522] width 71 height 24
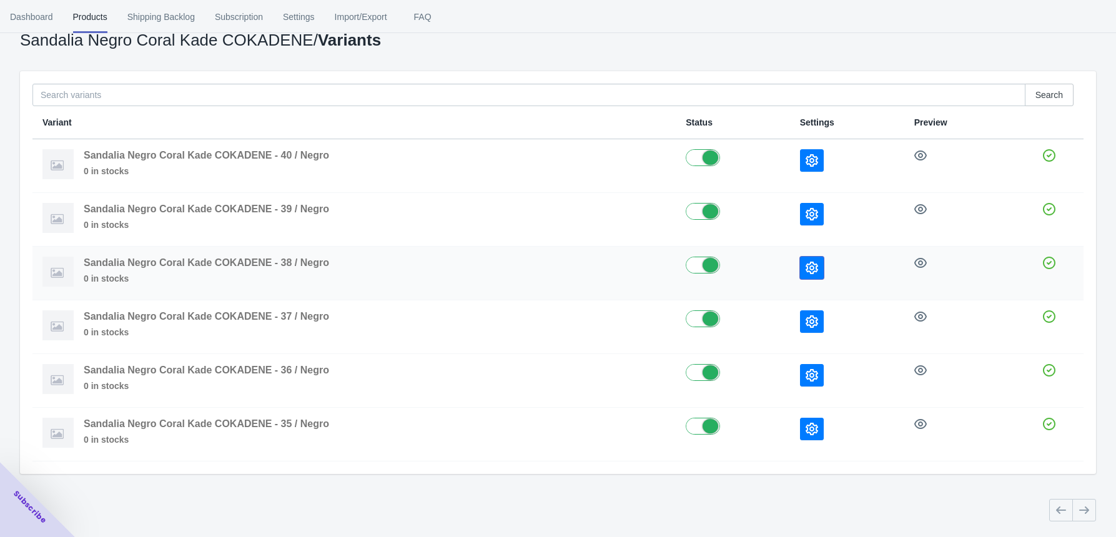
click at [812, 269] on icon "button" at bounding box center [812, 268] width 12 height 12
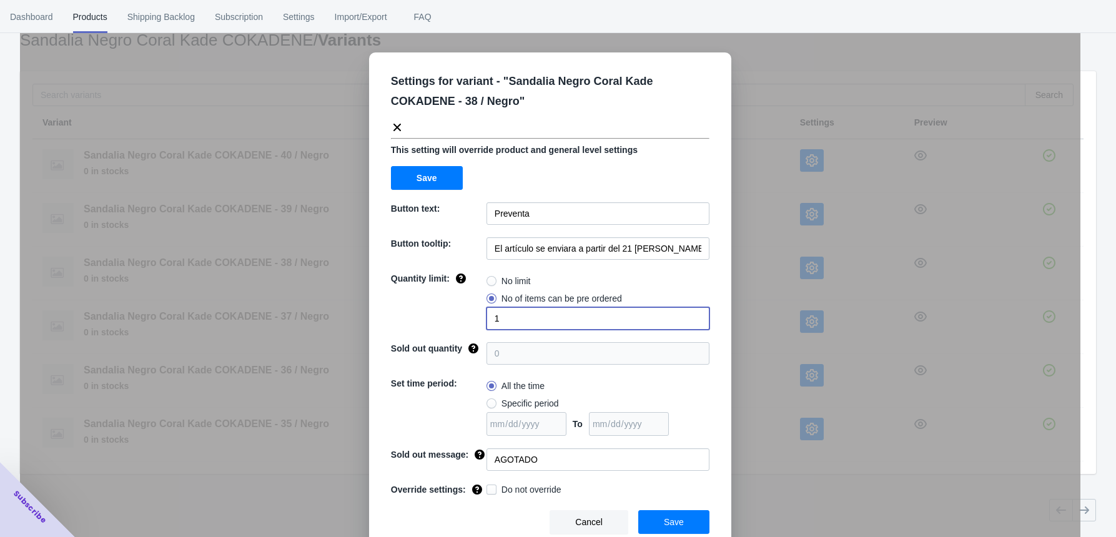
drag, startPoint x: 508, startPoint y: 314, endPoint x: 487, endPoint y: 314, distance: 20.6
click at [487, 314] on input "1" at bounding box center [597, 318] width 223 height 22
type input "3"
click at [667, 435] on span "Save" at bounding box center [674, 522] width 20 height 10
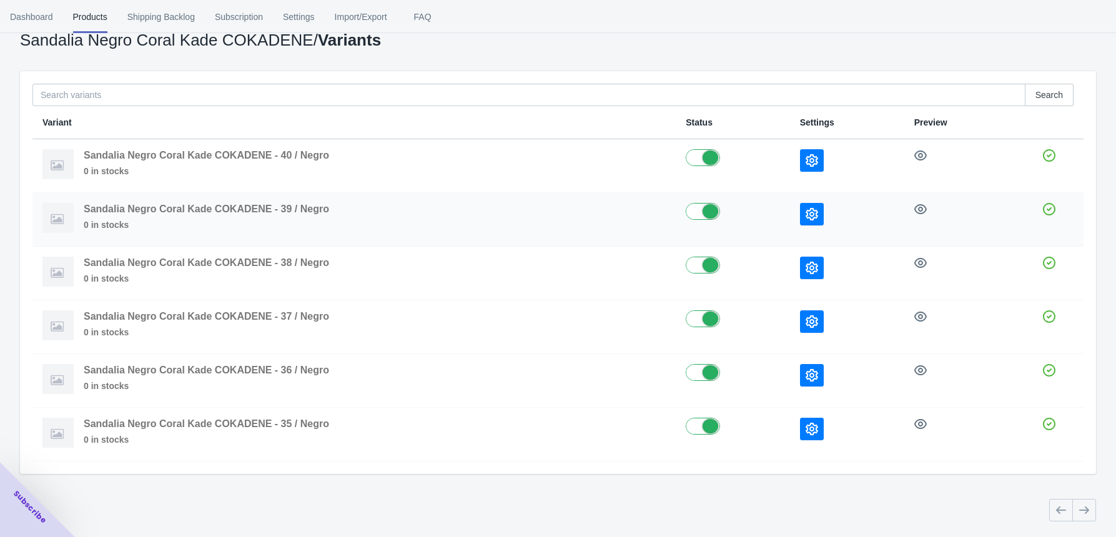
click at [815, 210] on icon "button" at bounding box center [812, 214] width 12 height 12
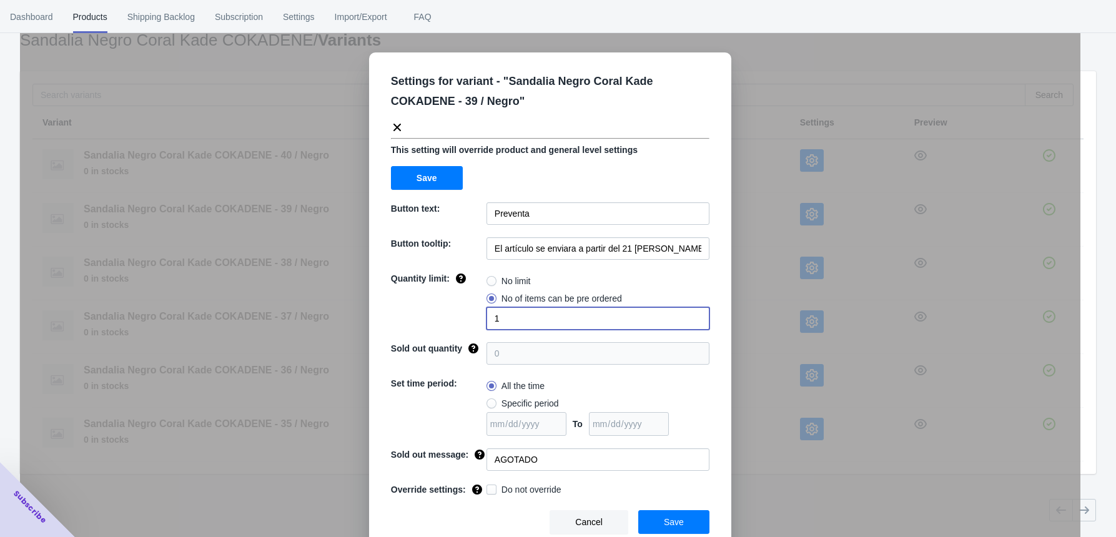
drag, startPoint x: 515, startPoint y: 322, endPoint x: 485, endPoint y: 323, distance: 29.4
click at [486, 323] on input "1" at bounding box center [597, 318] width 223 height 22
type input "2"
click at [664, 435] on span "Save" at bounding box center [674, 522] width 20 height 10
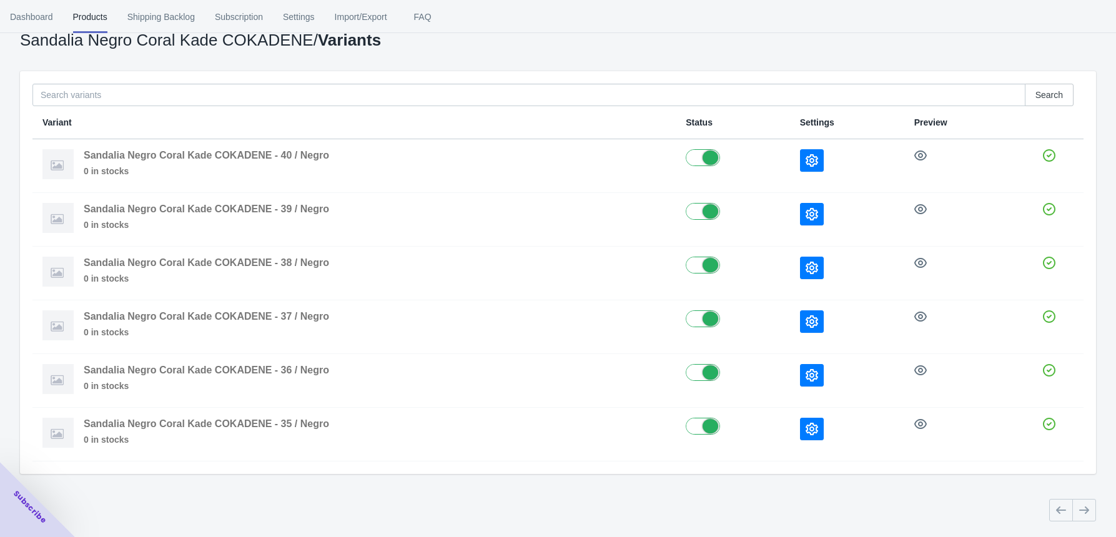
scroll to position [0, 0]
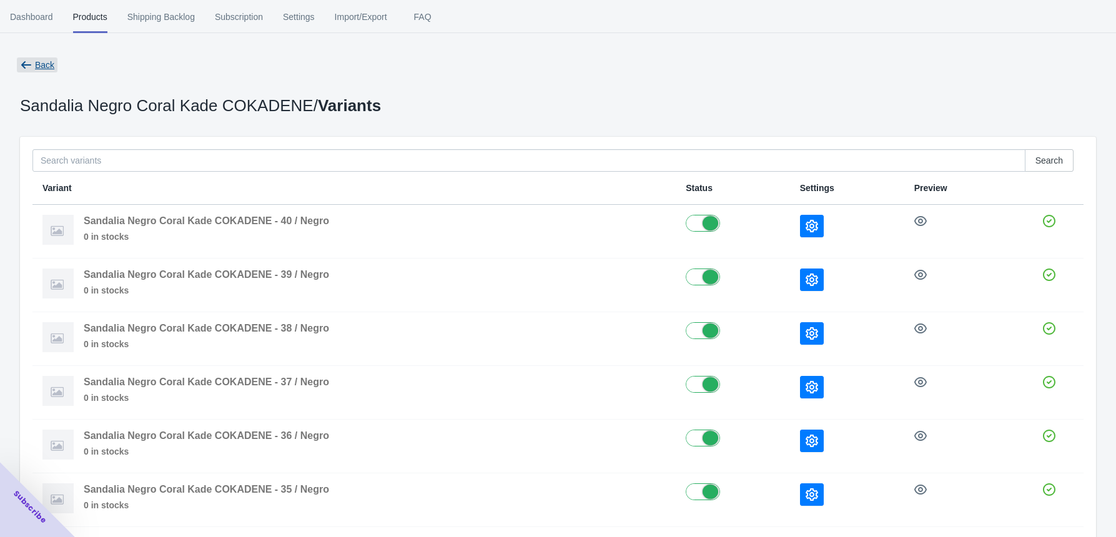
click at [51, 69] on span "Back" at bounding box center [44, 65] width 19 height 10
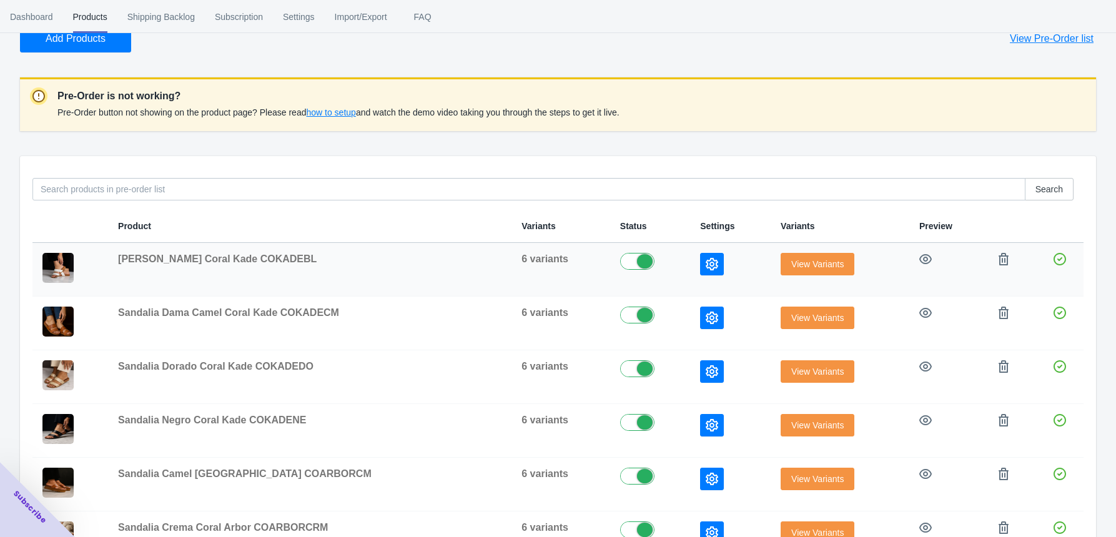
scroll to position [166, 0]
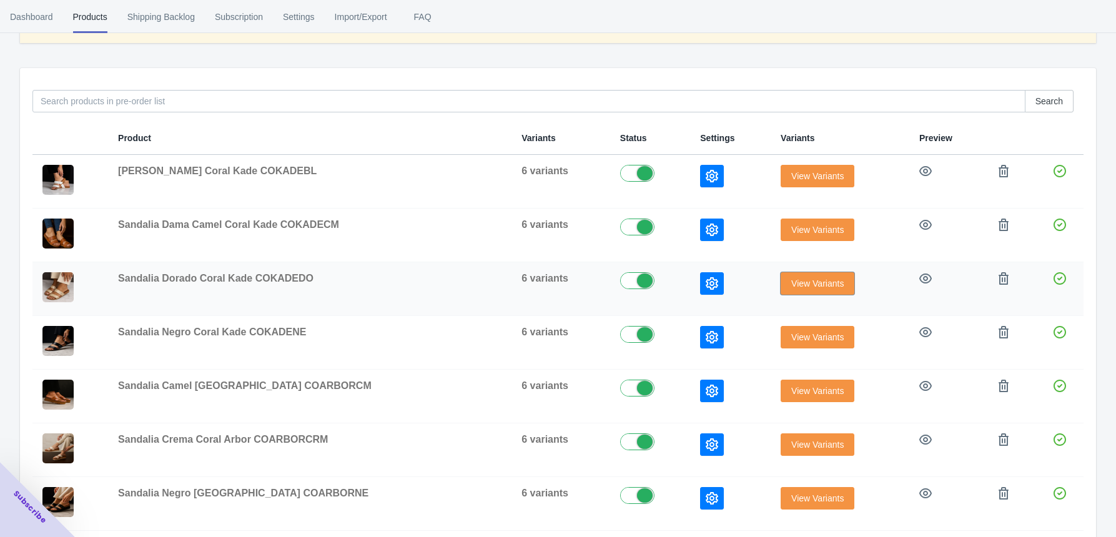
click at [801, 281] on span "View Variants" at bounding box center [817, 283] width 52 height 10
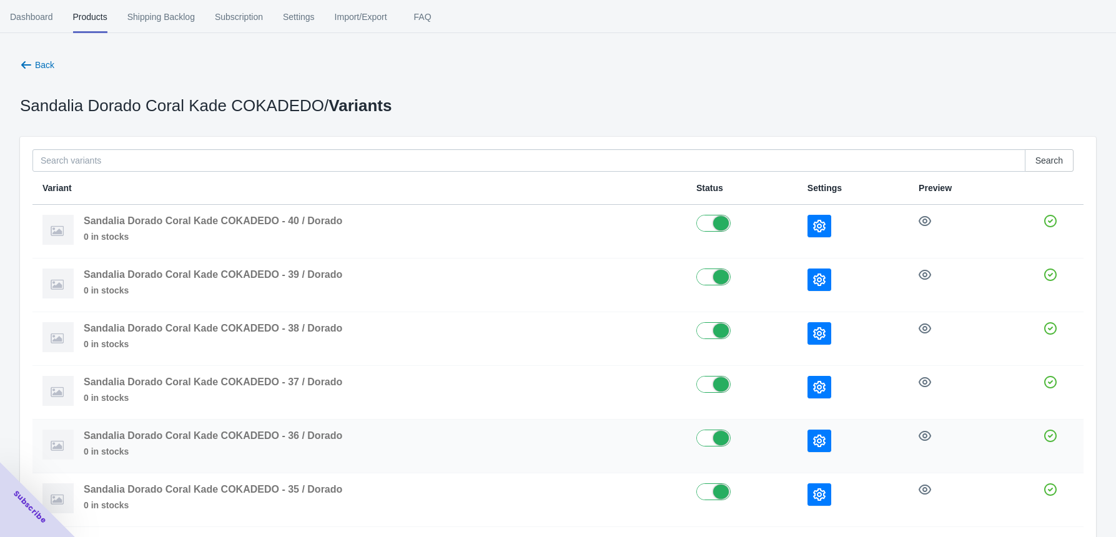
click at [816, 435] on icon "button" at bounding box center [819, 441] width 12 height 12
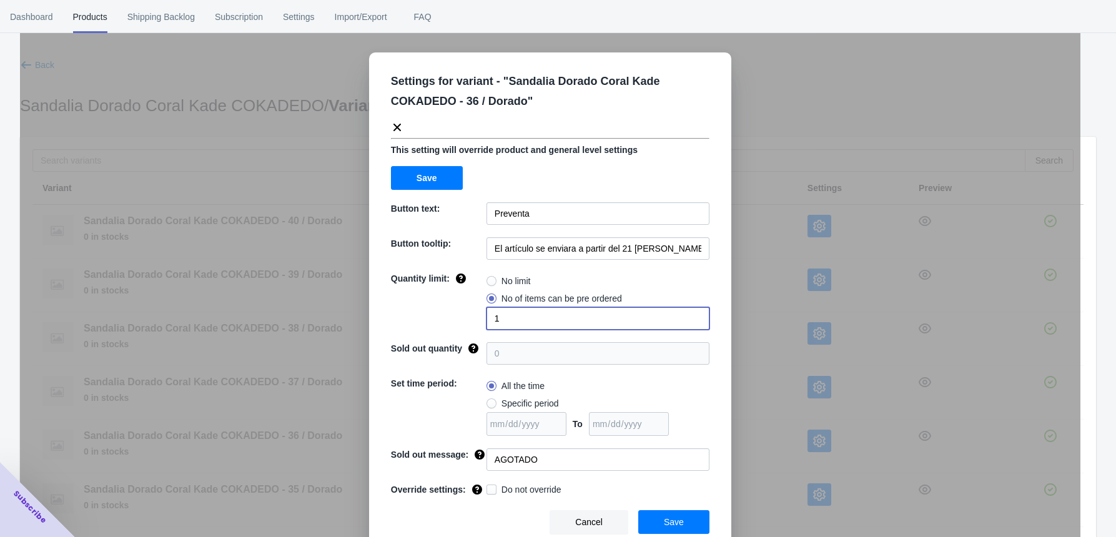
drag, startPoint x: 498, startPoint y: 316, endPoint x: 471, endPoint y: 315, distance: 26.9
click at [471, 315] on div "Quantity limit: No limit No of items can be pre ordered 1" at bounding box center [550, 300] width 318 height 57
type input "2"
drag, startPoint x: 671, startPoint y: 520, endPoint x: 675, endPoint y: 502, distance: 18.0
click at [671, 435] on span "Save" at bounding box center [674, 522] width 20 height 10
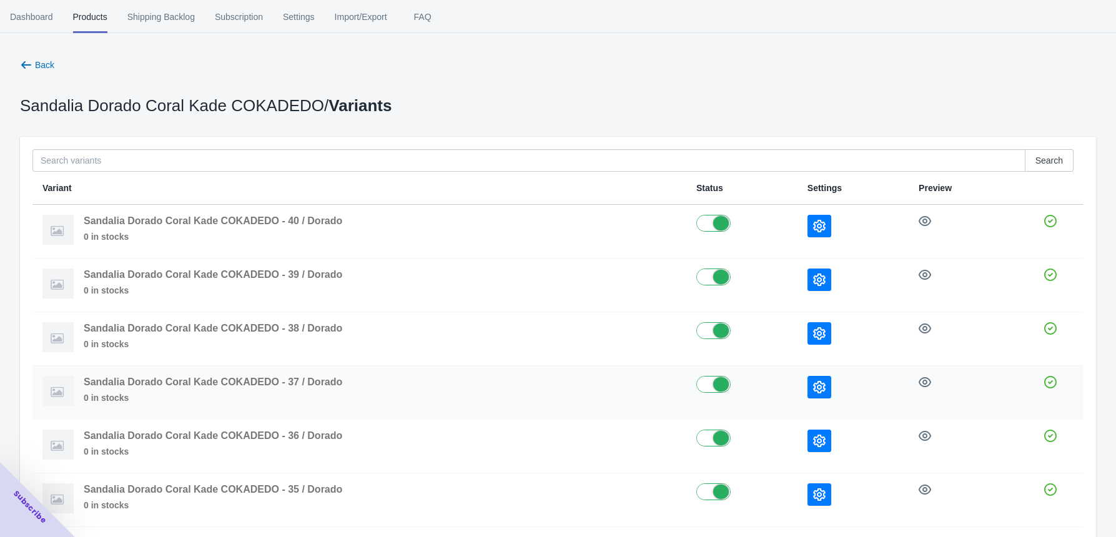
click at [822, 384] on icon "button" at bounding box center [819, 387] width 12 height 12
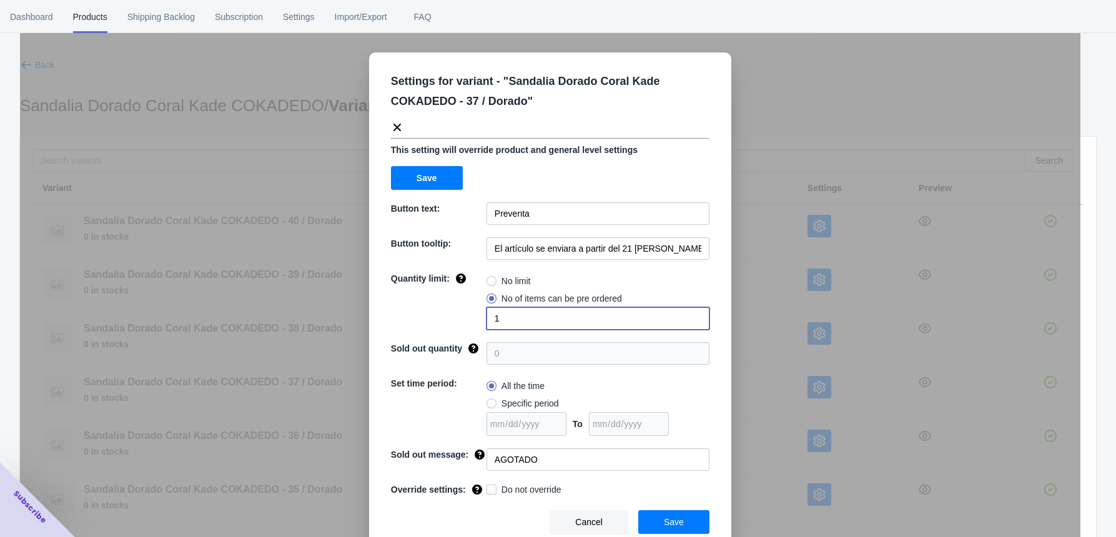
drag, startPoint x: 500, startPoint y: 313, endPoint x: 451, endPoint y: 310, distance: 49.4
click at [452, 310] on div "Quantity limit: No limit No of items can be pre ordered 1" at bounding box center [550, 300] width 318 height 57
type input "3"
drag, startPoint x: 673, startPoint y: 514, endPoint x: 701, endPoint y: 456, distance: 64.5
click at [673, 435] on button "Save" at bounding box center [673, 522] width 71 height 24
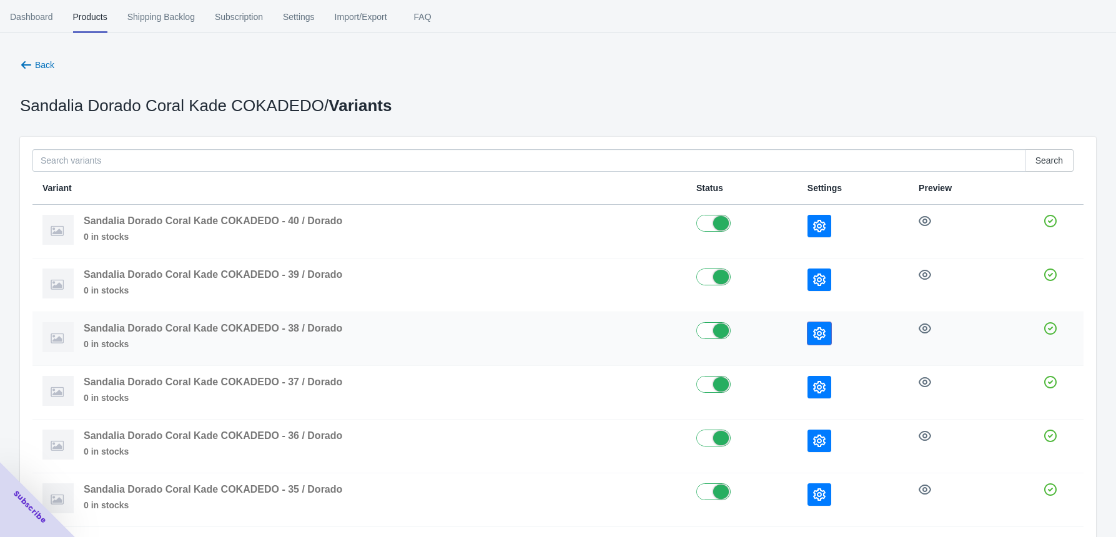
click at [822, 333] on icon "button" at bounding box center [819, 333] width 12 height 12
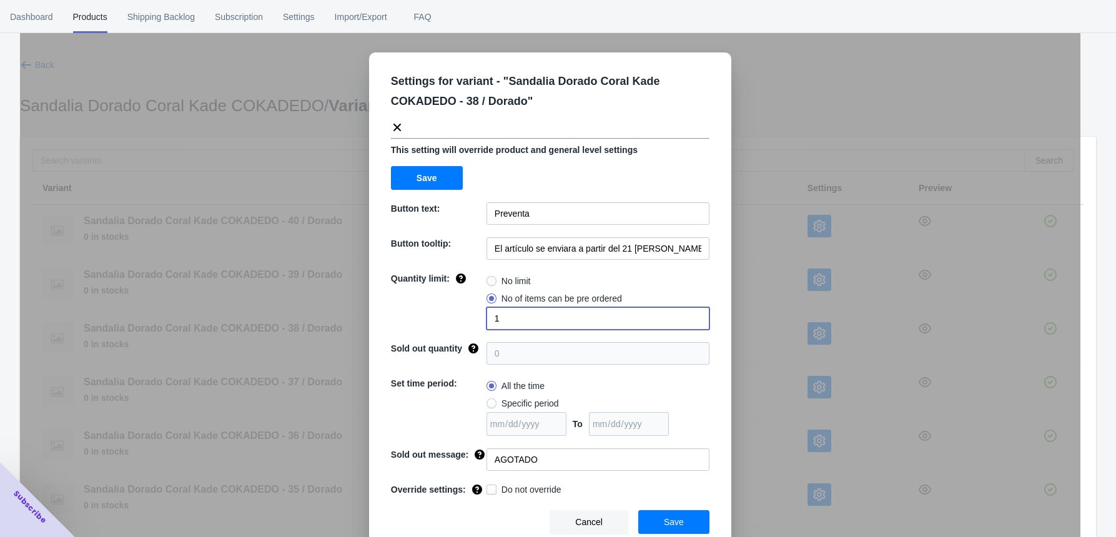
drag, startPoint x: 497, startPoint y: 328, endPoint x: 486, endPoint y: 327, distance: 10.7
click at [486, 327] on input "1" at bounding box center [597, 318] width 223 height 22
type input "3"
click at [684, 435] on button "Save" at bounding box center [673, 522] width 71 height 24
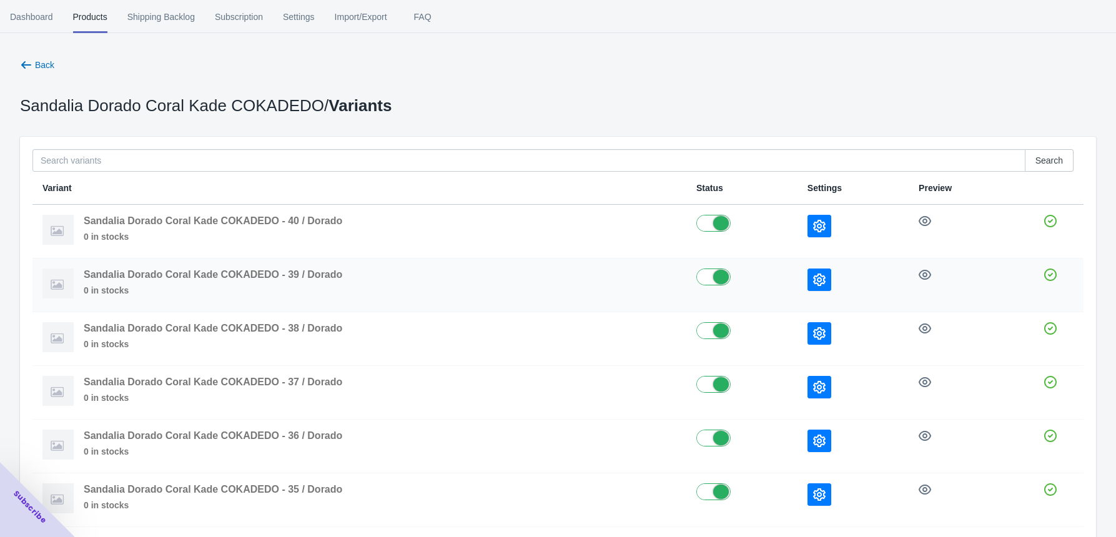
click at [818, 281] on icon "button" at bounding box center [819, 279] width 12 height 12
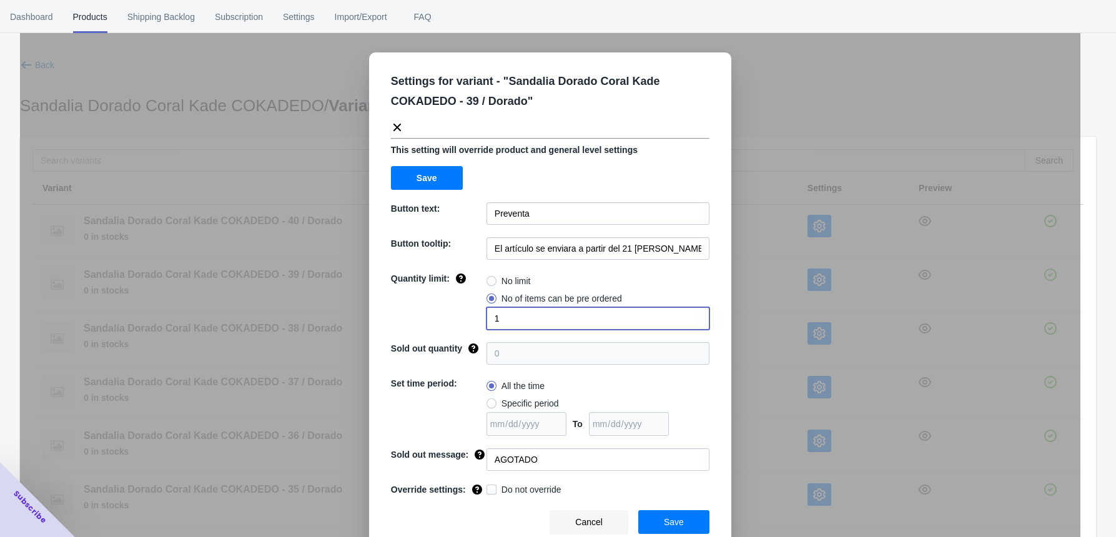
drag, startPoint x: 525, startPoint y: 321, endPoint x: 472, endPoint y: 321, distance: 52.5
click at [472, 321] on div "Quantity limit: No limit No of items can be pre ordered 1" at bounding box center [550, 300] width 318 height 57
type input "2"
click at [677, 435] on span "Save" at bounding box center [674, 522] width 20 height 10
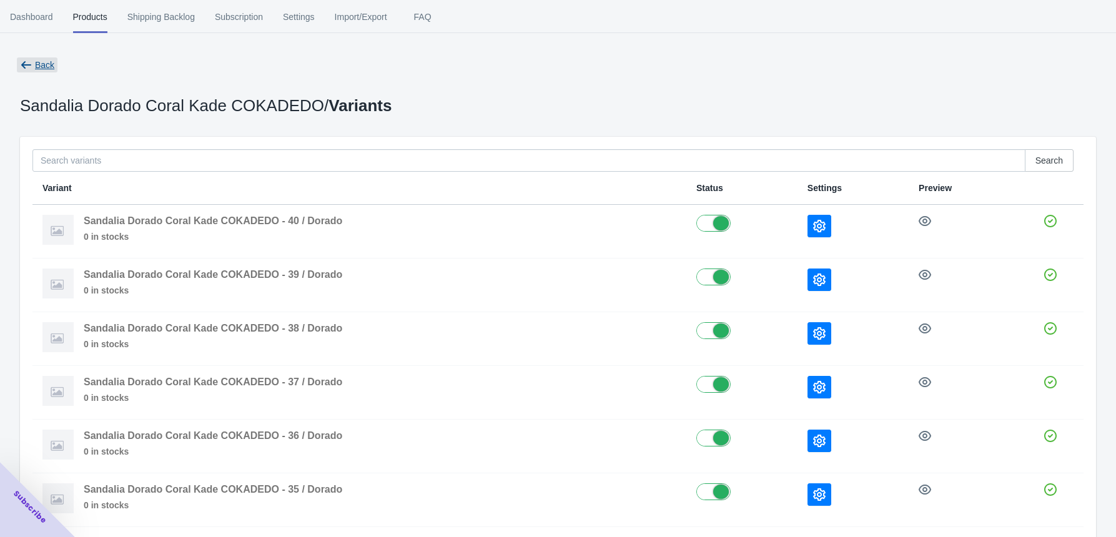
click at [41, 60] on span "Back" at bounding box center [44, 65] width 19 height 10
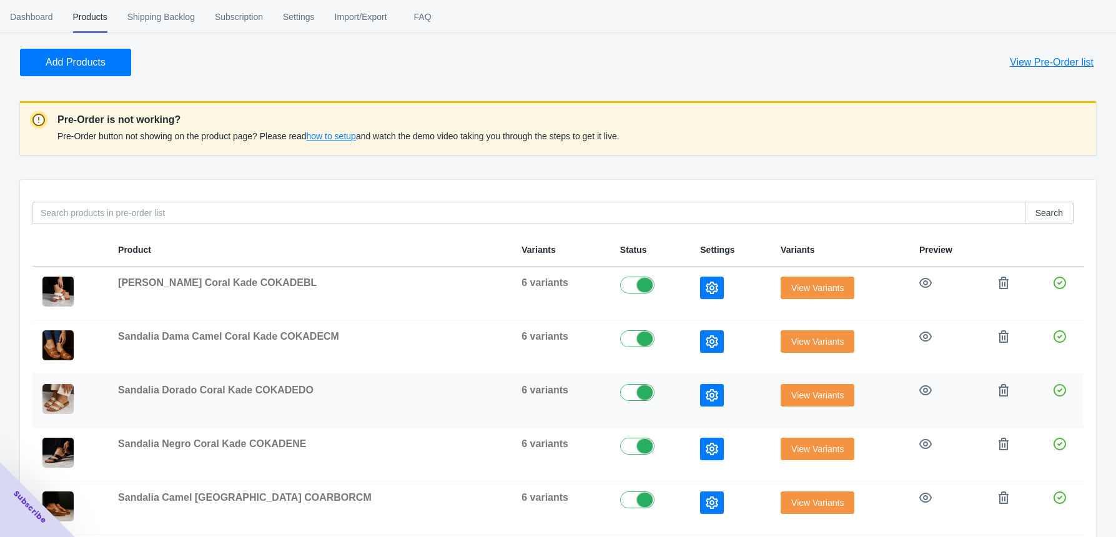
scroll to position [83, 0]
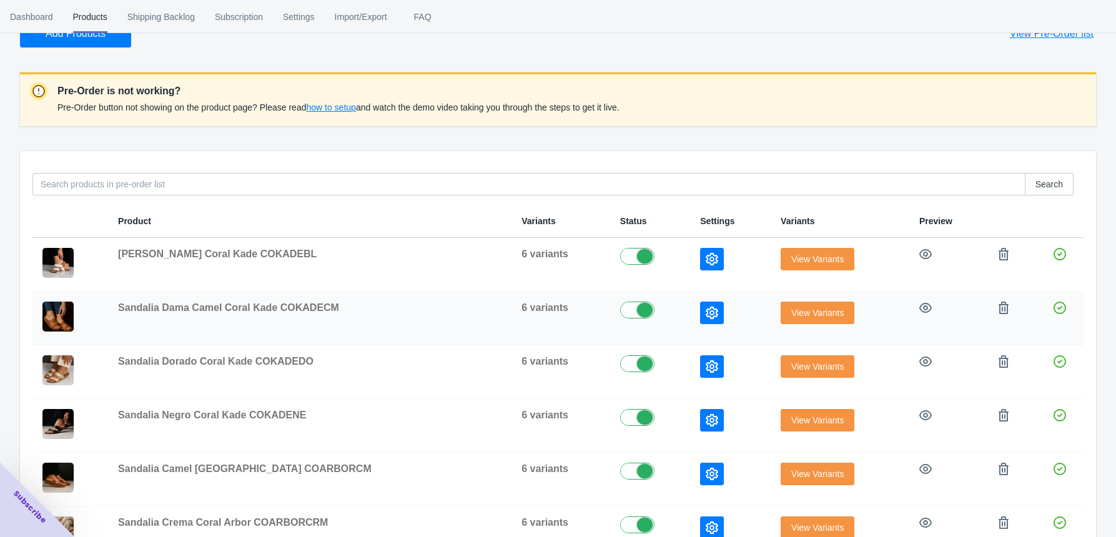
click at [812, 318] on span "View Variants" at bounding box center [817, 313] width 52 height 10
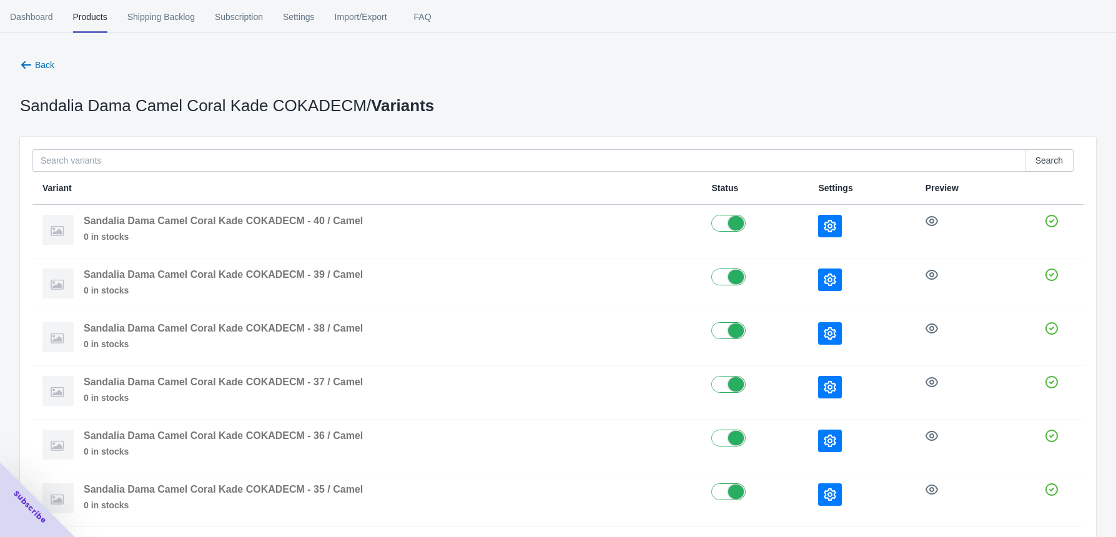
scroll to position [66, 0]
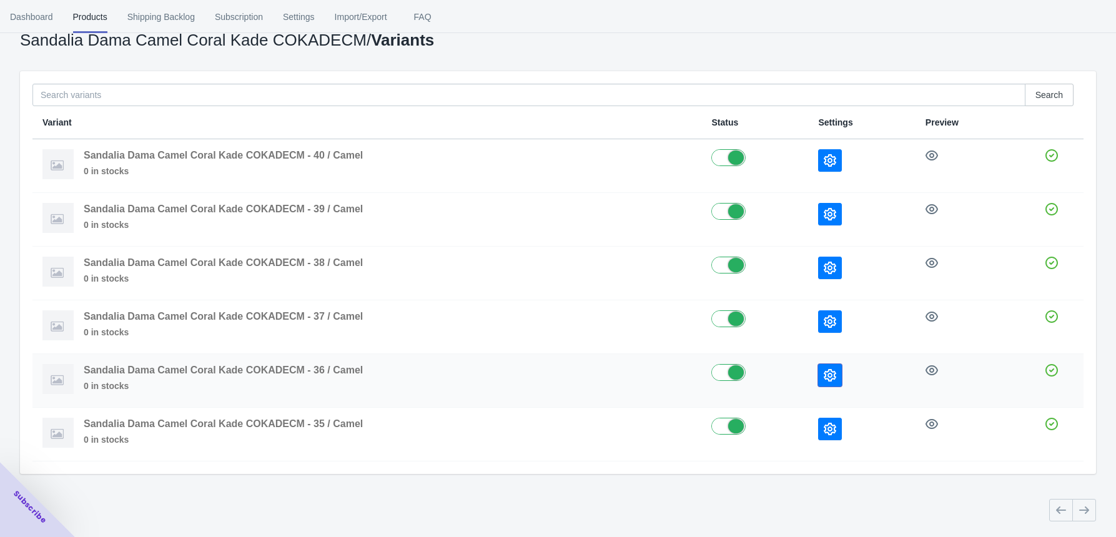
click at [826, 370] on icon "button" at bounding box center [830, 375] width 12 height 12
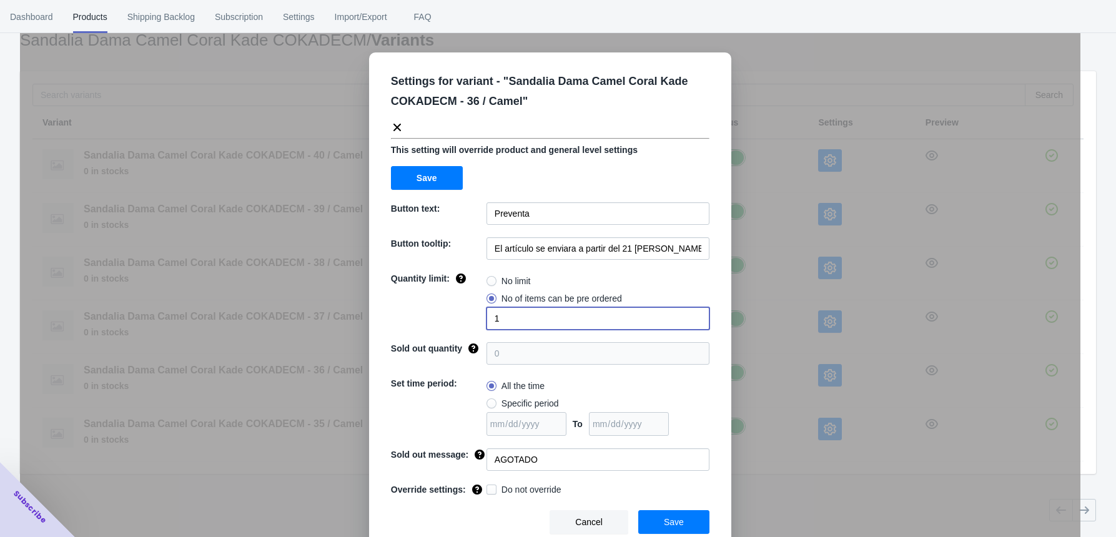
drag, startPoint x: 491, startPoint y: 325, endPoint x: 471, endPoint y: 323, distance: 19.5
click at [472, 323] on div "Quantity limit: No limit No of items can be pre ordered 1" at bounding box center [550, 300] width 318 height 57
type input "2"
drag, startPoint x: 665, startPoint y: 523, endPoint x: 695, endPoint y: 471, distance: 59.3
click at [665, 435] on span "Save" at bounding box center [674, 522] width 20 height 10
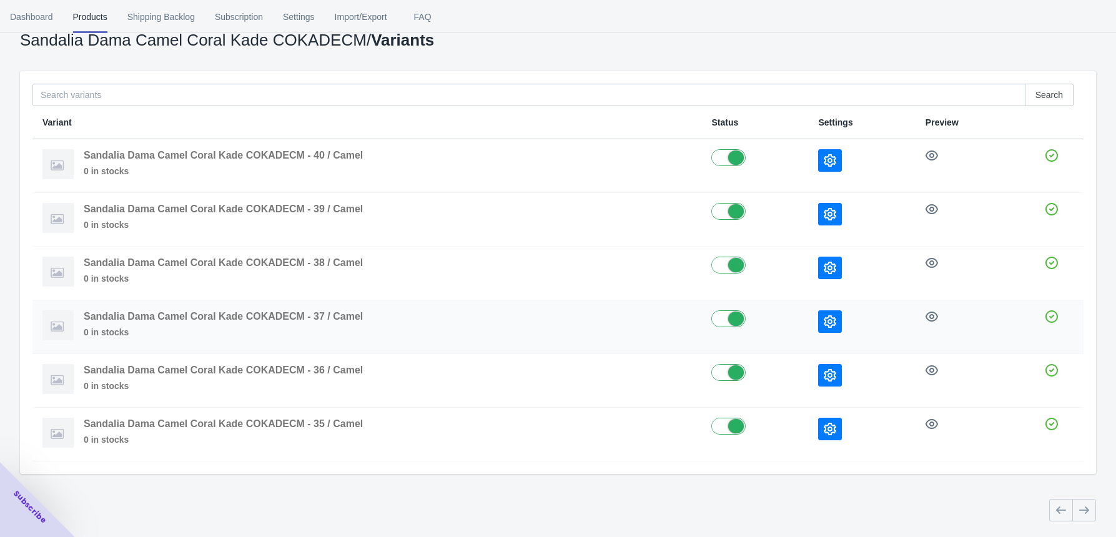
click at [828, 316] on icon "button" at bounding box center [830, 321] width 12 height 12
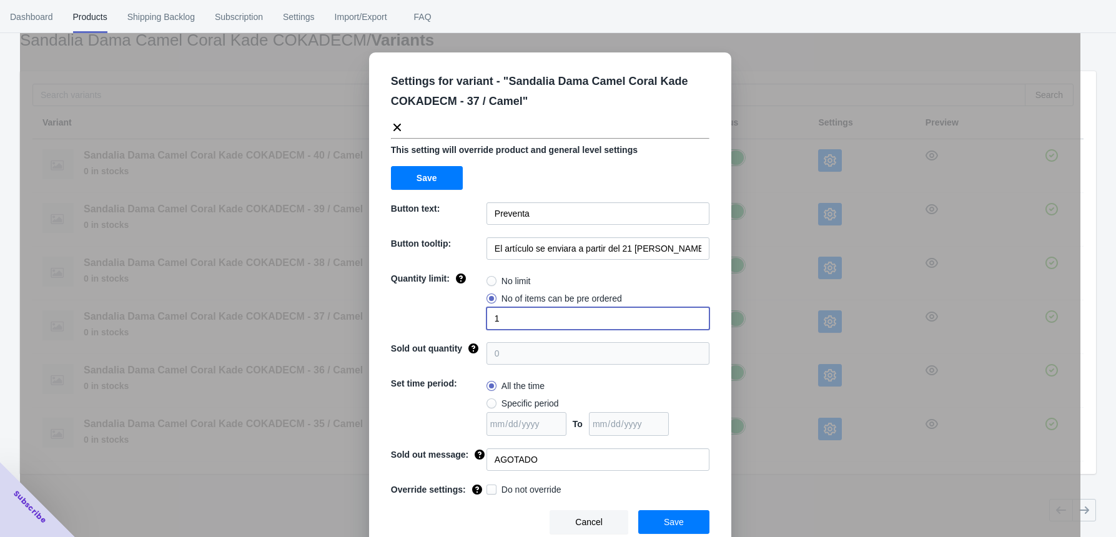
drag, startPoint x: 494, startPoint y: 318, endPoint x: 452, endPoint y: 318, distance: 41.8
click at [460, 318] on div "Quantity limit: No limit No of items can be pre ordered 1" at bounding box center [550, 300] width 318 height 57
type input "3"
click at [673, 435] on span "Save" at bounding box center [674, 522] width 20 height 10
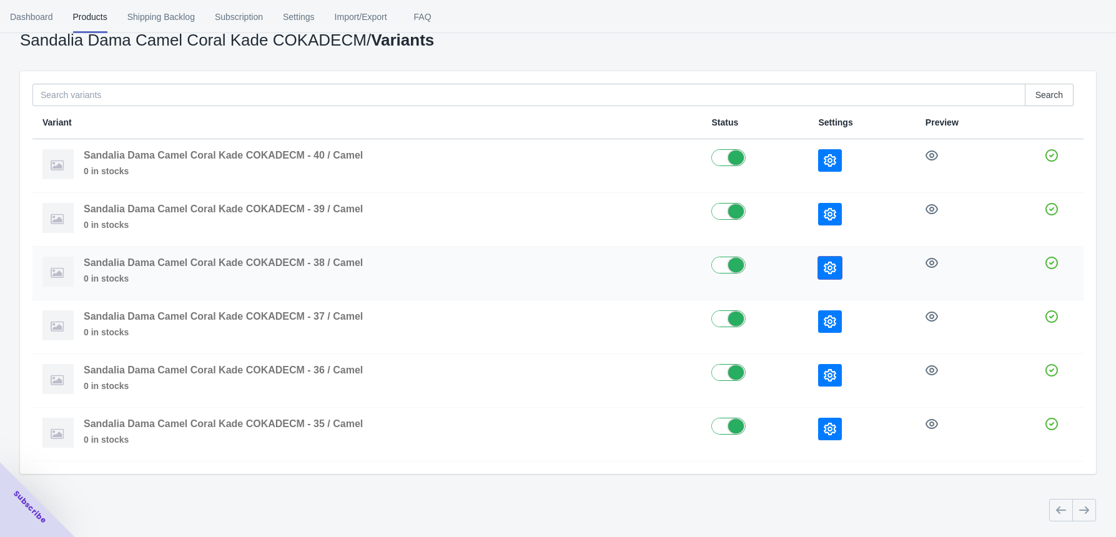
click at [832, 262] on icon "button" at bounding box center [830, 268] width 12 height 12
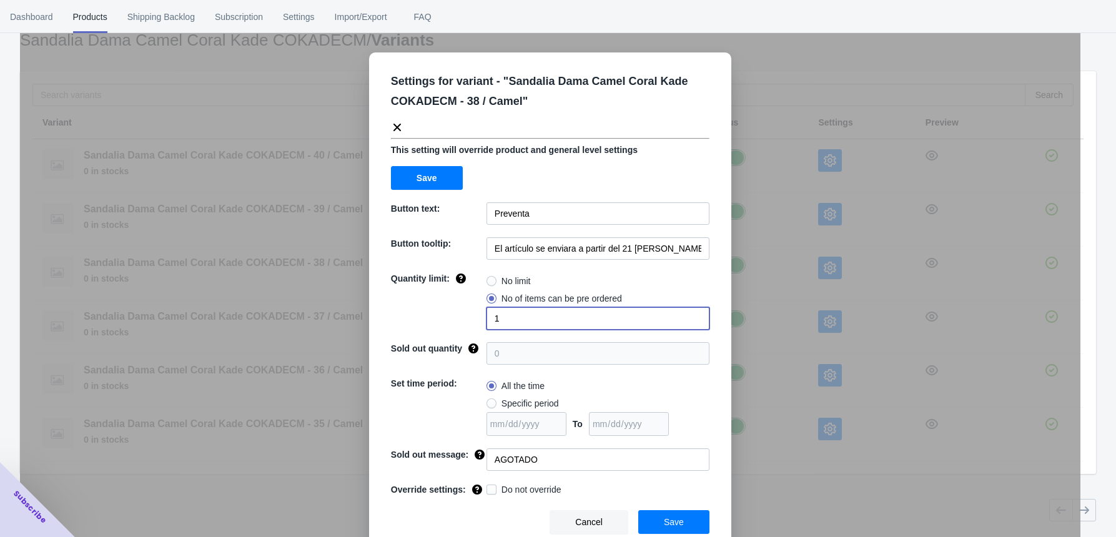
drag, startPoint x: 503, startPoint y: 319, endPoint x: 462, endPoint y: 319, distance: 40.6
click at [462, 319] on div "Quantity limit: No limit No of items can be pre ordered 1" at bounding box center [550, 300] width 318 height 57
type input "3"
click at [680, 435] on button "Save" at bounding box center [673, 522] width 71 height 24
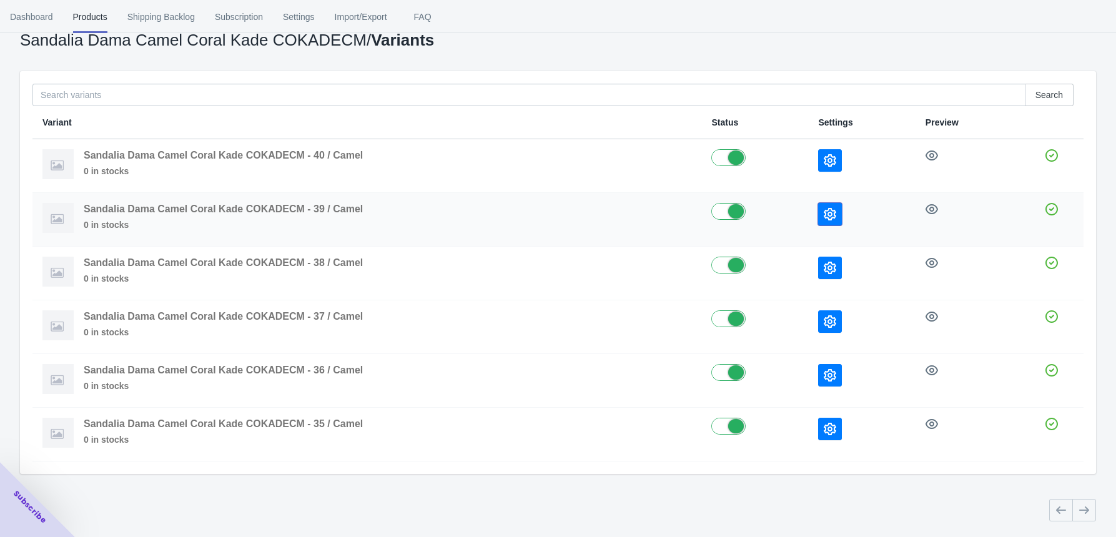
click at [839, 210] on button "button" at bounding box center [830, 214] width 24 height 22
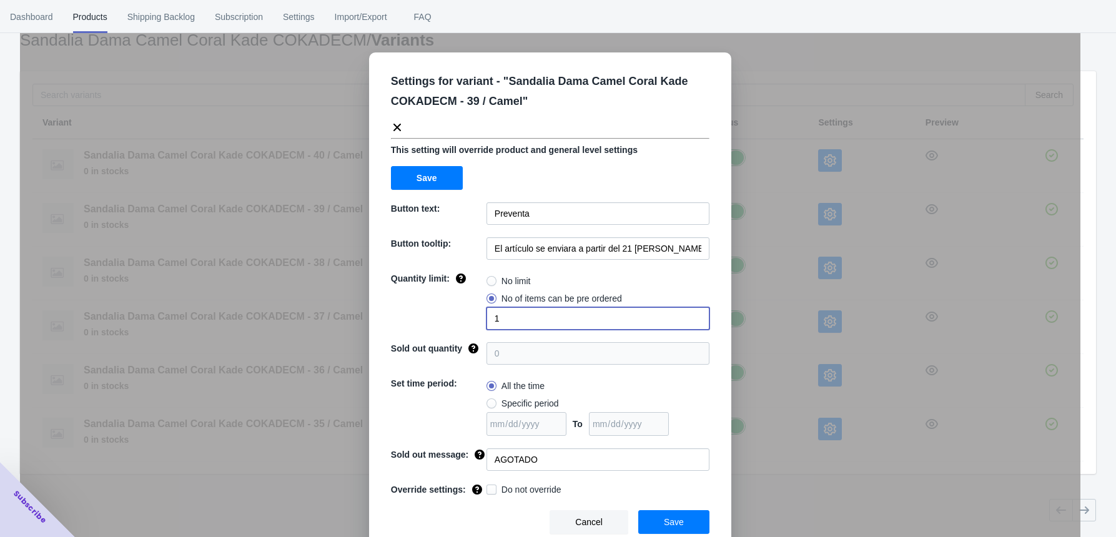
drag, startPoint x: 521, startPoint y: 325, endPoint x: 425, endPoint y: 320, distance: 96.3
click at [425, 320] on div "Quantity limit: No limit No of items can be pre ordered 1" at bounding box center [550, 300] width 318 height 57
type input "2"
click at [666, 435] on span "Save" at bounding box center [674, 522] width 20 height 10
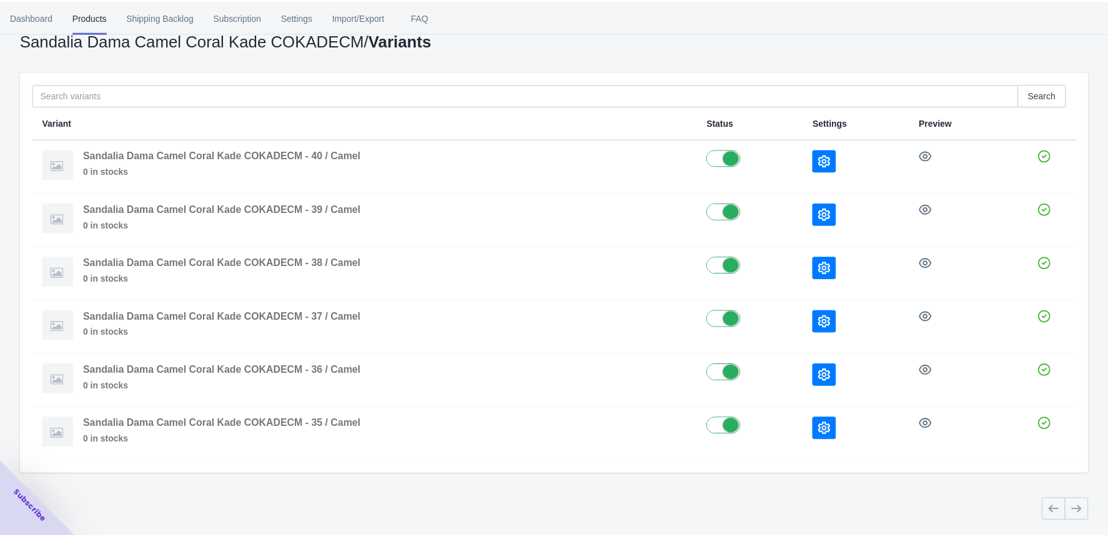
scroll to position [0, 0]
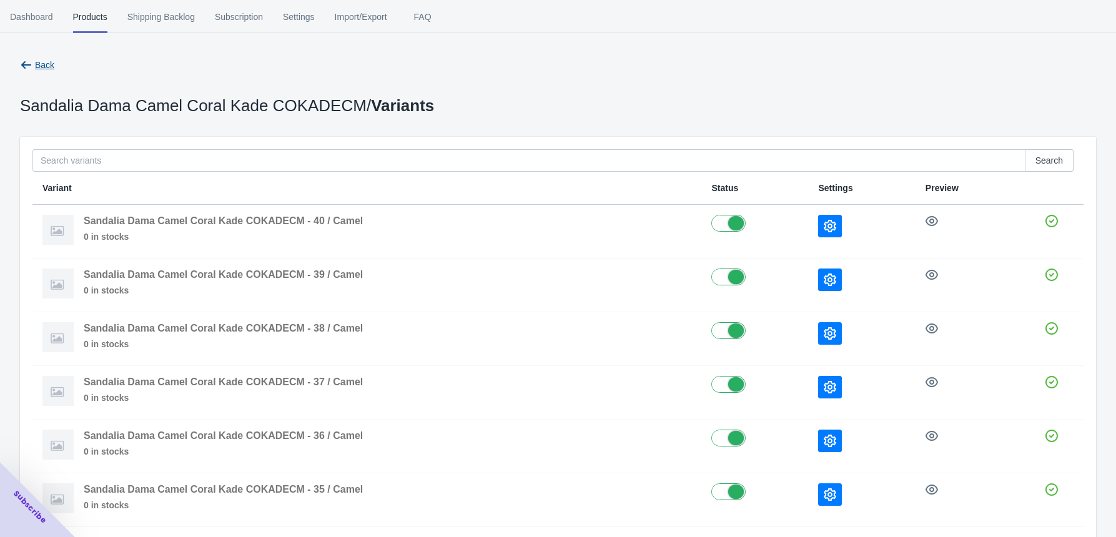
click at [33, 64] on span "Back" at bounding box center [37, 65] width 34 height 12
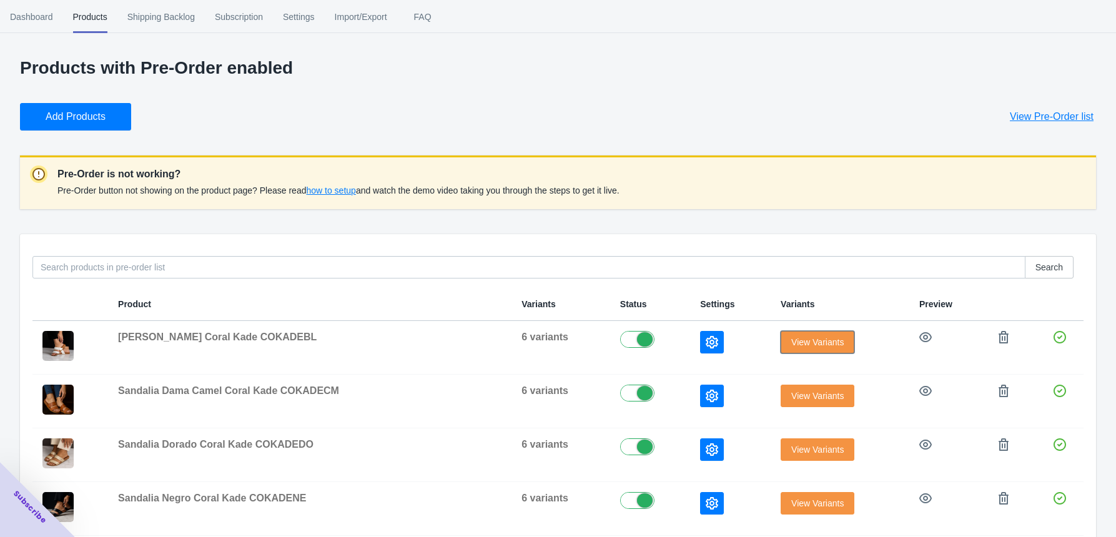
click at [792, 343] on span "View Variants" at bounding box center [817, 342] width 52 height 10
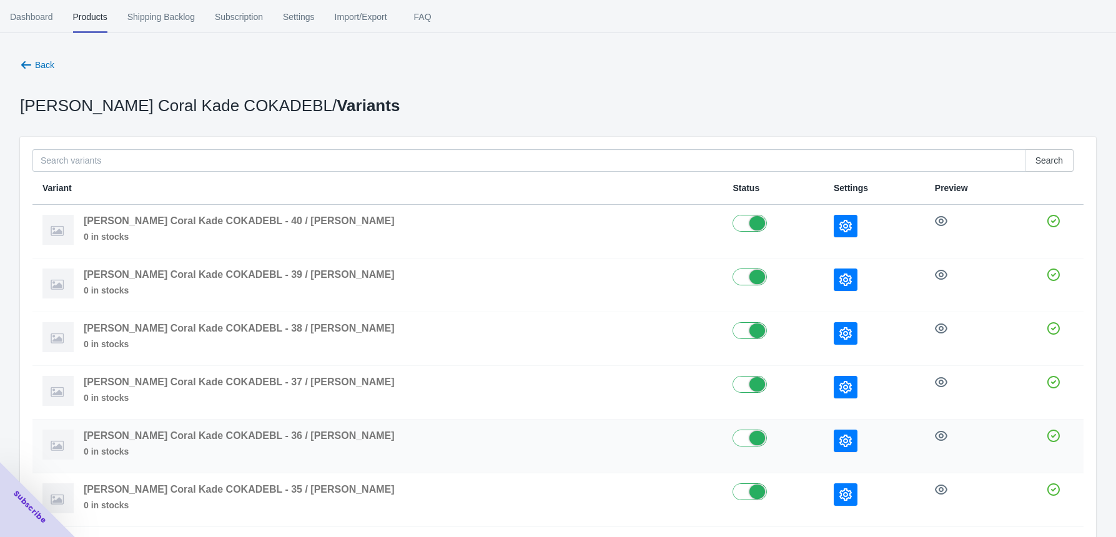
click at [839, 435] on icon "button" at bounding box center [845, 441] width 12 height 12
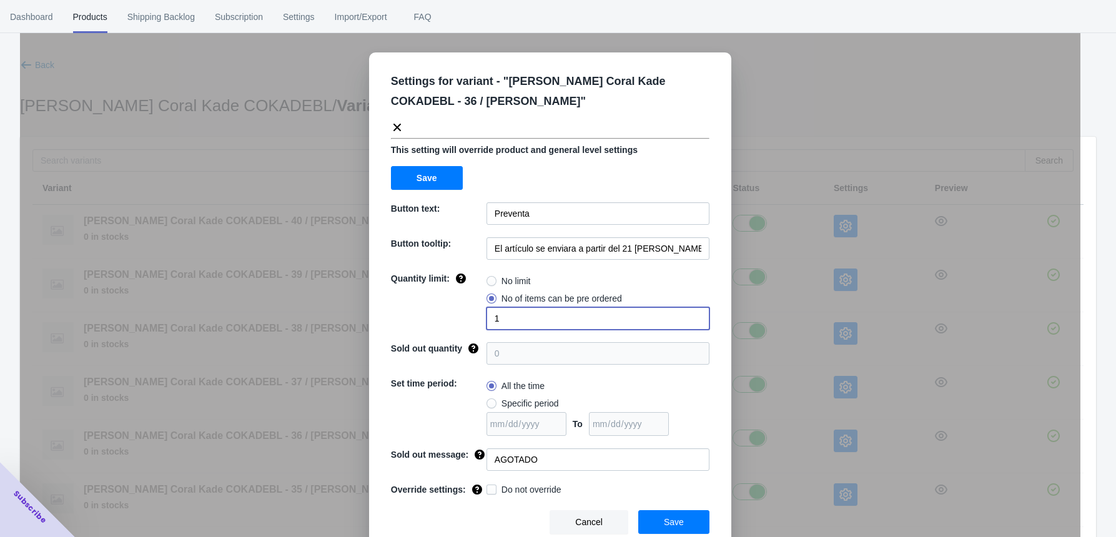
drag, startPoint x: 493, startPoint y: 312, endPoint x: 484, endPoint y: 313, distance: 8.8
click at [486, 313] on input "1" at bounding box center [597, 318] width 223 height 22
type input "2"
drag, startPoint x: 662, startPoint y: 518, endPoint x: 680, endPoint y: 476, distance: 46.2
click at [664, 435] on span "Save" at bounding box center [674, 522] width 20 height 10
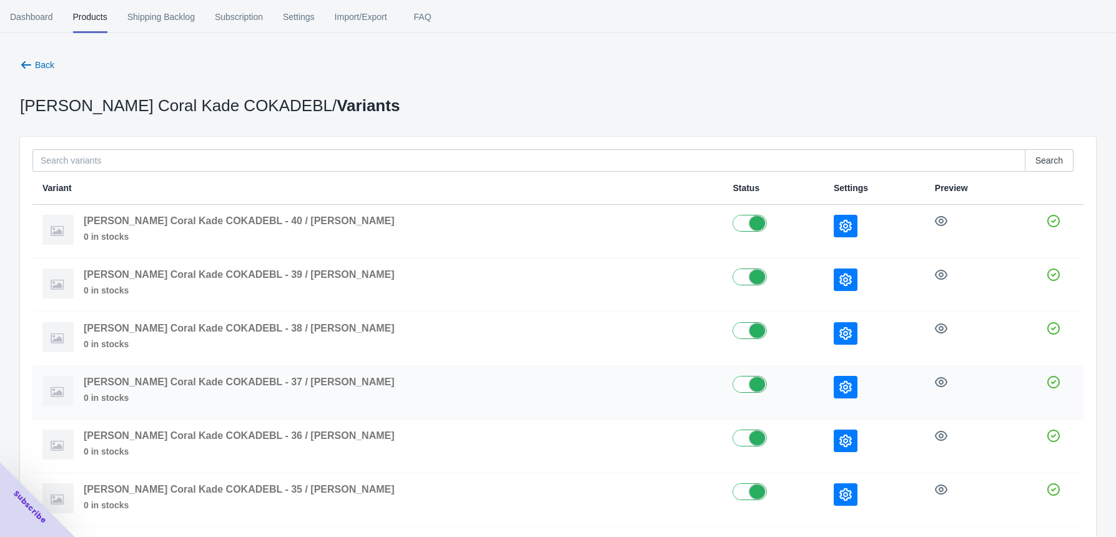
click at [824, 385] on td at bounding box center [874, 393] width 101 height 54
click at [839, 385] on icon "button" at bounding box center [845, 387] width 12 height 12
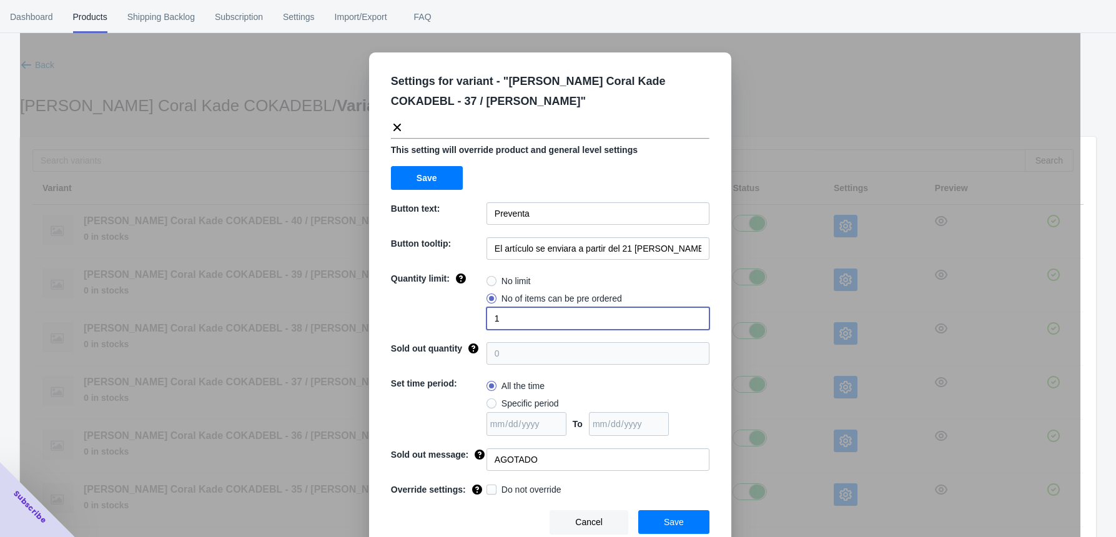
drag, startPoint x: 495, startPoint y: 319, endPoint x: 458, endPoint y: 335, distance: 40.0
click at [461, 333] on div "Settings for variant - " [PERSON_NAME] Coral Kade COKADEBL - 37 / [PERSON_NAME]…" at bounding box center [550, 302] width 362 height 500
type input "3"
drag, startPoint x: 656, startPoint y: 521, endPoint x: 661, endPoint y: 510, distance: 12.6
click at [656, 435] on button "Save" at bounding box center [673, 522] width 71 height 24
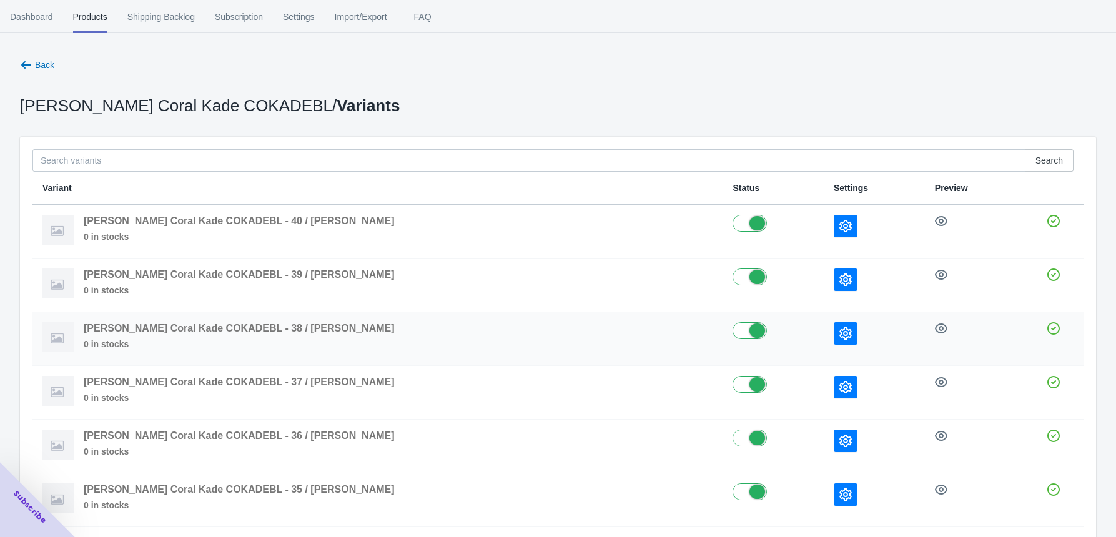
click at [839, 332] on icon "button" at bounding box center [845, 333] width 12 height 12
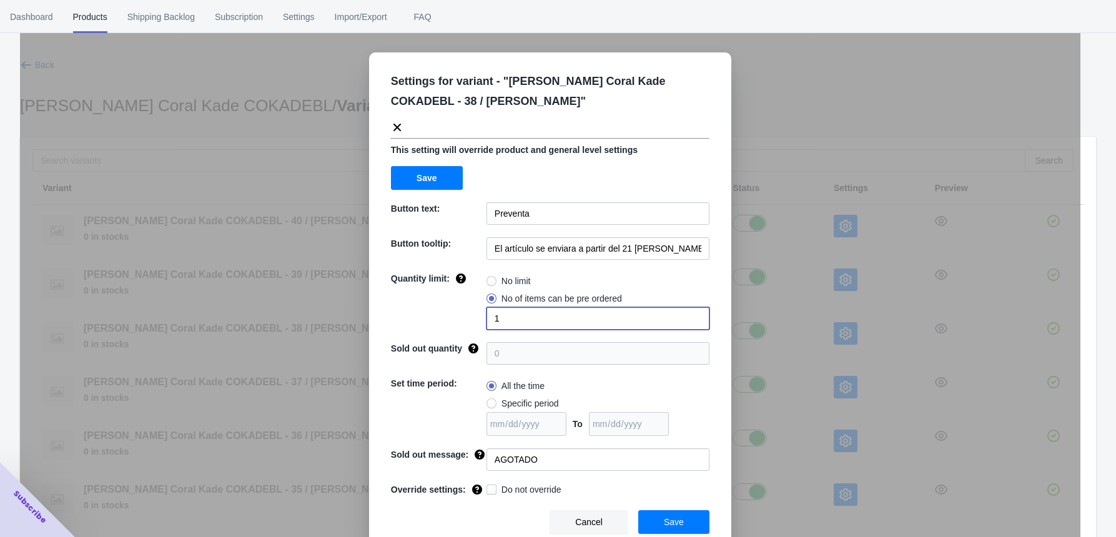
drag, startPoint x: 501, startPoint y: 323, endPoint x: 463, endPoint y: 318, distance: 38.4
click at [463, 318] on div "Quantity limit: No limit No of items can be pre ordered 1" at bounding box center [550, 300] width 318 height 57
type input "3"
drag, startPoint x: 658, startPoint y: 511, endPoint x: 657, endPoint y: 498, distance: 13.2
click at [658, 435] on button "Save" at bounding box center [673, 522] width 71 height 24
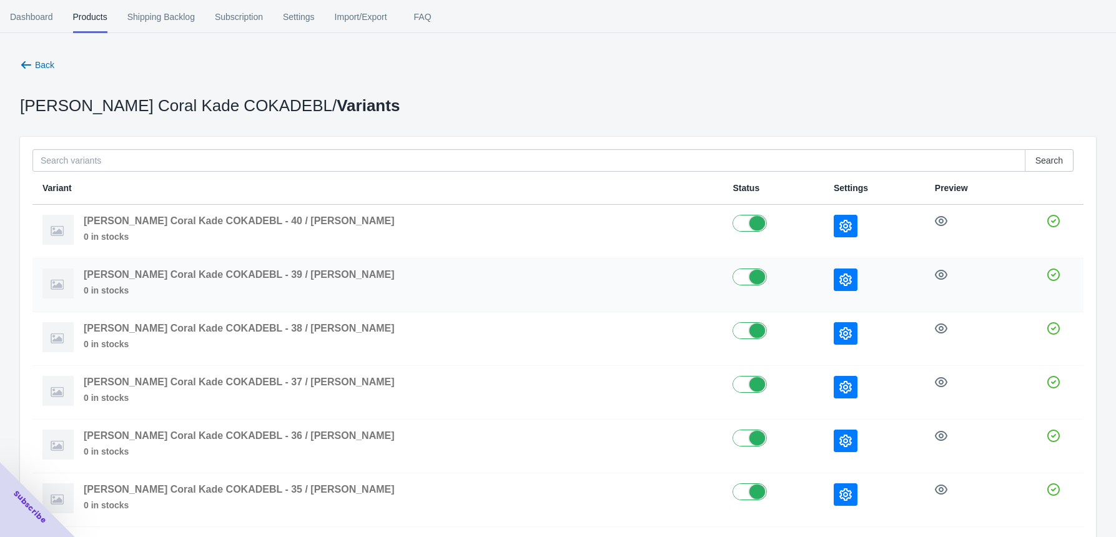
click at [839, 274] on icon "button" at bounding box center [845, 279] width 12 height 12
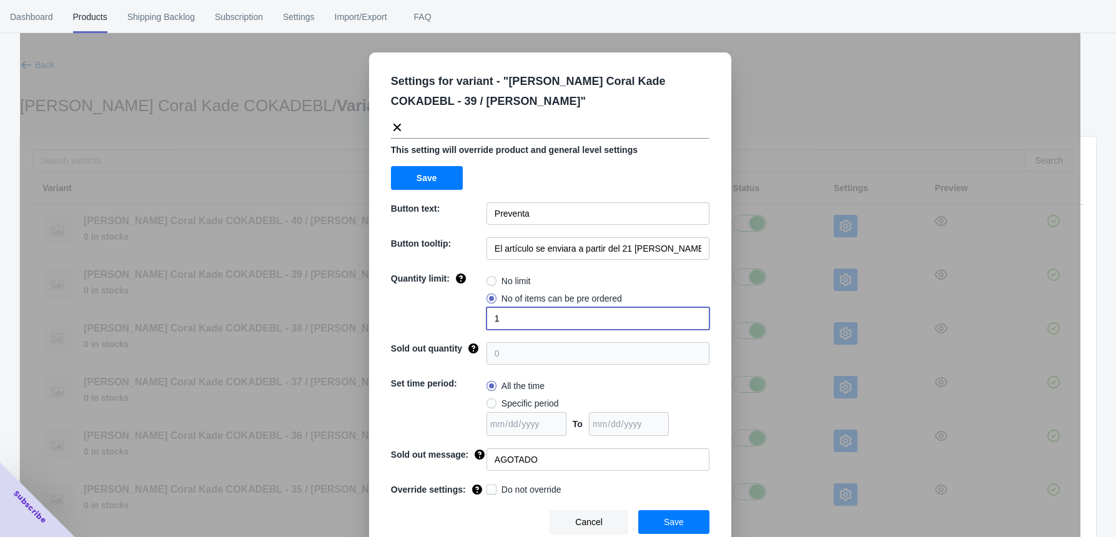
drag, startPoint x: 500, startPoint y: 313, endPoint x: 478, endPoint y: 313, distance: 21.9
click at [486, 313] on input "1" at bounding box center [597, 318] width 223 height 22
type input "2"
click at [656, 435] on button "Save" at bounding box center [673, 522] width 71 height 24
